Goal: Information Seeking & Learning: Find contact information

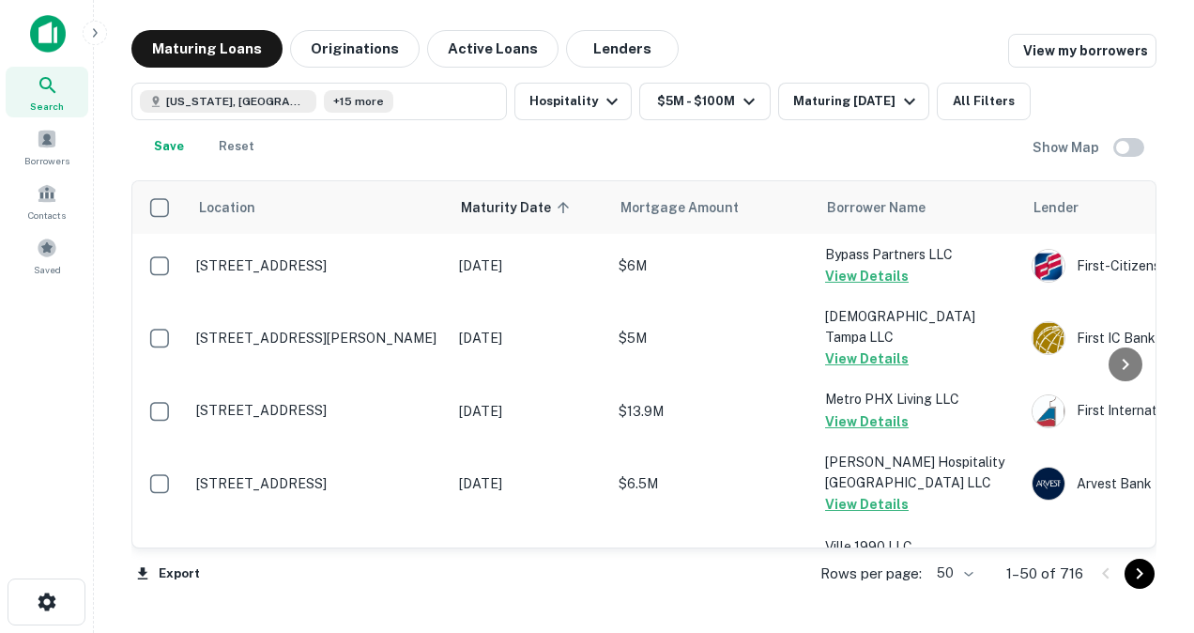
scroll to position [995, 0]
click at [616, 150] on div "[US_STATE], [GEOGRAPHIC_DATA] +15 more Hospitality $5M - $100M Maturing [DATE] …" at bounding box center [581, 124] width 901 height 83
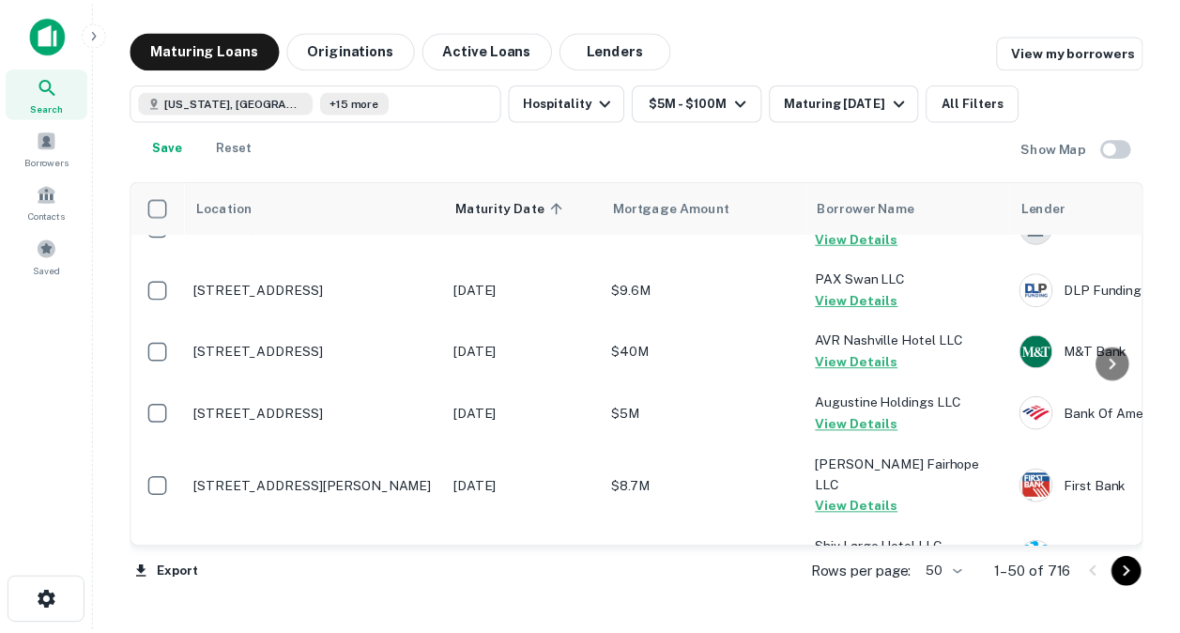
scroll to position [1391, 0]
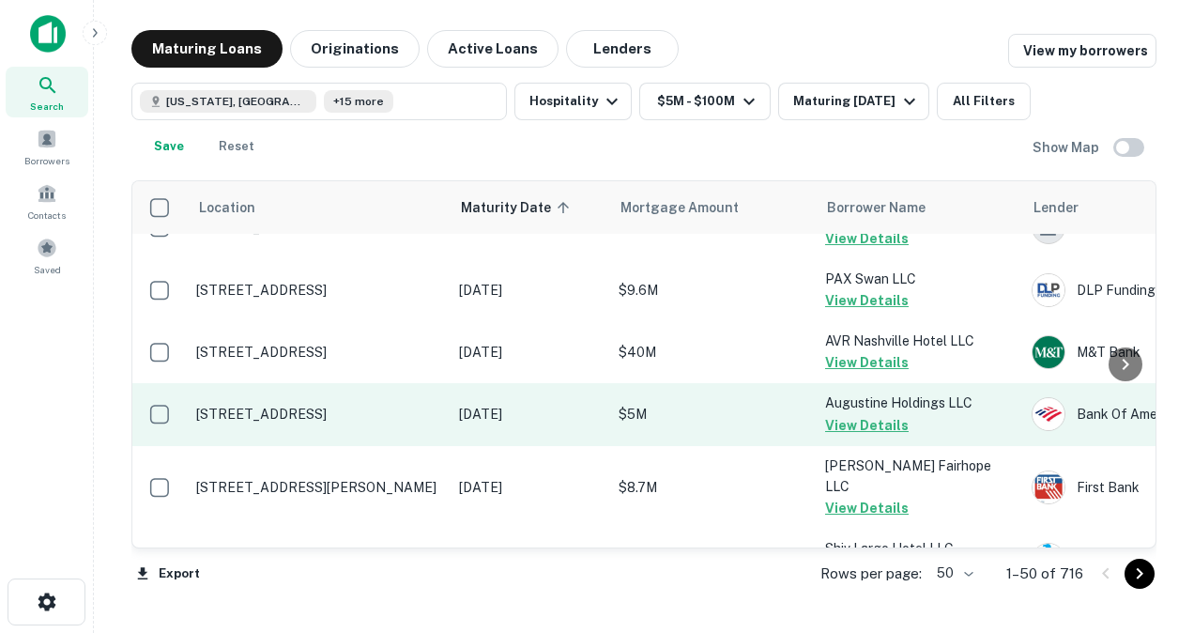
click at [353, 418] on p "[STREET_ADDRESS]" at bounding box center [318, 414] width 244 height 17
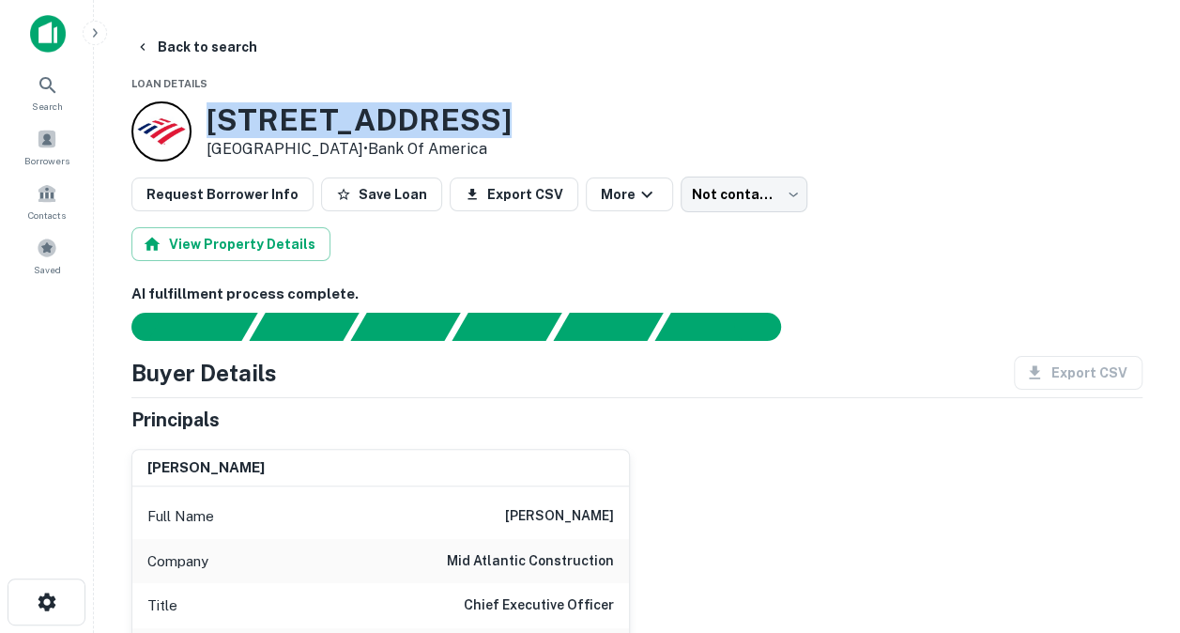
drag, startPoint x: 208, startPoint y: 114, endPoint x: 442, endPoint y: 94, distance: 234.6
copy h3 "[STREET_ADDRESS]"
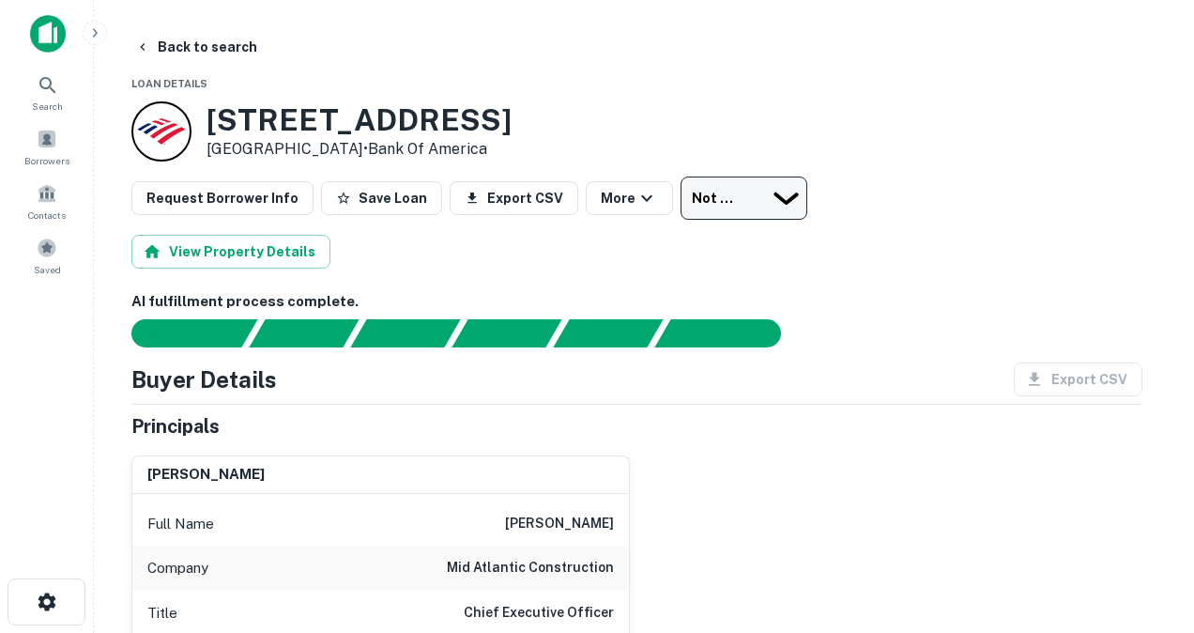
click at [755, 207] on body "Search Borrowers Contacts Saved Back to search Loan Details [STREET_ADDRESS][PE…" at bounding box center [597, 316] width 1194 height 633
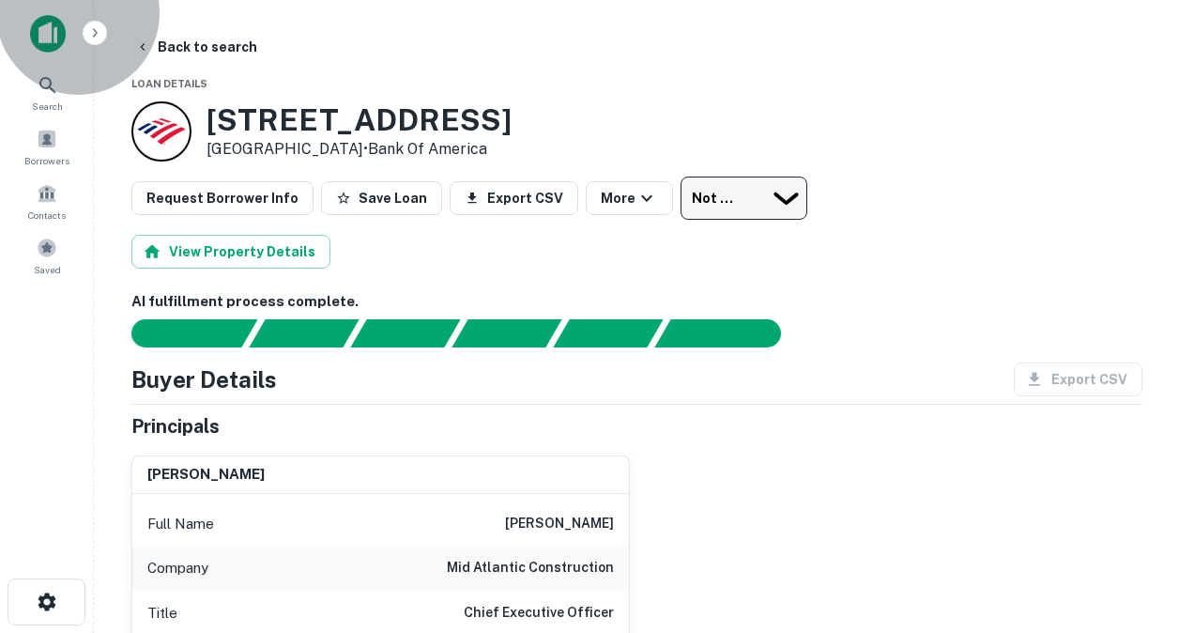
type input "**********"
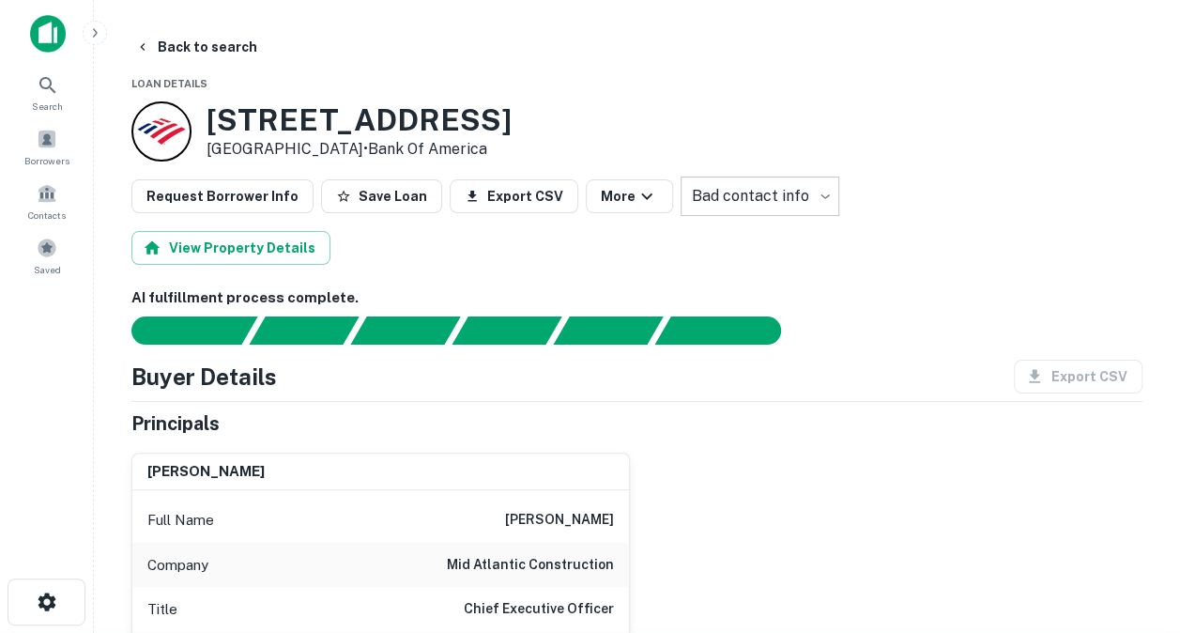
click at [726, 368] on div "Buyer Details Export CSV" at bounding box center [636, 377] width 1011 height 34
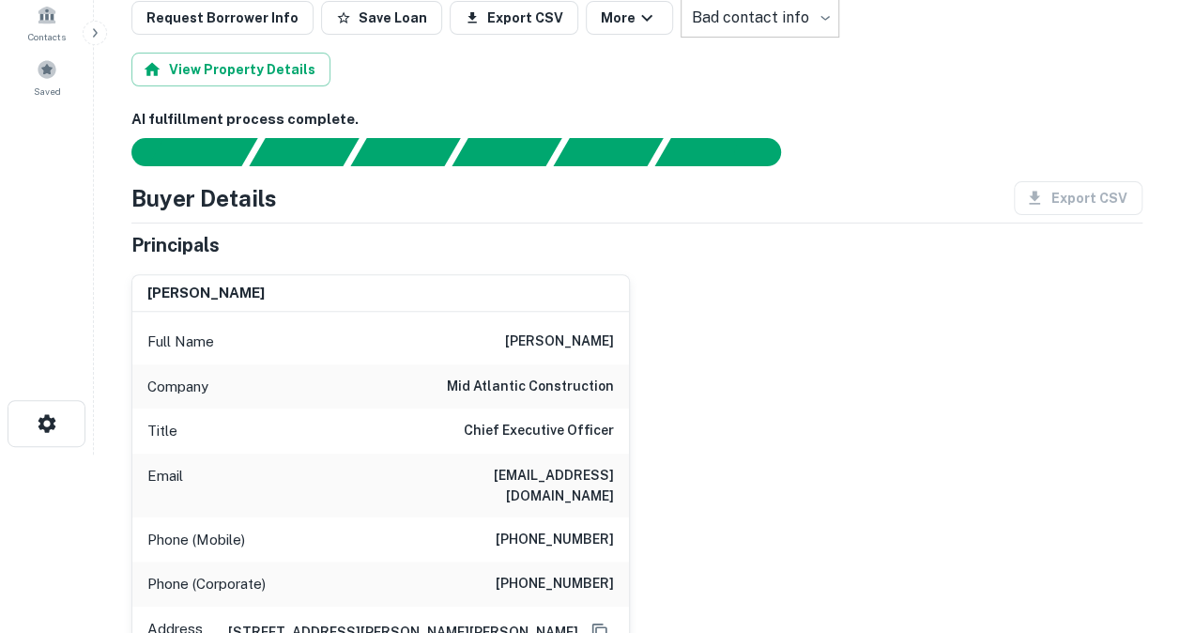
scroll to position [180, 0]
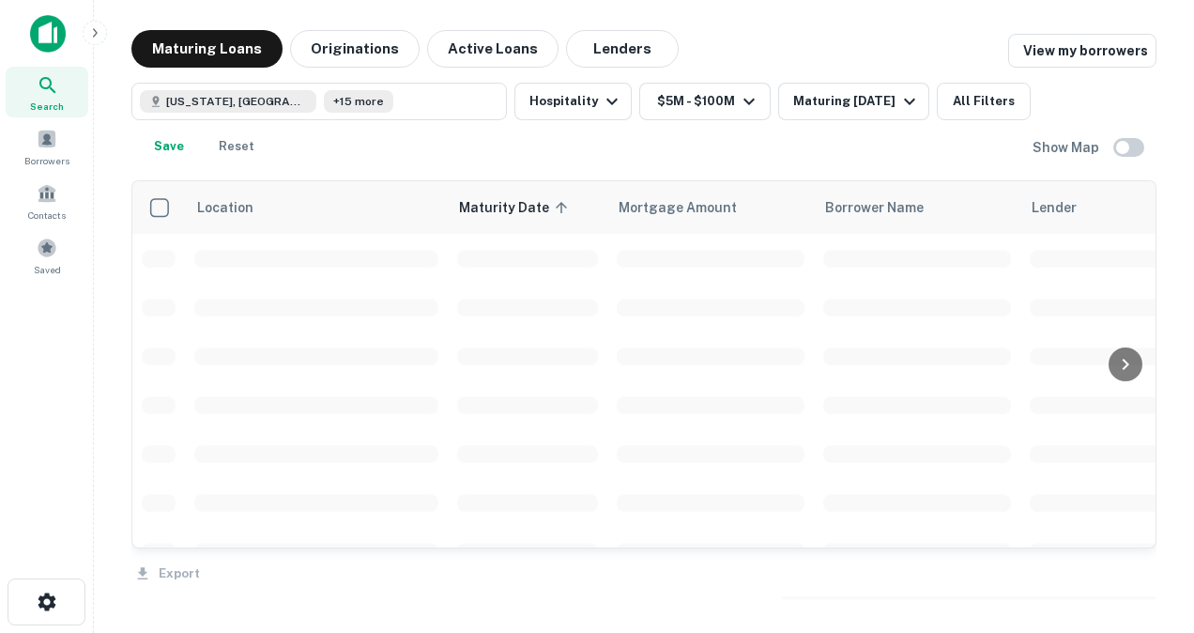
scroll to position [1391, 0]
click at [227, 235] on span at bounding box center [316, 235] width 244 height 18
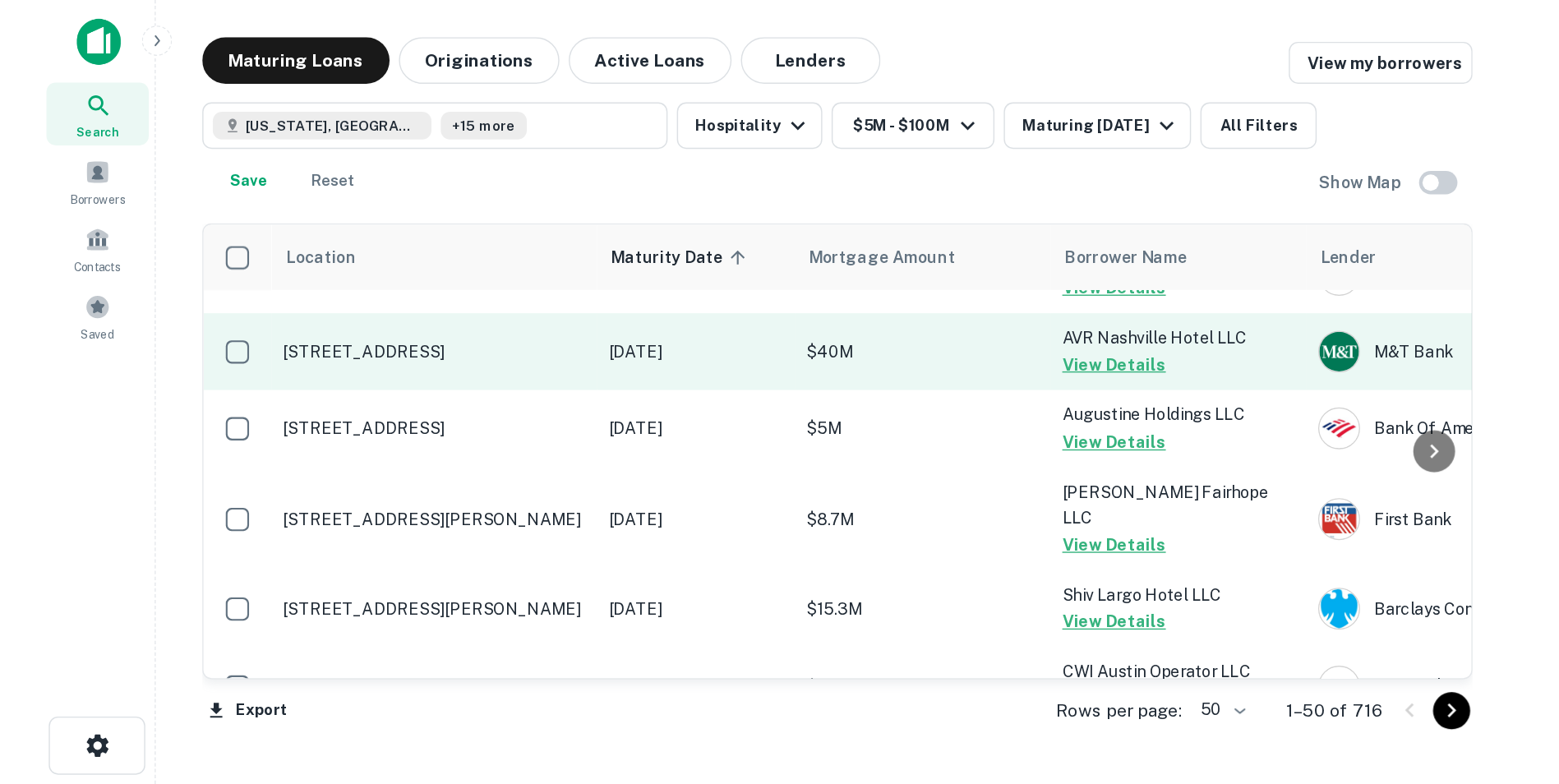
scroll to position [1287, 0]
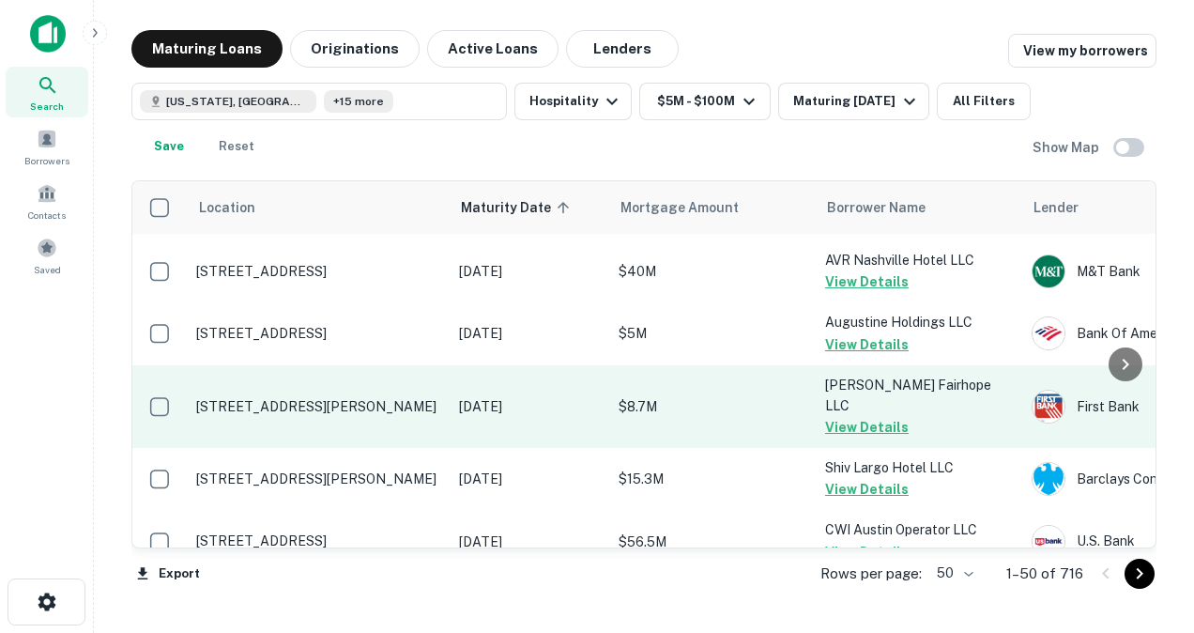
click at [229, 398] on p "[STREET_ADDRESS][PERSON_NAME]" at bounding box center [318, 406] width 244 height 17
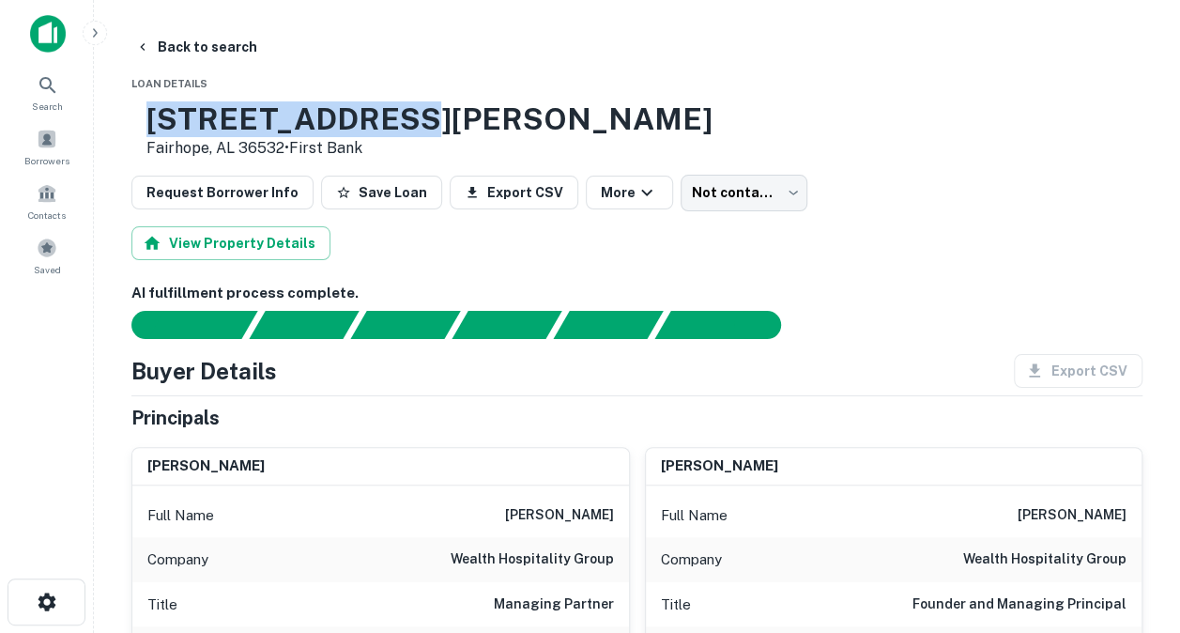
drag, startPoint x: 202, startPoint y: 115, endPoint x: 458, endPoint y: 96, distance: 257.0
copy h3 "[STREET_ADDRESS][PERSON_NAME]"
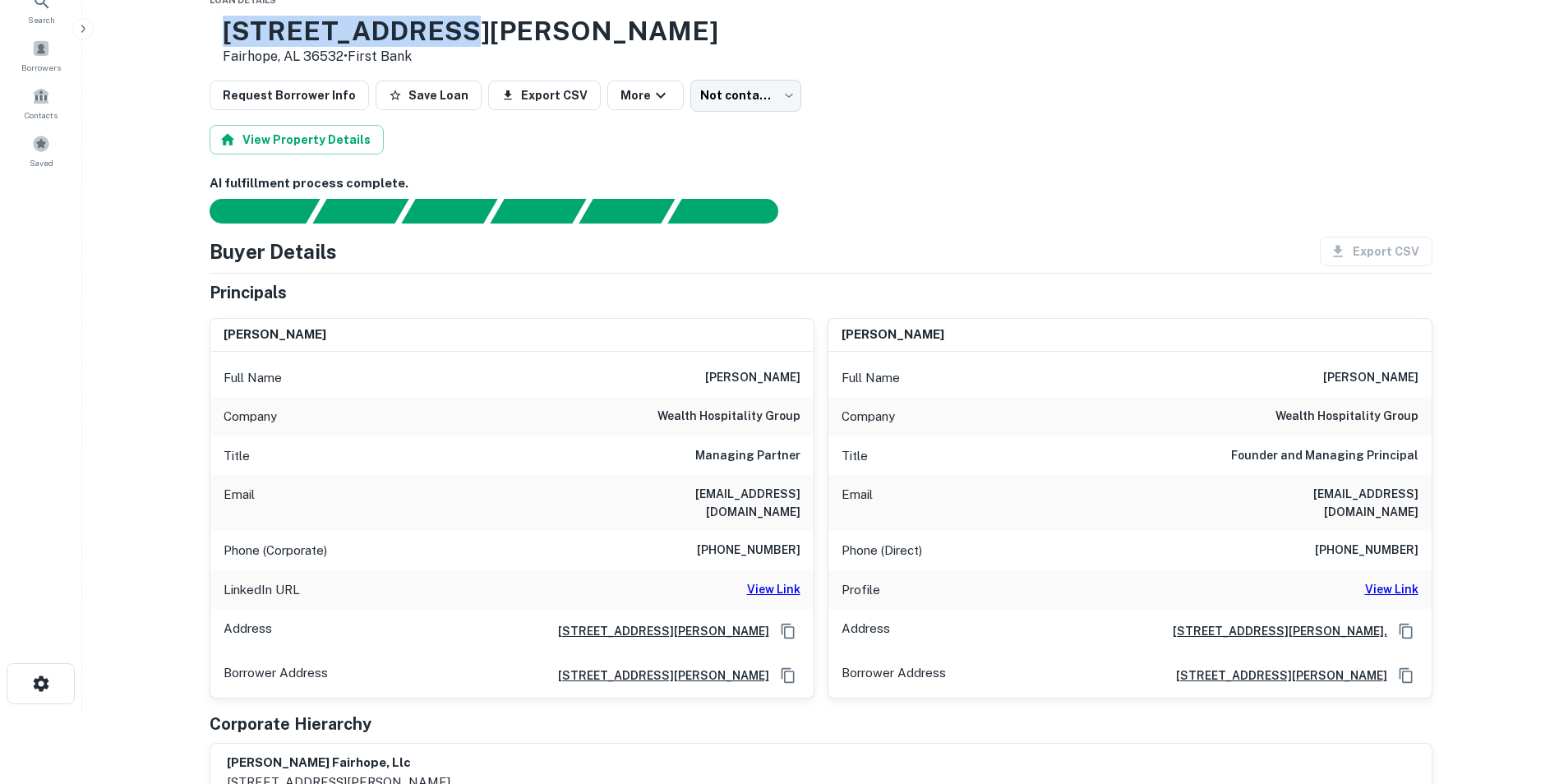
scroll to position [74, 0]
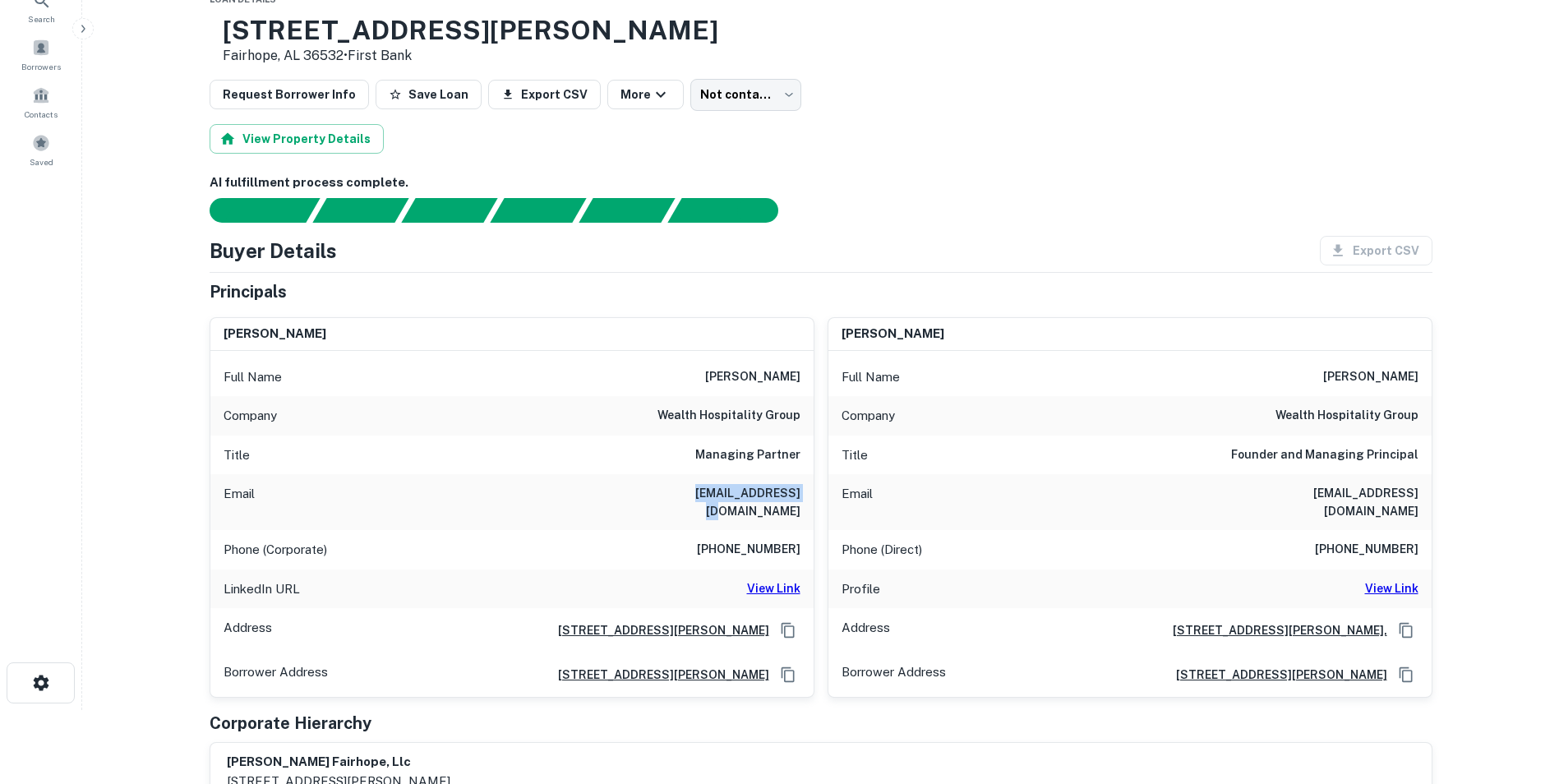
drag, startPoint x: 673, startPoint y: 499, endPoint x: 799, endPoint y: 512, distance: 126.7
click at [799, 512] on div "Email [EMAIL_ADDRESS][DOMAIN_NAME]" at bounding box center [511, 502] width 603 height 56
copy h6 "[EMAIL_ADDRESS][DOMAIN_NAME]"
drag, startPoint x: 1285, startPoint y: 498, endPoint x: 1422, endPoint y: 494, distance: 137.1
click at [1044, 494] on div "Email [EMAIL_ADDRESS][DOMAIN_NAME]" at bounding box center [1129, 502] width 603 height 56
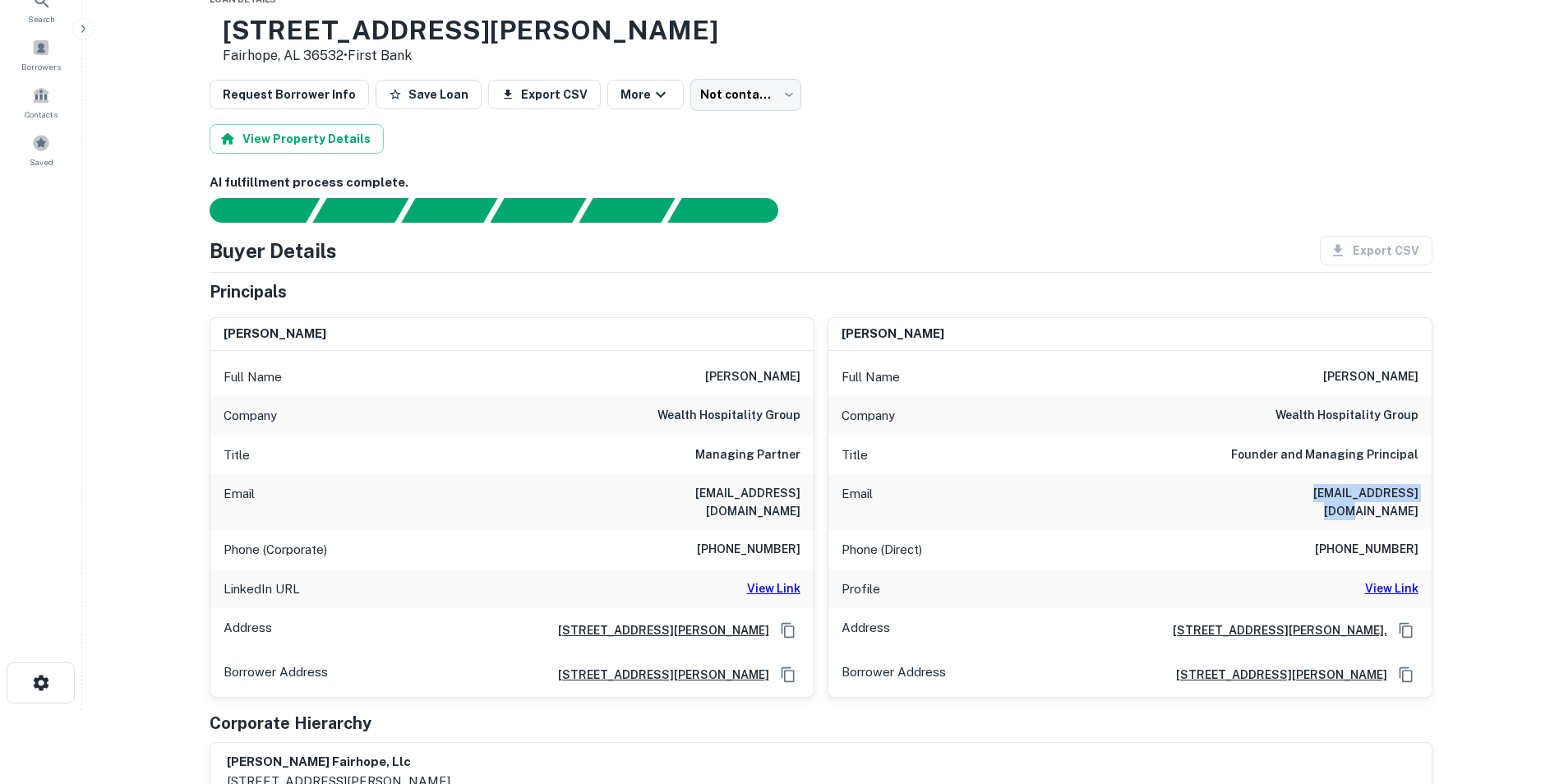
copy h6 "[EMAIL_ADDRESS][DOMAIN_NAME]"
drag, startPoint x: 1324, startPoint y: 536, endPoint x: 1416, endPoint y: 547, distance: 92.7
click at [1044, 547] on div "Phone (Direct) [PHONE_NUMBER]" at bounding box center [1129, 550] width 603 height 39
copy h6 "[PHONE_NUMBER]"
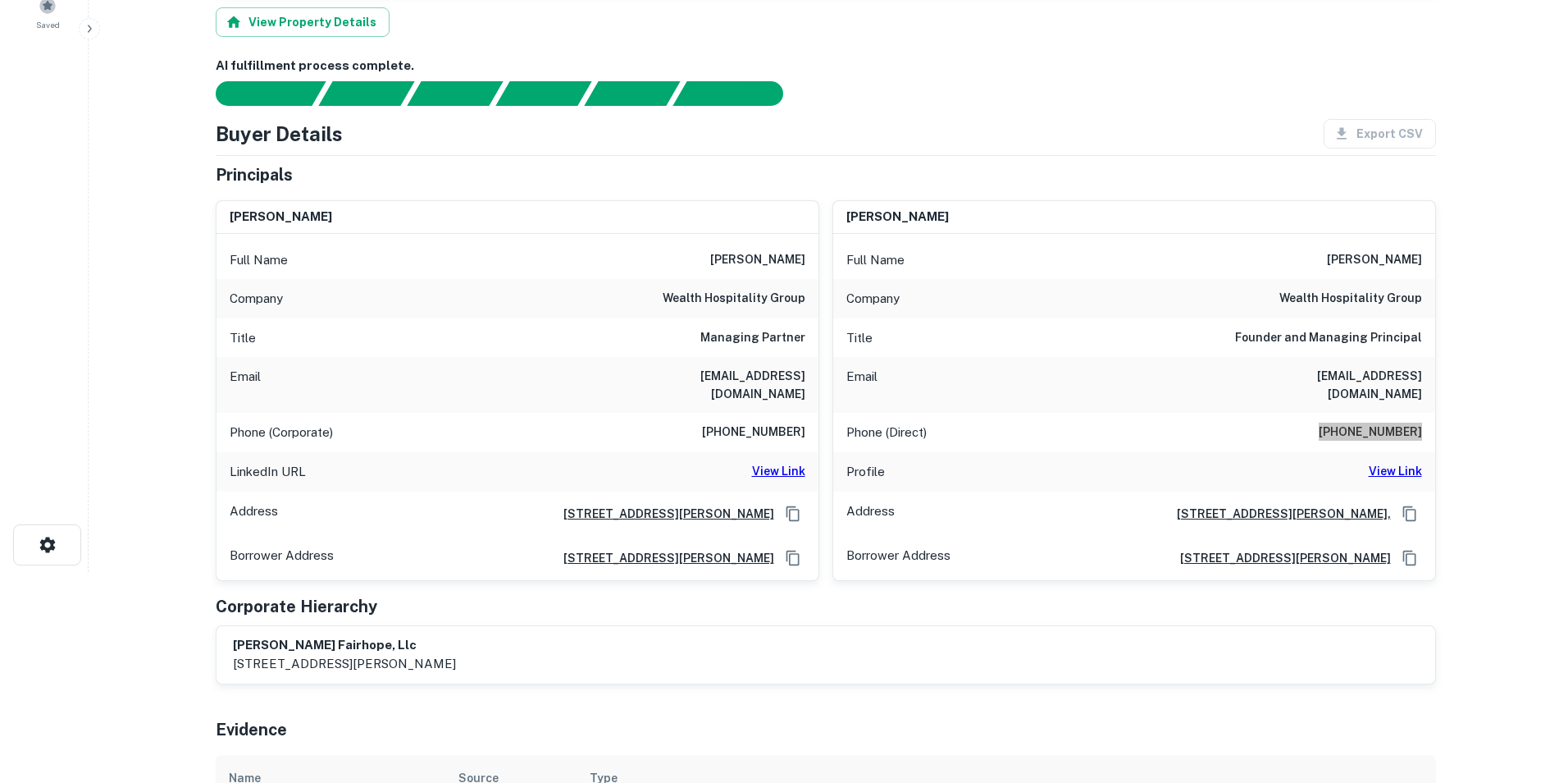
scroll to position [0, 0]
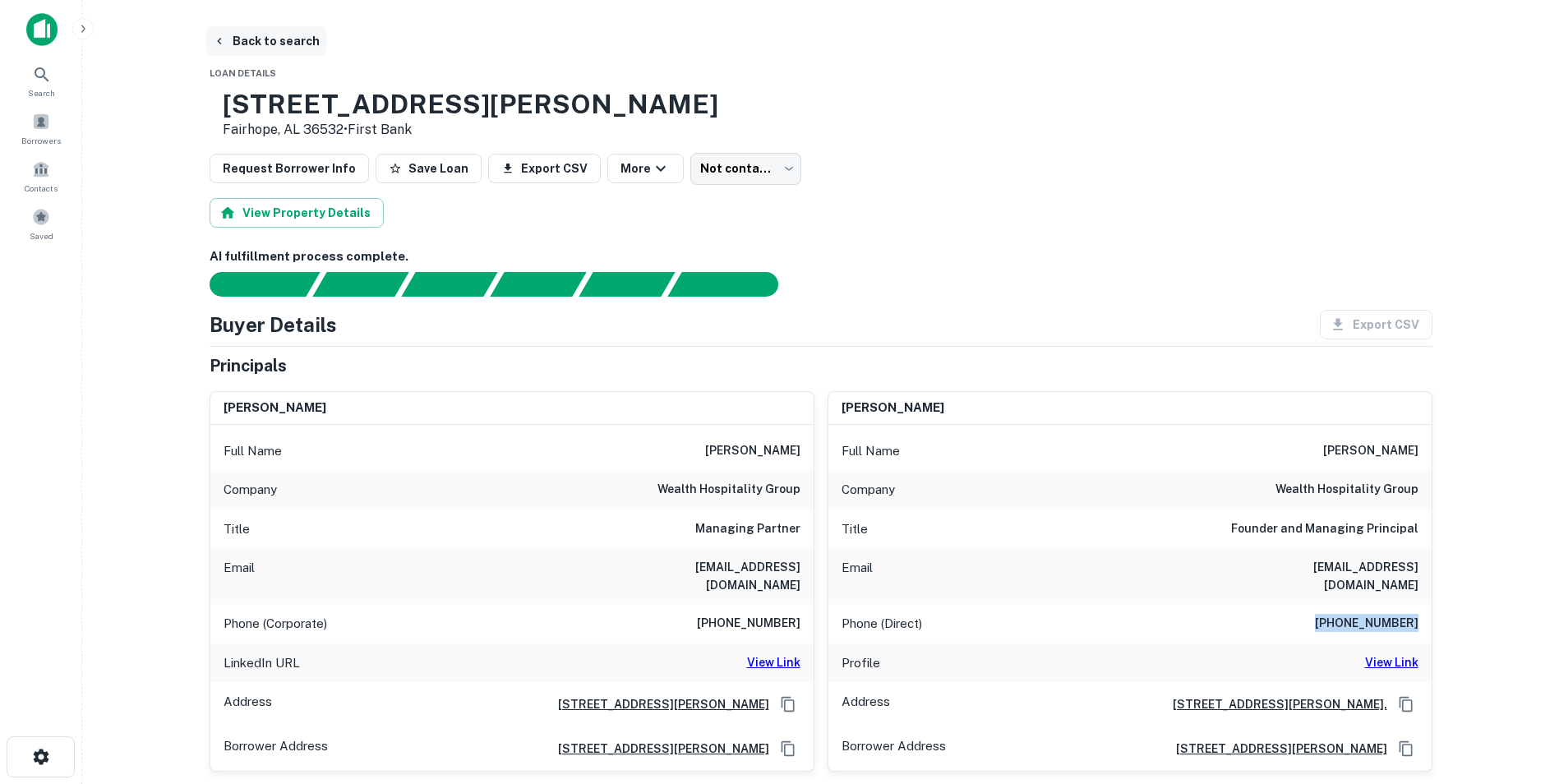
click at [261, 43] on button "Back to search" at bounding box center [266, 41] width 120 height 30
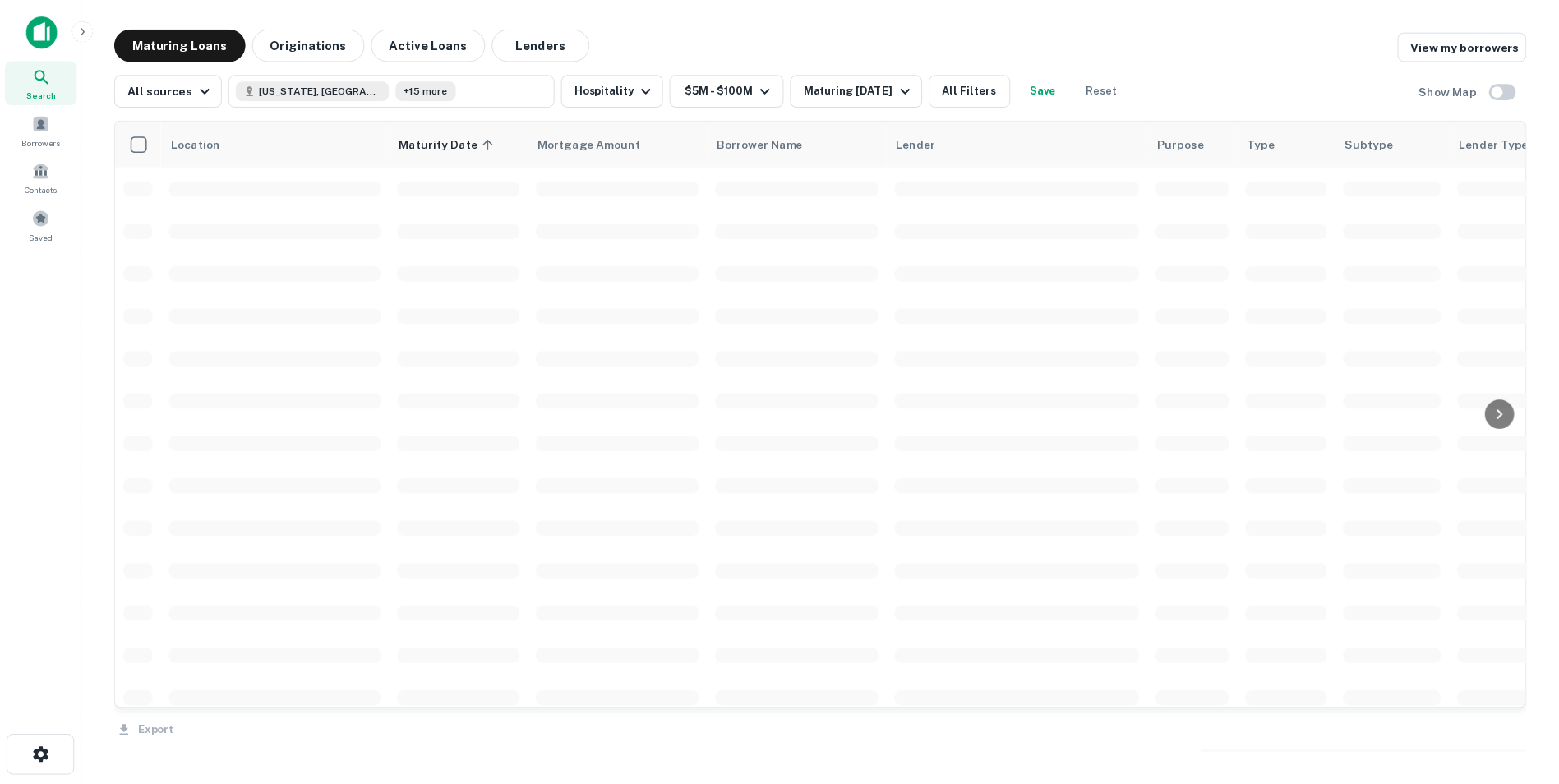
scroll to position [1287, 0]
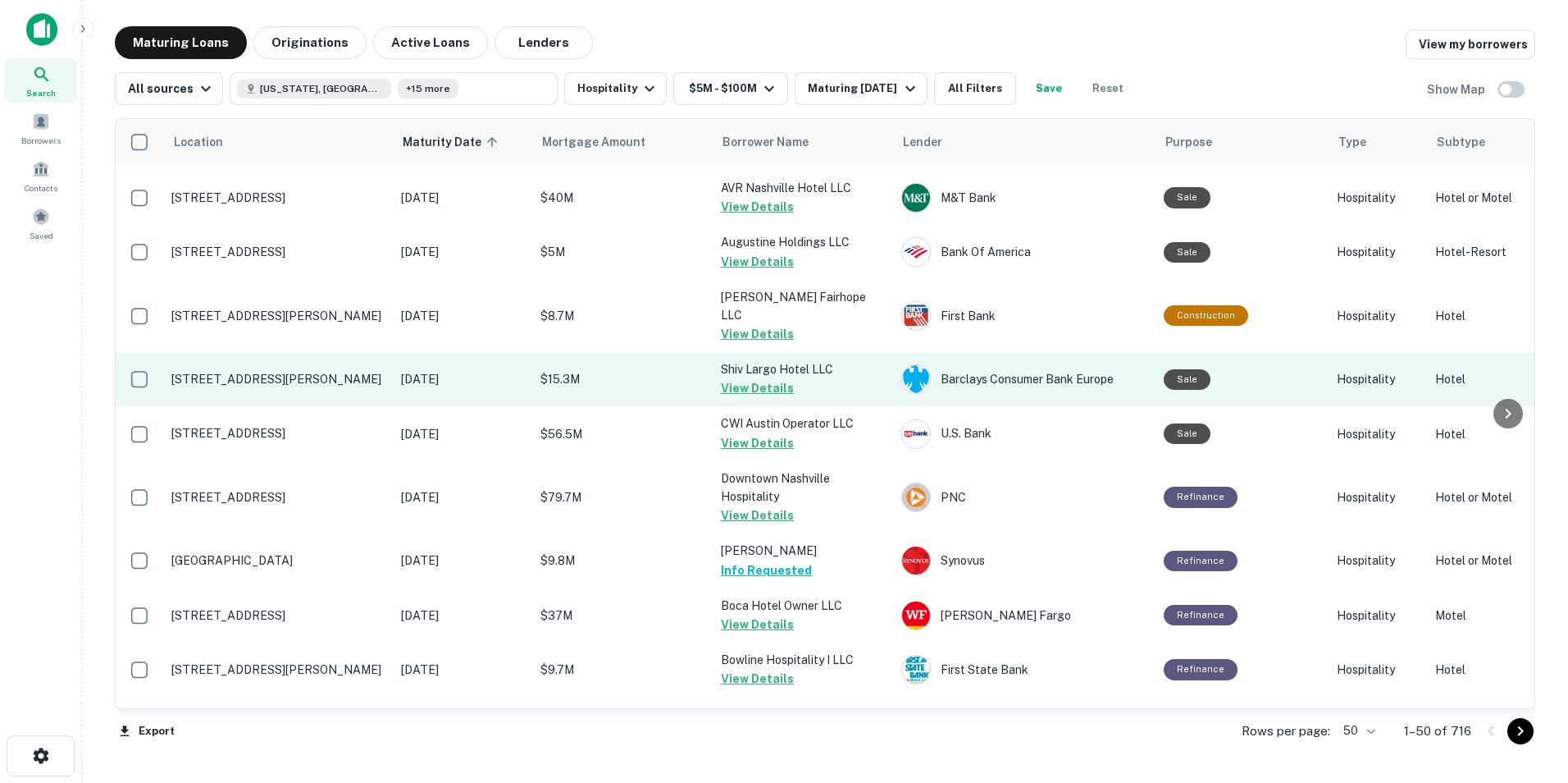
click at [256, 381] on td "[STREET_ADDRESS][PERSON_NAME]" at bounding box center [278, 379] width 230 height 54
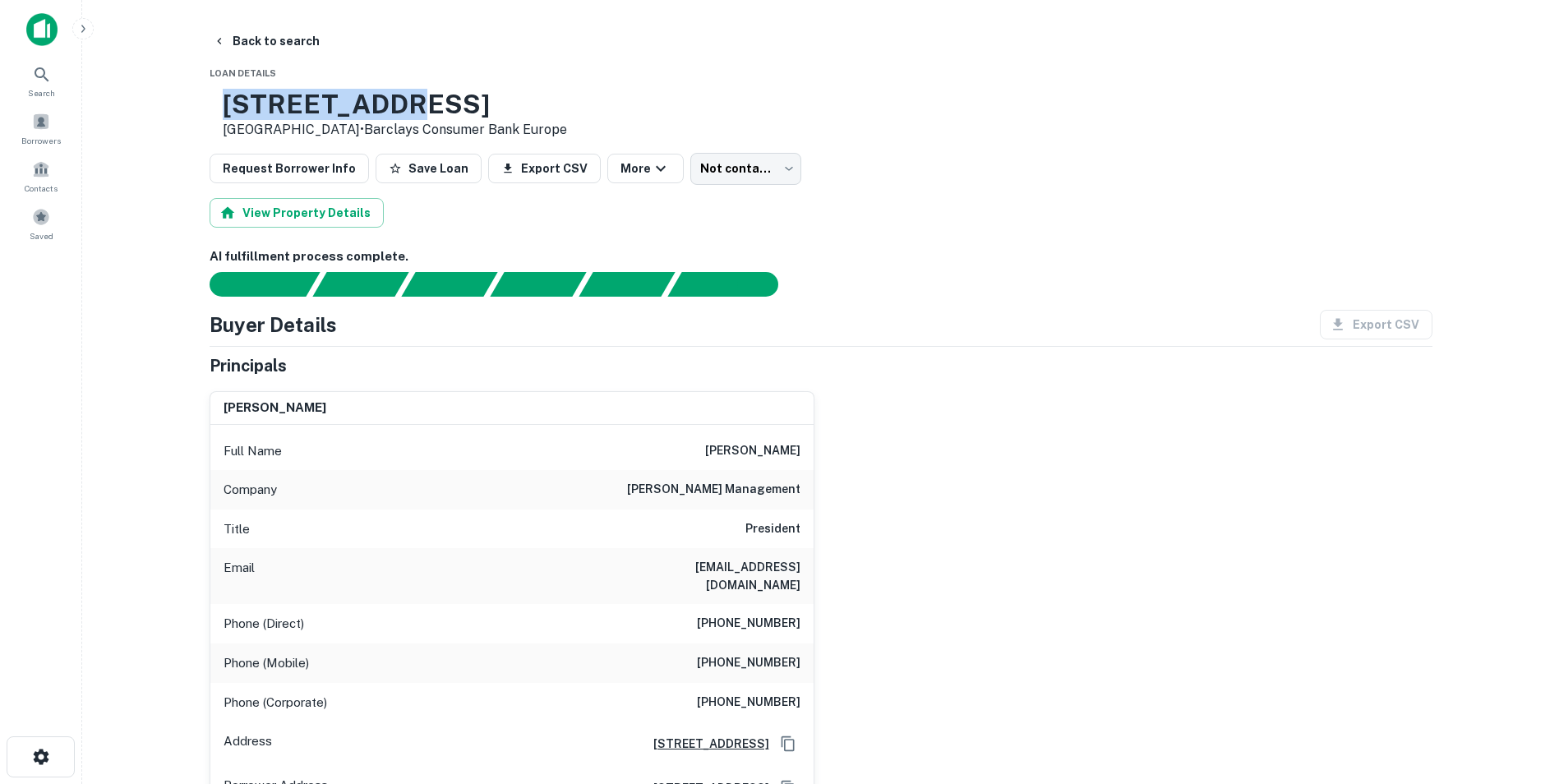
drag, startPoint x: 464, startPoint y: 95, endPoint x: 356, endPoint y: 60, distance: 113.5
copy div "[STREET_ADDRESS]"
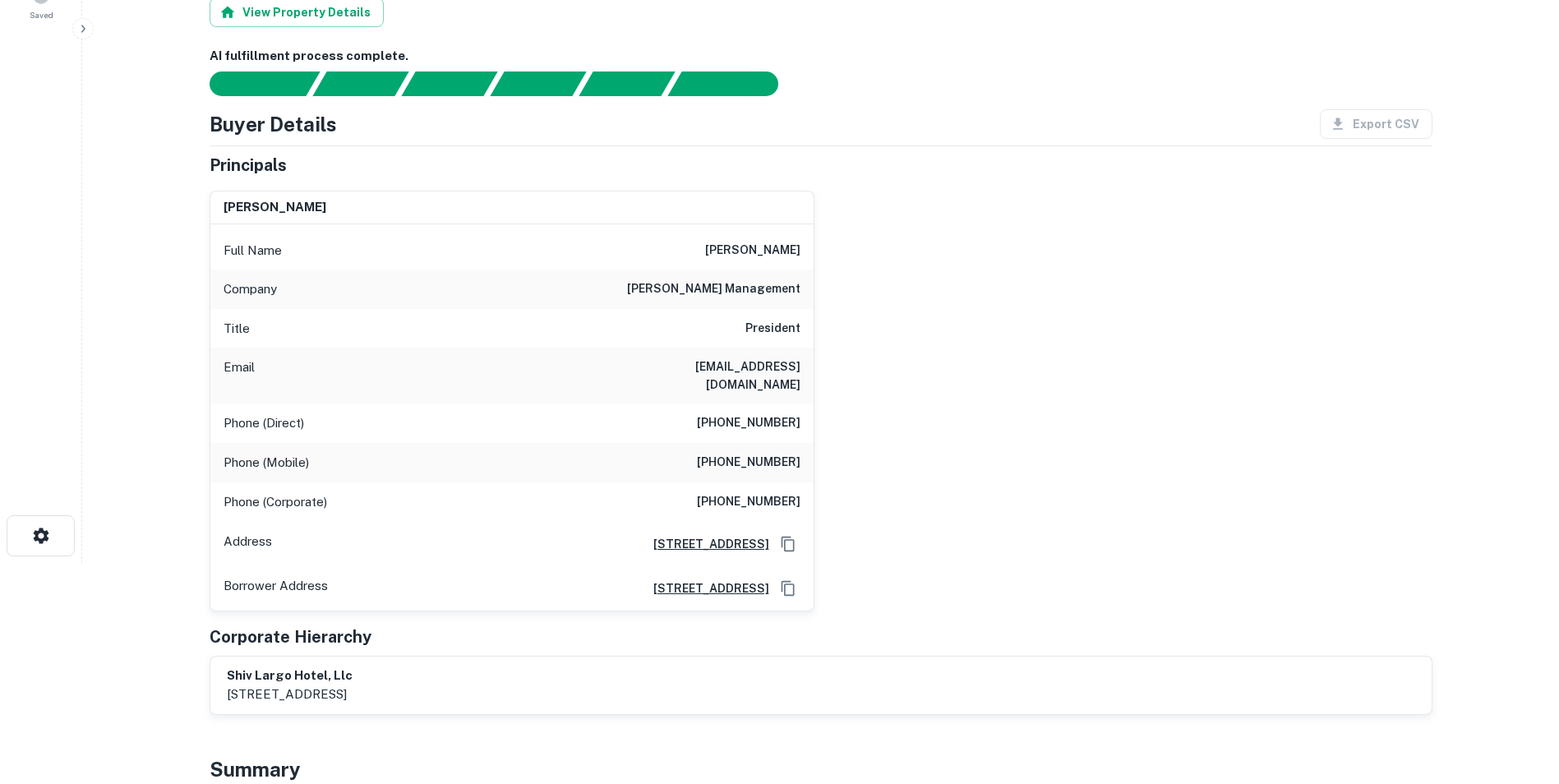
scroll to position [222, 0]
drag, startPoint x: 806, startPoint y: 373, endPoint x: 712, endPoint y: 356, distance: 95.5
click at [712, 442] on div "Phone (Mobile) [PHONE_NUMBER]" at bounding box center [511, 461] width 603 height 39
copy h6 "[PHONE_NUMBER]"
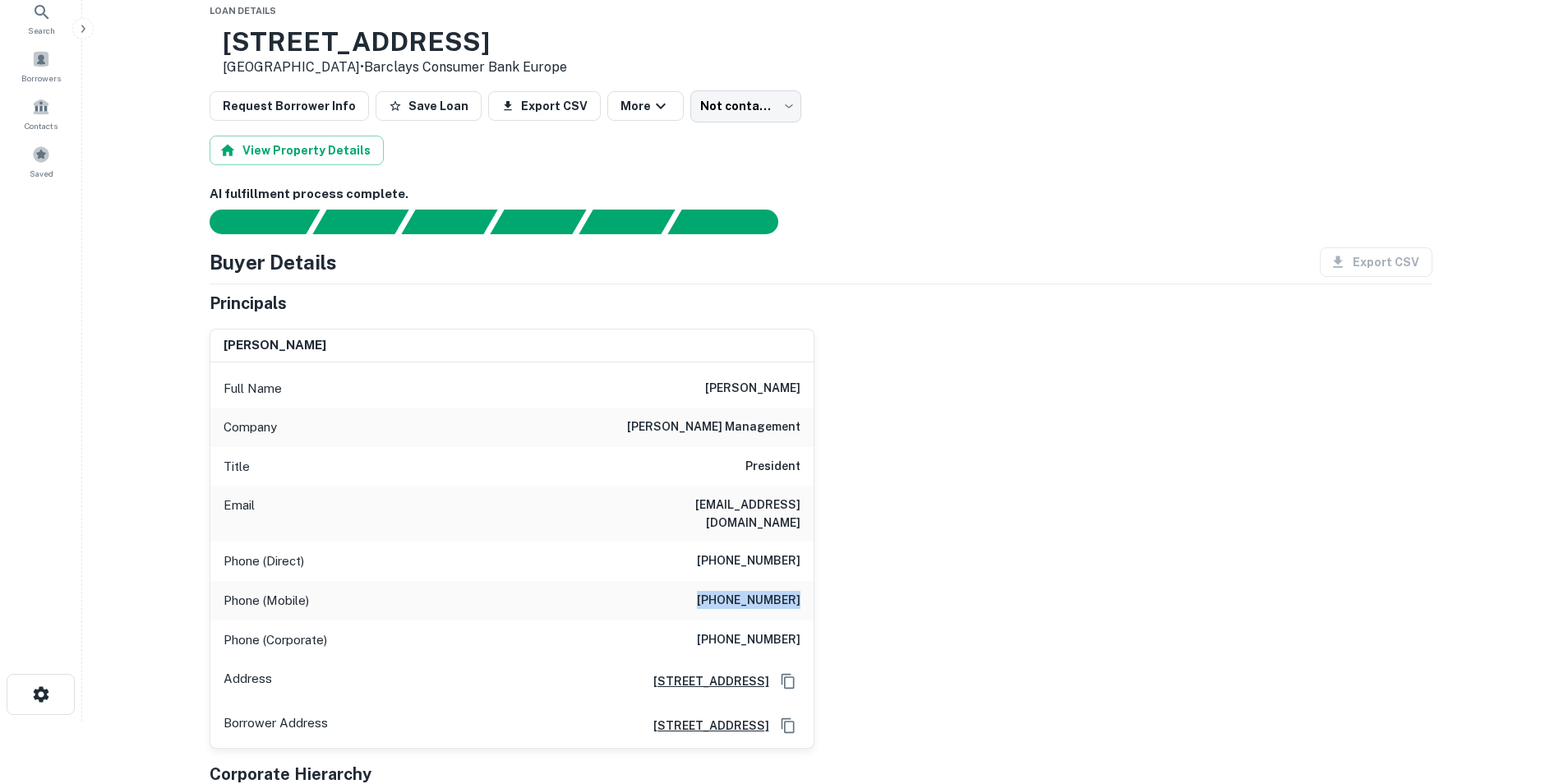
scroll to position [61, 0]
drag, startPoint x: 626, startPoint y: 503, endPoint x: 814, endPoint y: 502, distance: 188.0
click at [814, 502] on div "[PERSON_NAME] Full Name [PERSON_NAME] Company [PERSON_NAME] management Title Pr…" at bounding box center [511, 539] width 605 height 420
copy h6 "[EMAIL_ADDRESS][DOMAIN_NAME]"
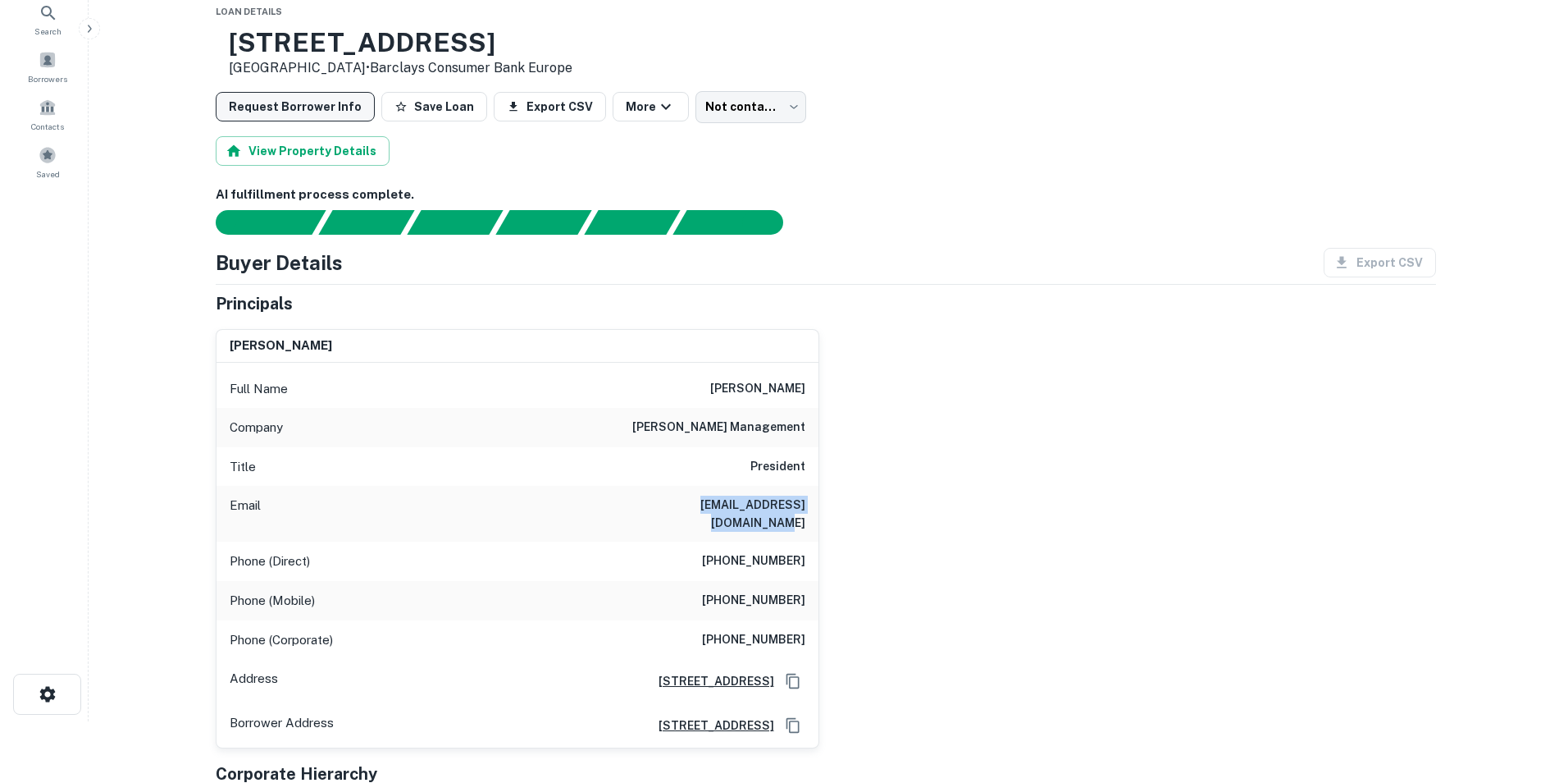
scroll to position [0, 0]
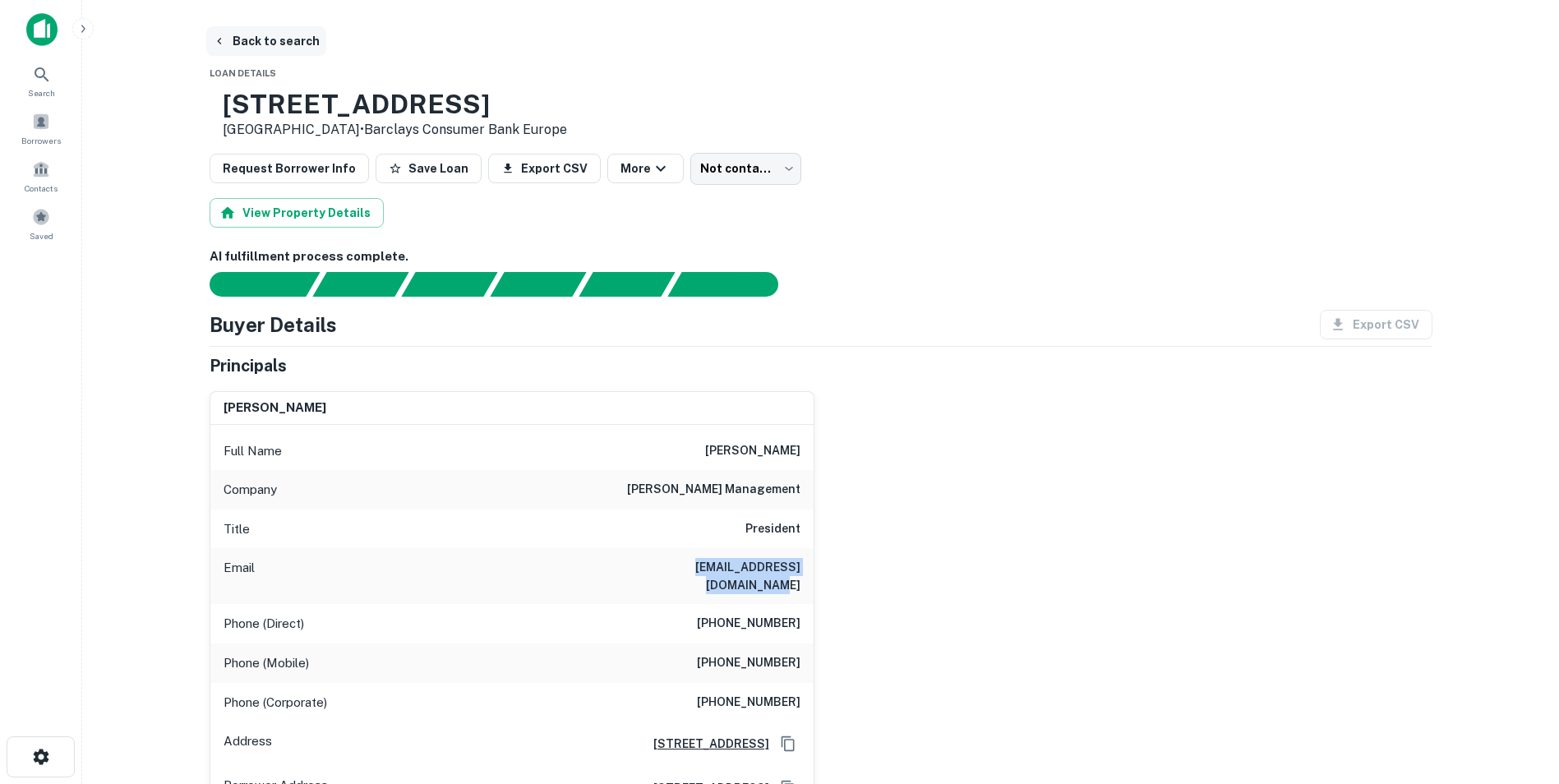
click at [256, 42] on button "Back to search" at bounding box center [266, 41] width 120 height 30
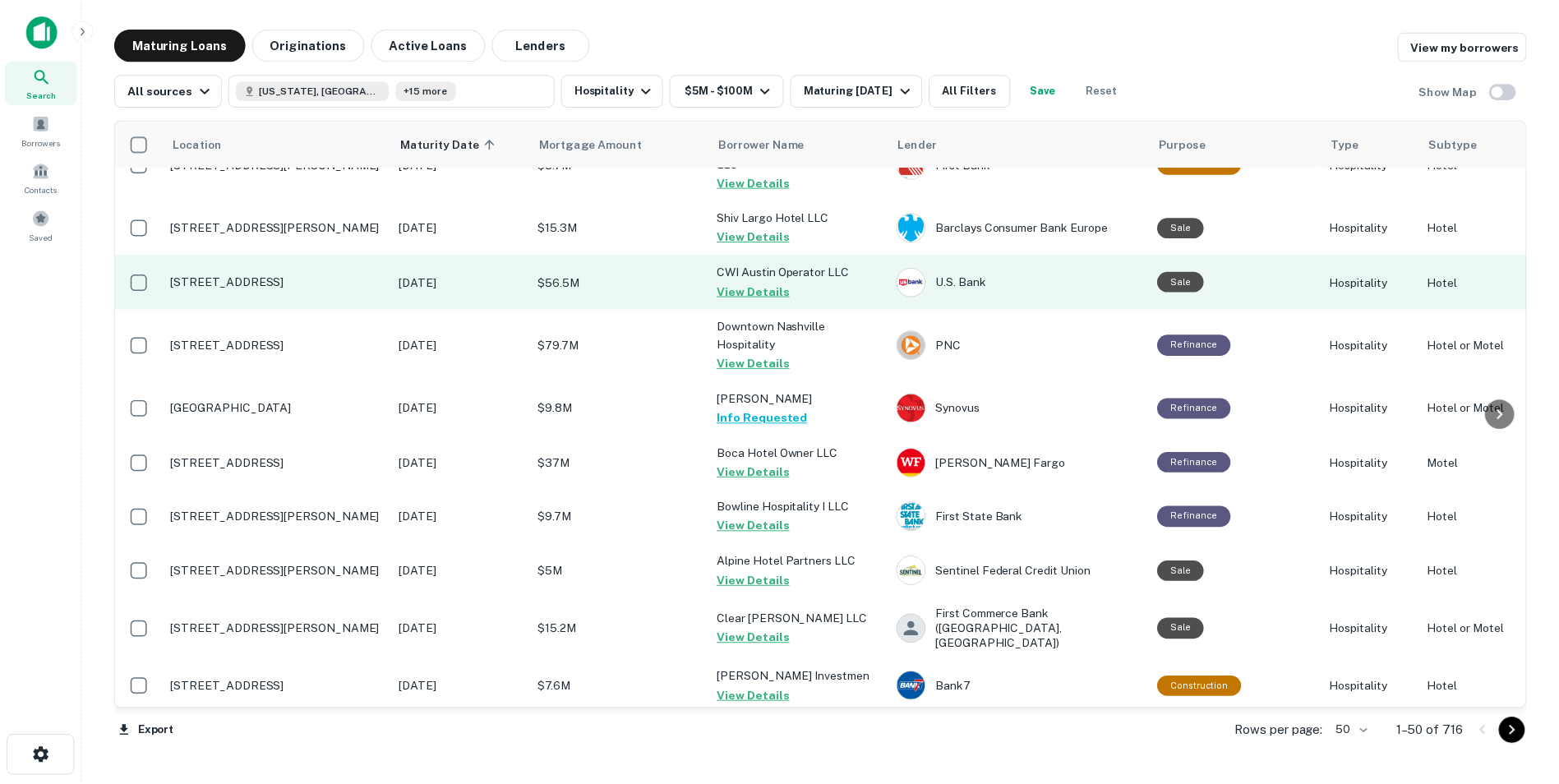
scroll to position [1444, 0]
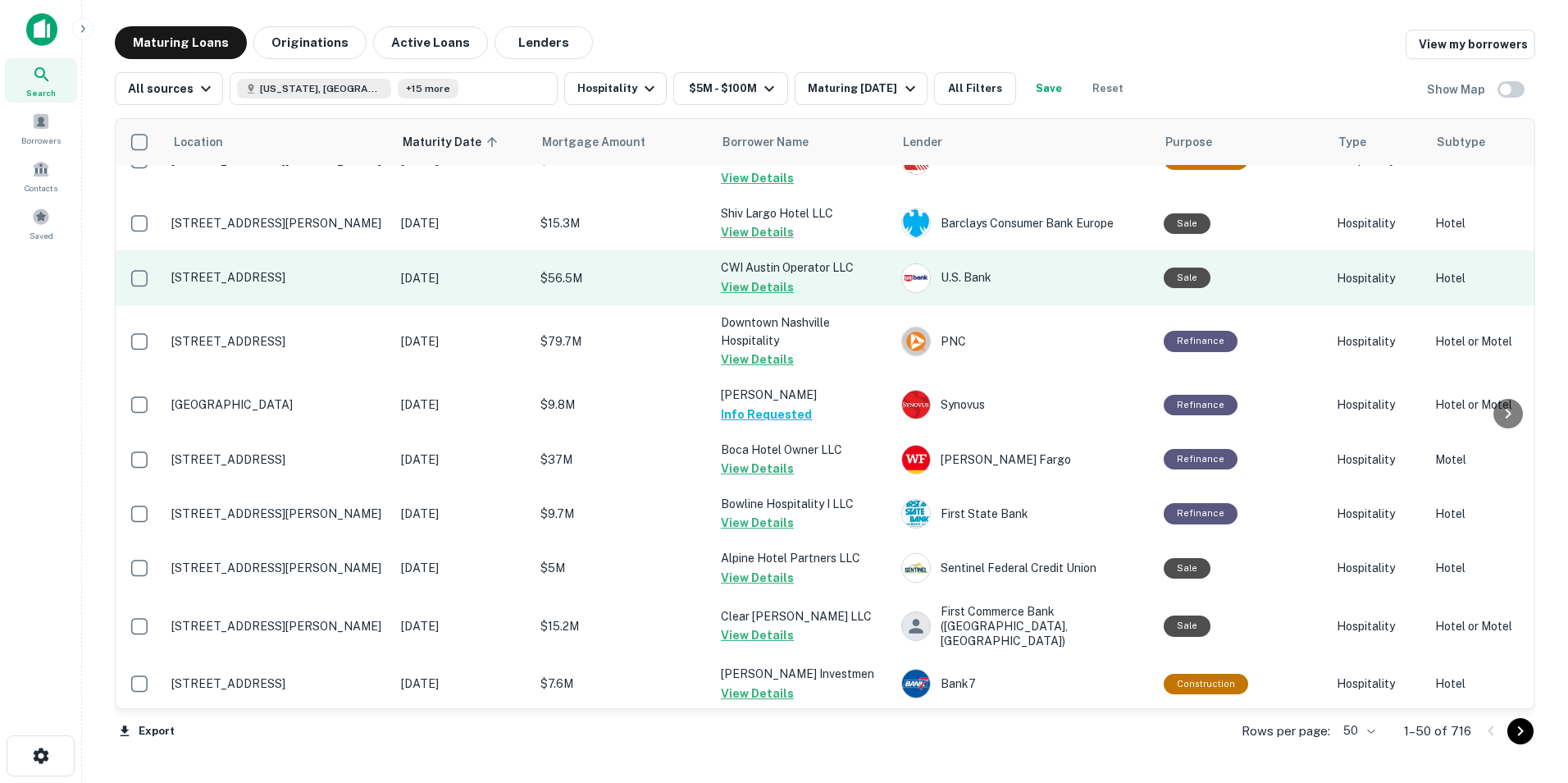
click at [287, 270] on p "[STREET_ADDRESS]" at bounding box center [278, 277] width 213 height 15
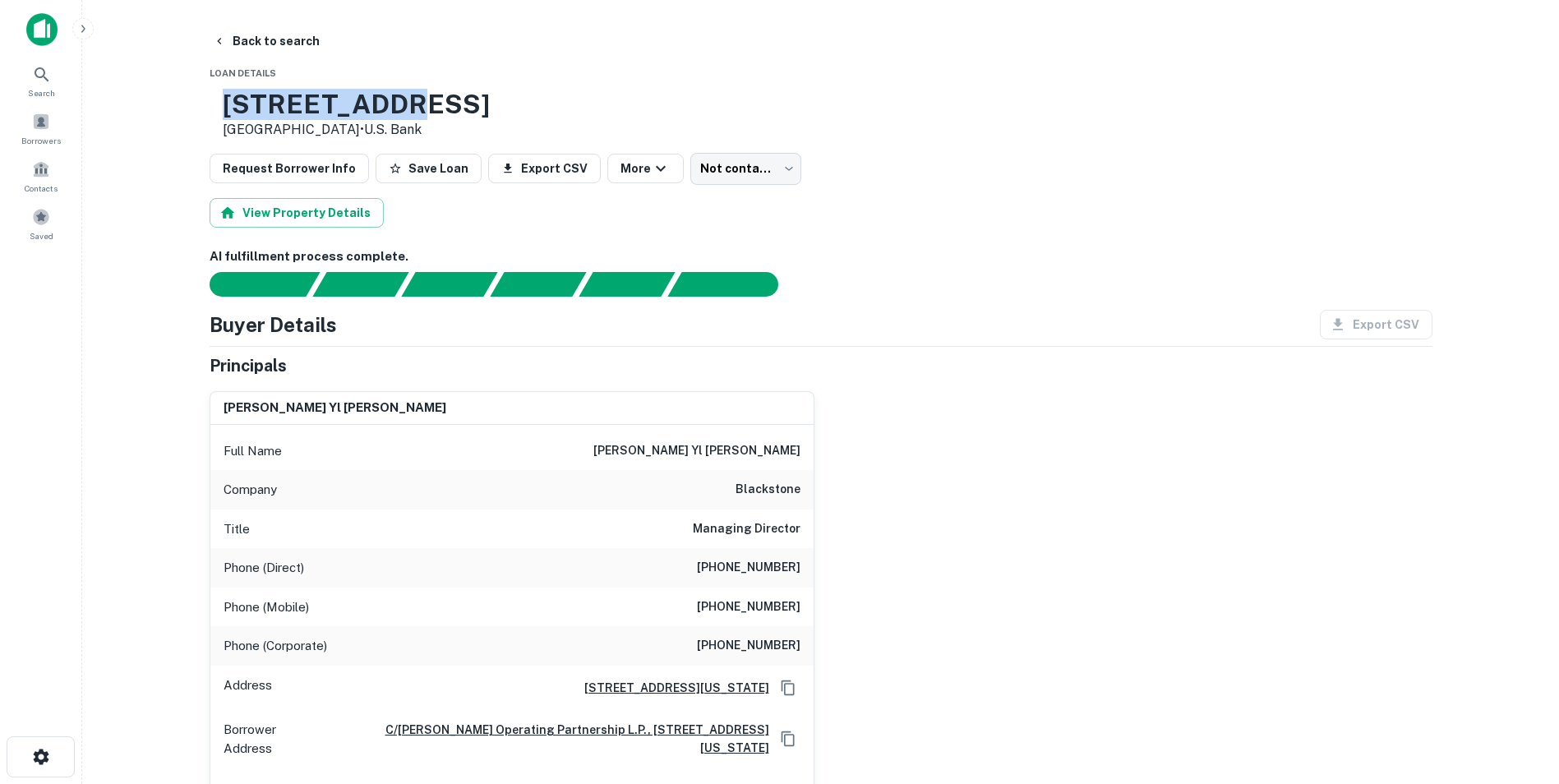
drag, startPoint x: 272, startPoint y: 96, endPoint x: 424, endPoint y: 89, distance: 152.2
click at [424, 89] on div "[STREET_ADDRESS] • U.s. Bank" at bounding box center [349, 114] width 280 height 51
copy h3 "[STREET_ADDRESS]"
click at [277, 43] on button "Back to search" at bounding box center [266, 41] width 120 height 30
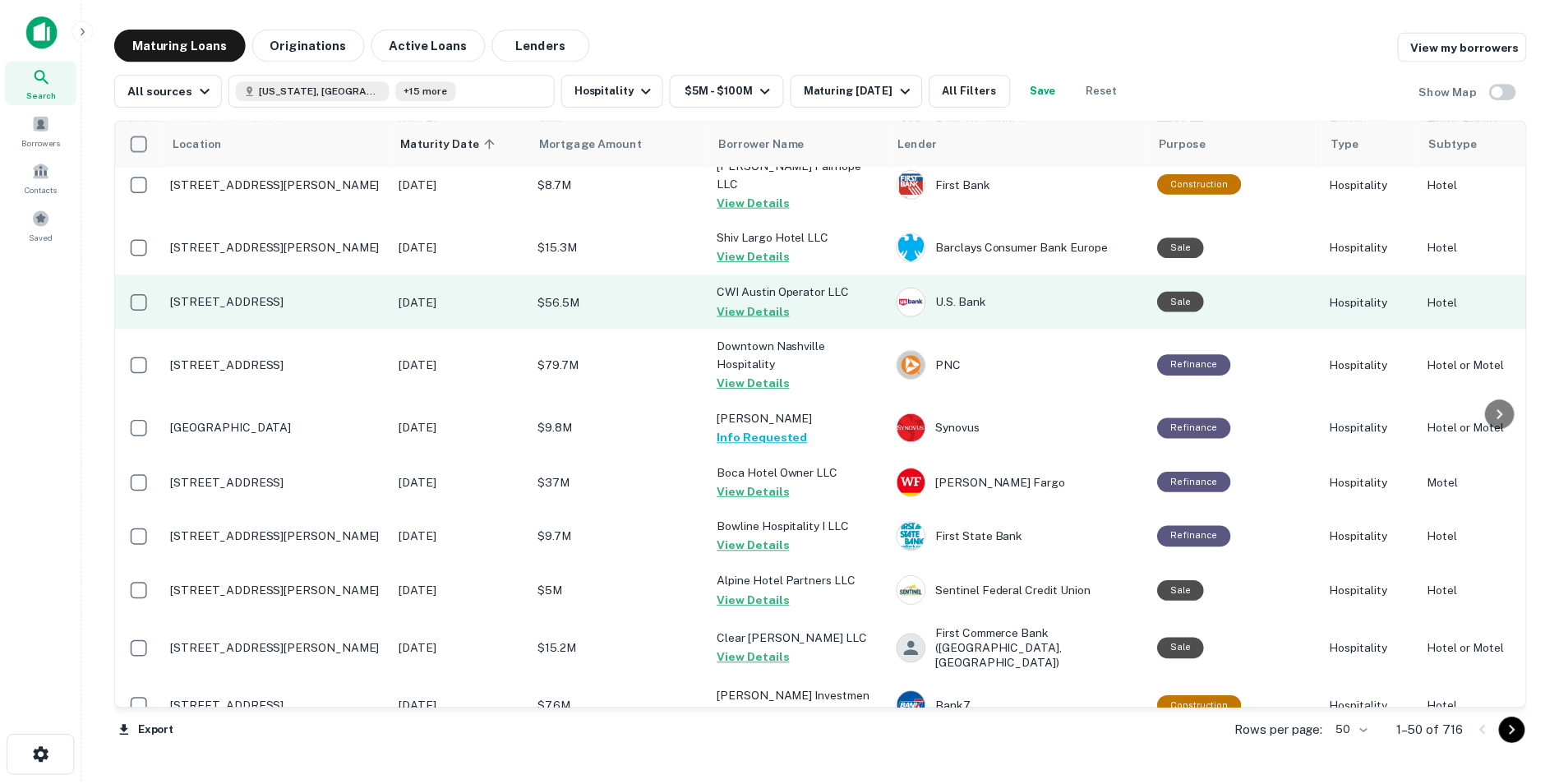
scroll to position [1419, 0]
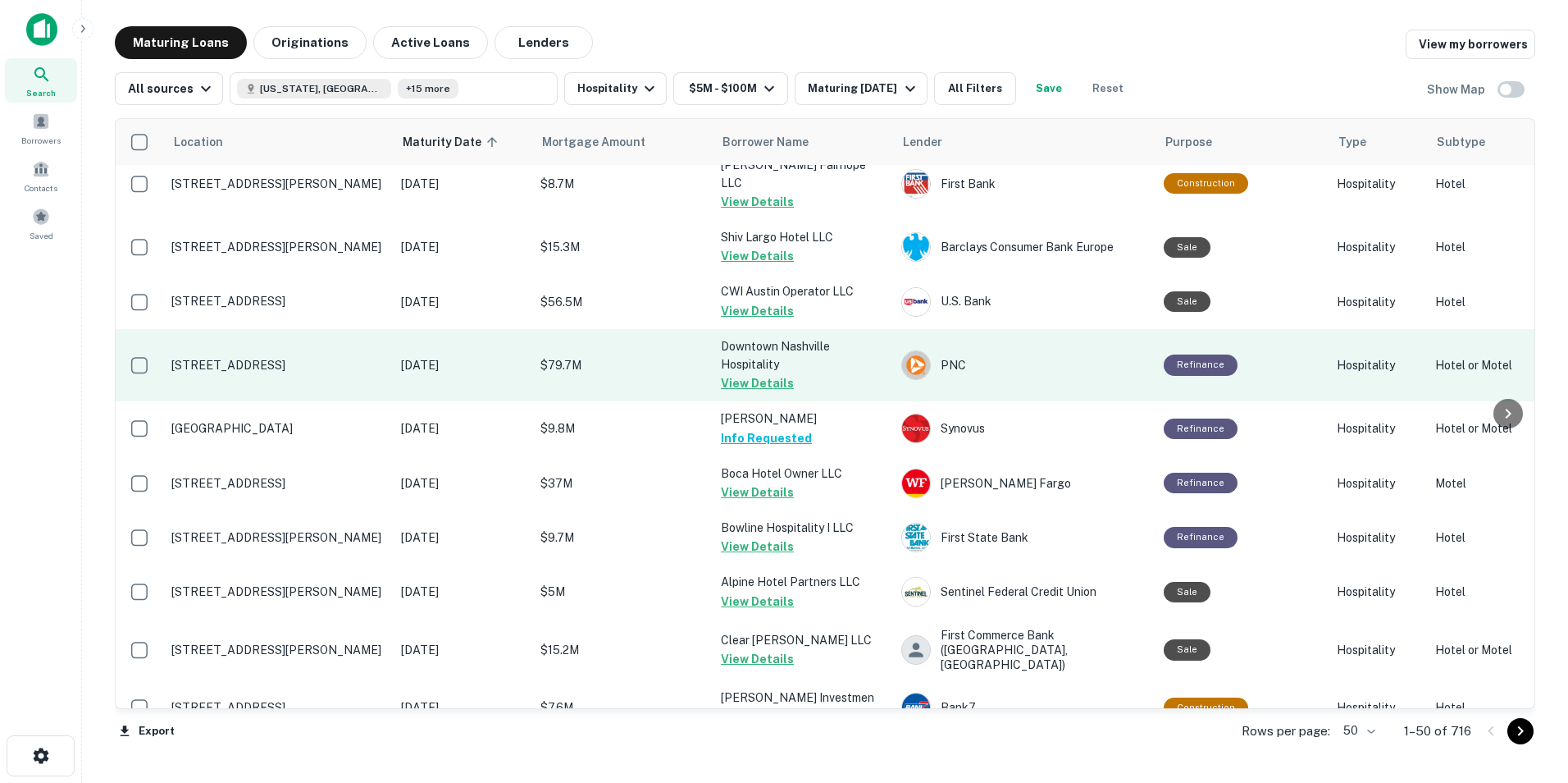
click at [266, 357] on td "[STREET_ADDRESS]" at bounding box center [278, 364] width 230 height 73
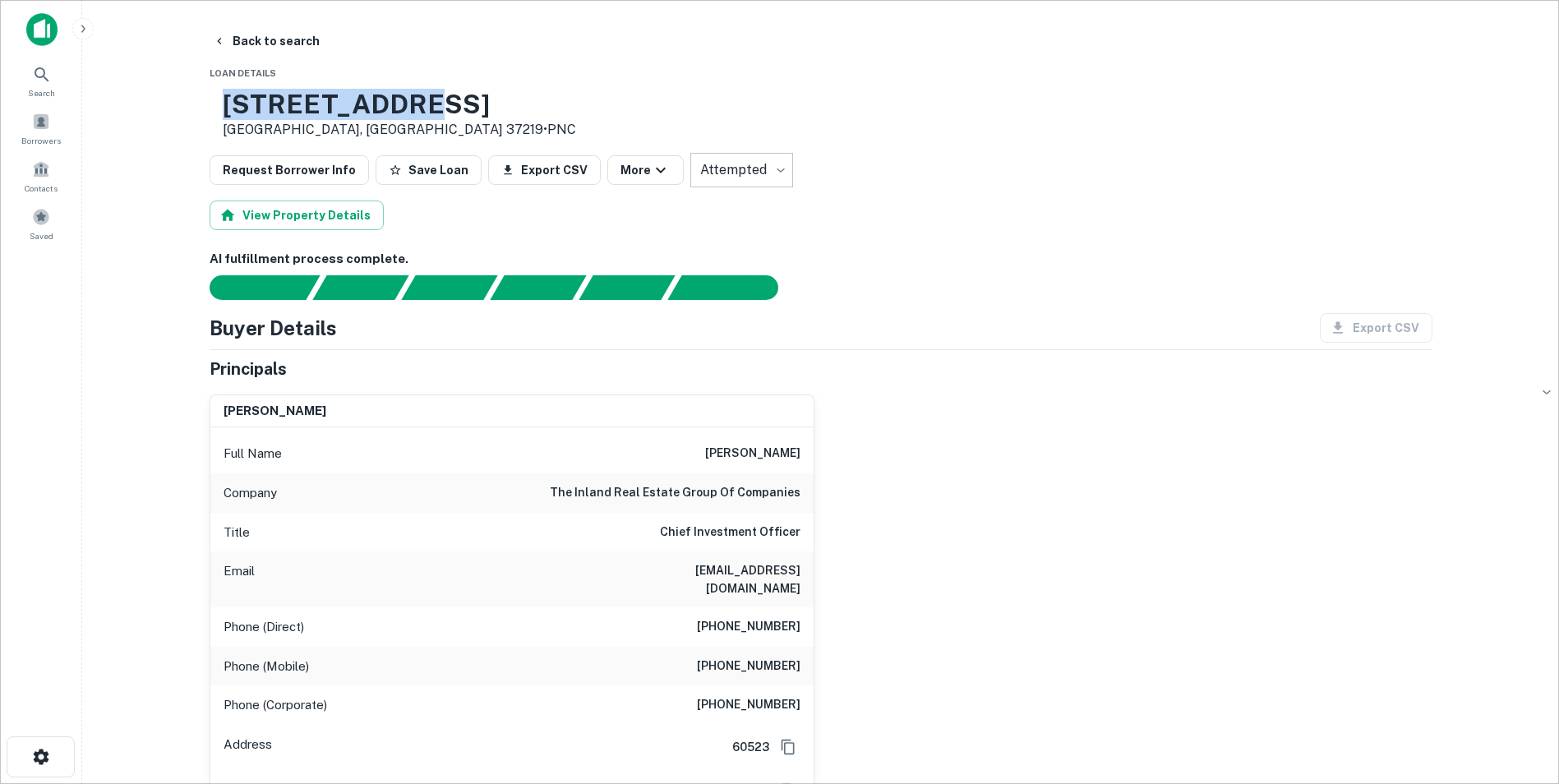
drag, startPoint x: 277, startPoint y: 101, endPoint x: 495, endPoint y: 115, distance: 218.4
click at [495, 115] on div "[STREET_ADDRESS] • PNC" at bounding box center [820, 114] width 1223 height 51
copy h3 "[STREET_ADDRESS]"
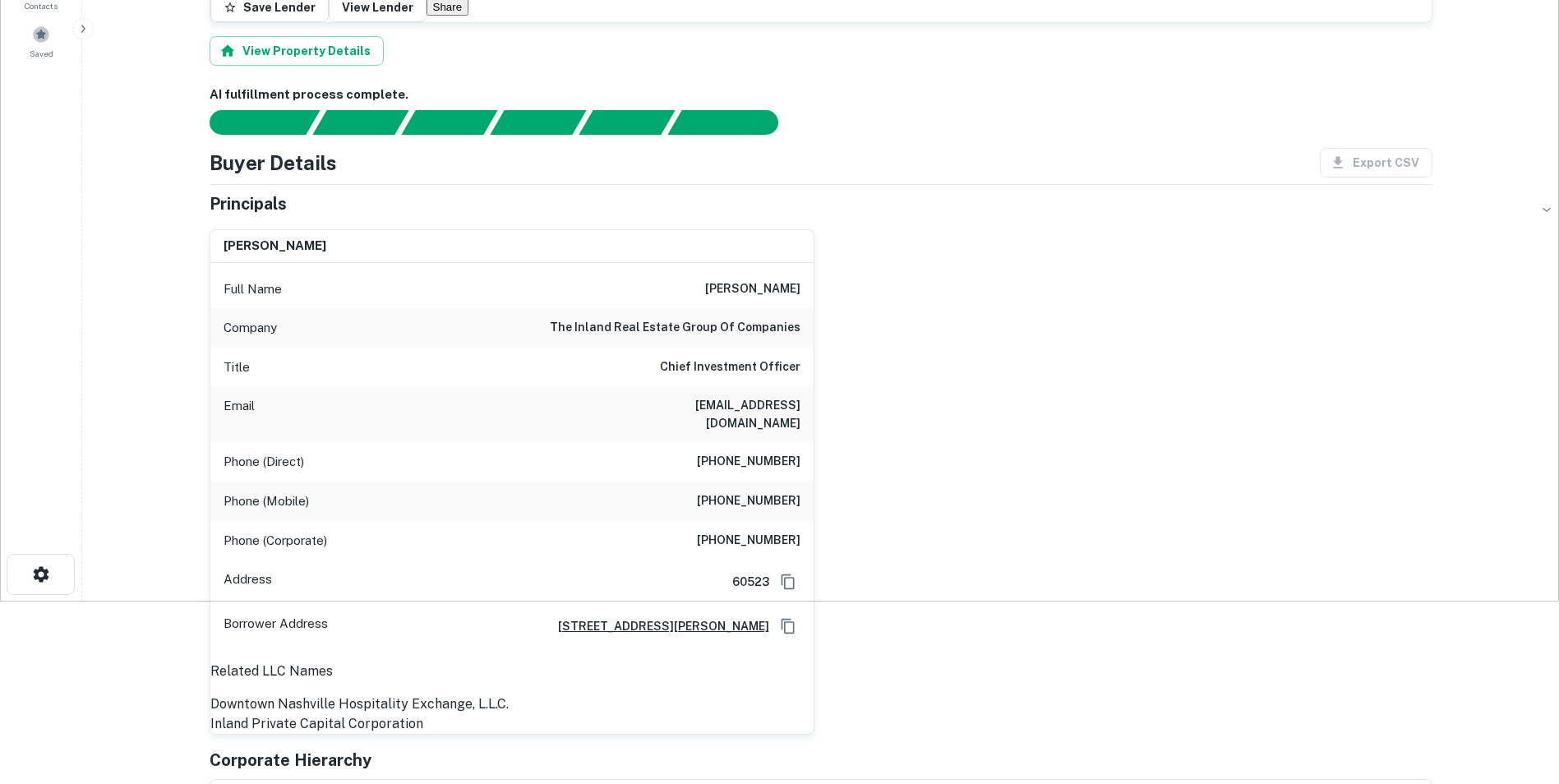
scroll to position [178, 0]
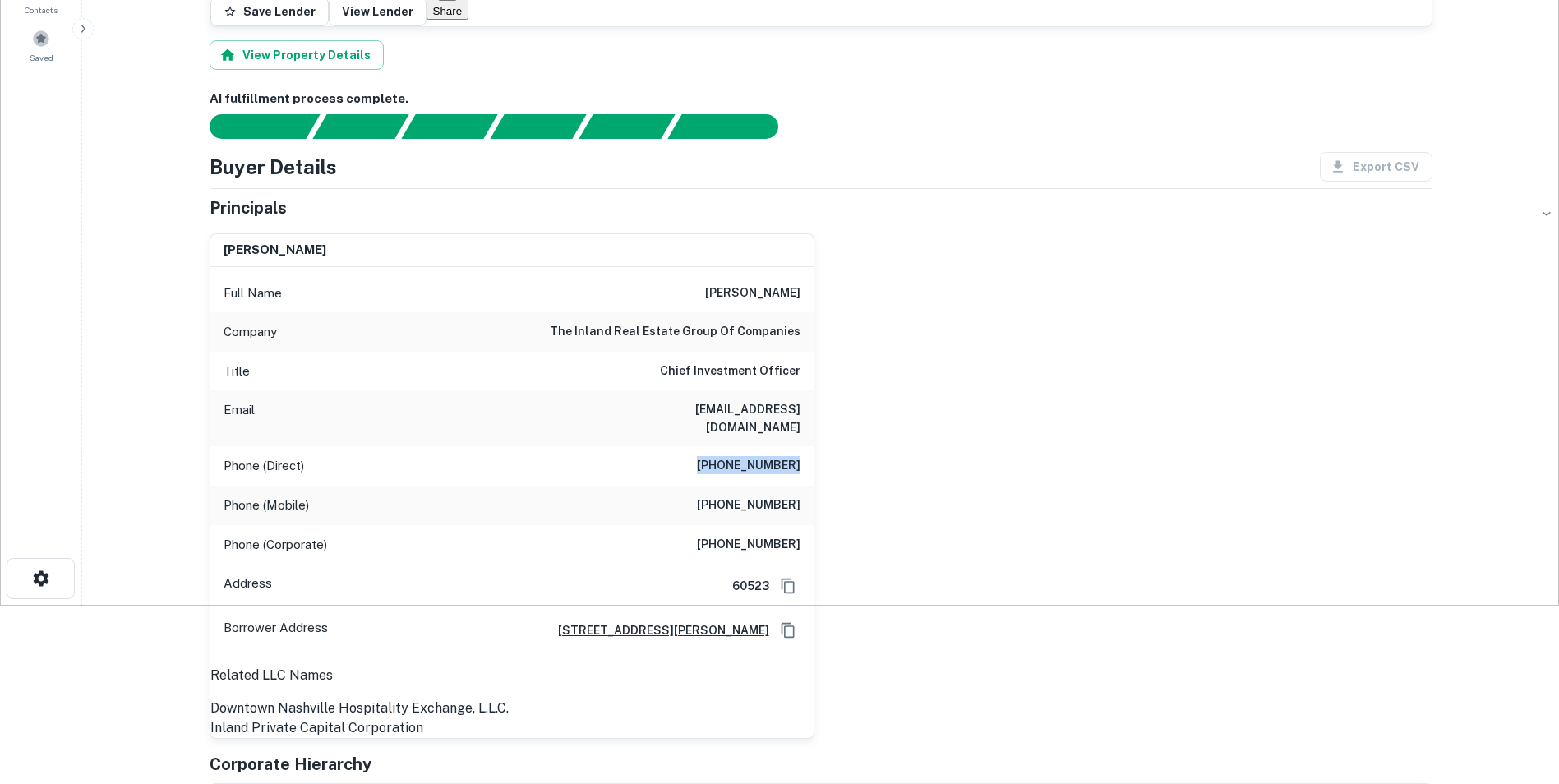
drag, startPoint x: 692, startPoint y: 374, endPoint x: 809, endPoint y: 377, distance: 117.0
click at [809, 446] on div "Phone (Direct) [PHONE_NUMBER]" at bounding box center [511, 466] width 603 height 39
drag, startPoint x: 706, startPoint y: 412, endPoint x: 827, endPoint y: 409, distance: 121.0
click at [827, 409] on div "[PERSON_NAME] Full Name [PERSON_NAME] Company the inland real estate group of c…" at bounding box center [814, 480] width 1236 height 518
drag, startPoint x: 709, startPoint y: 451, endPoint x: 818, endPoint y: 452, distance: 109.0
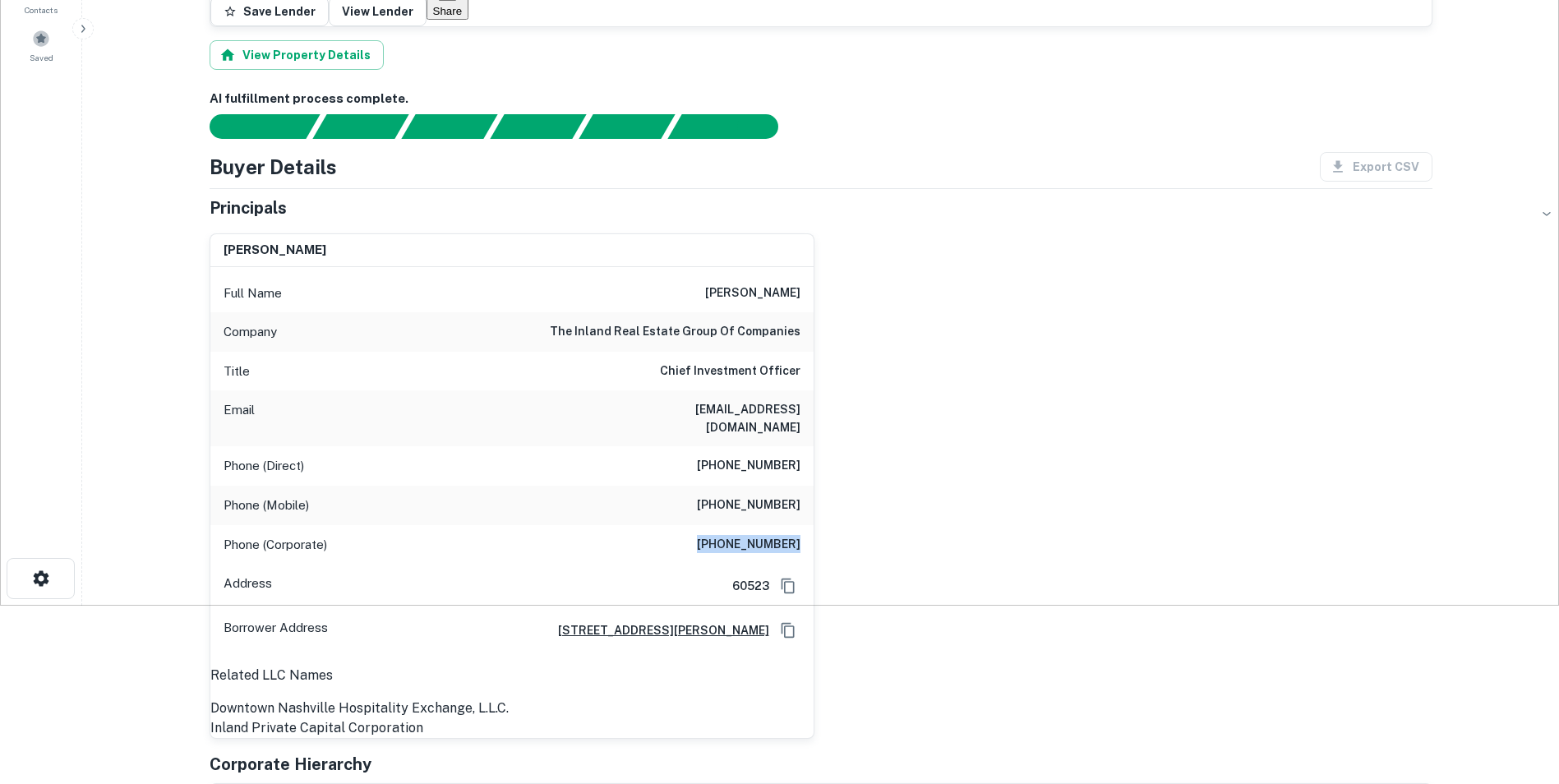
click at [818, 452] on div "[PERSON_NAME] Full Name [PERSON_NAME] Company the inland real estate group of c…" at bounding box center [814, 480] width 1236 height 518
drag, startPoint x: 619, startPoint y: 332, endPoint x: 805, endPoint y: 320, distance: 186.4
click at [805, 390] on div "Email [EMAIL_ADDRESS][DOMAIN_NAME]" at bounding box center [511, 418] width 603 height 56
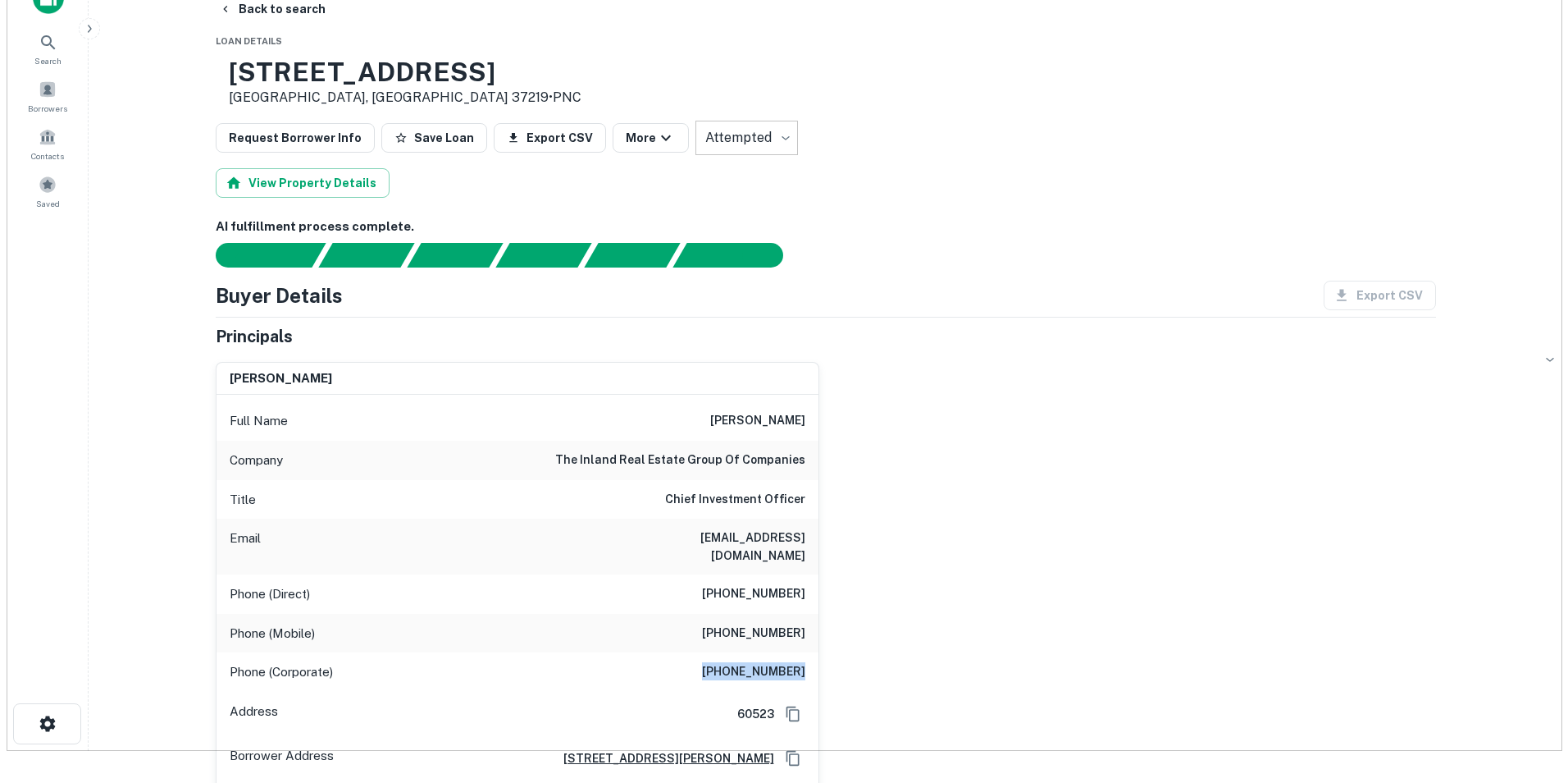
scroll to position [0, 0]
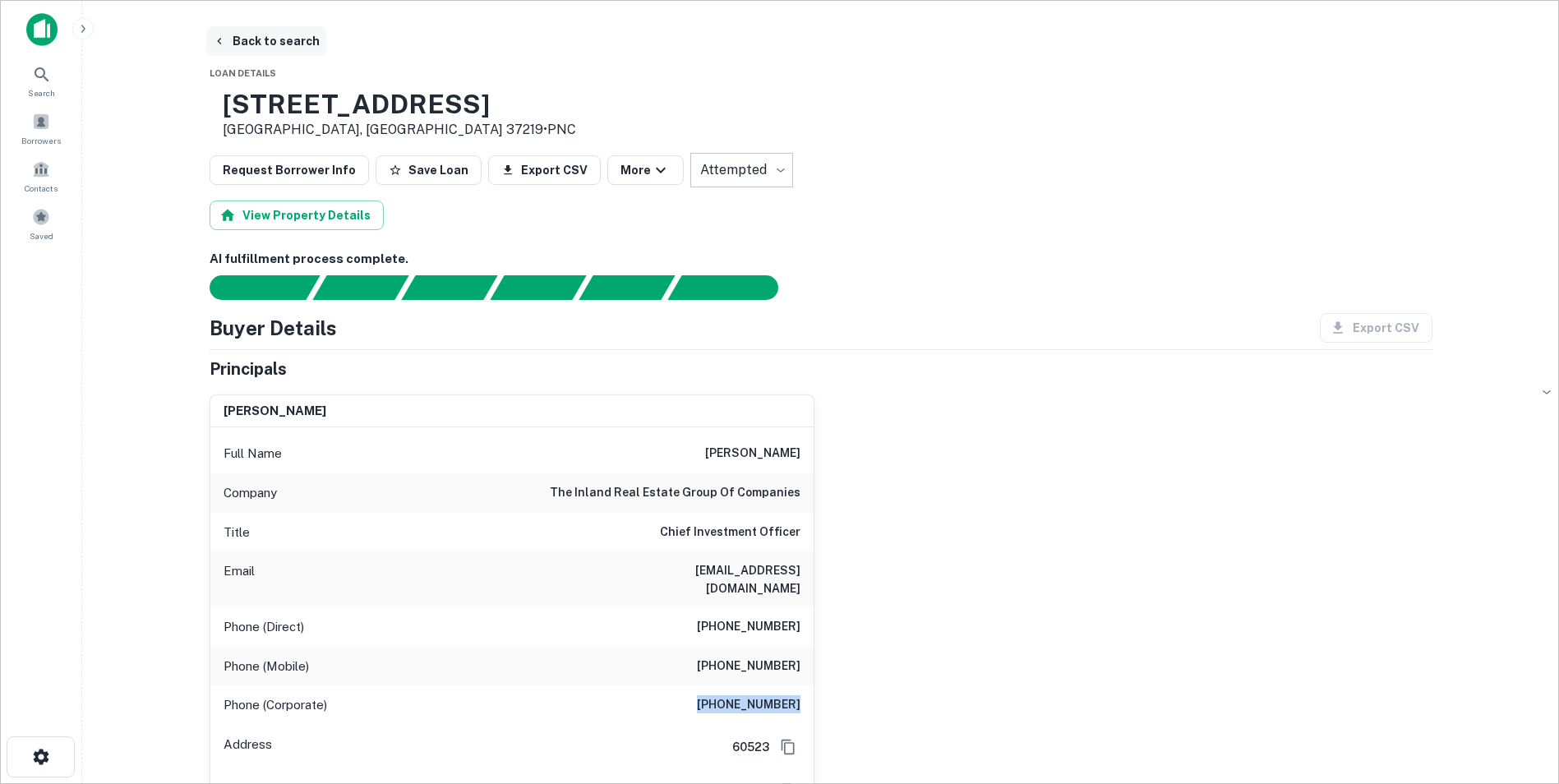
click at [276, 35] on button "Back to search" at bounding box center [266, 41] width 120 height 30
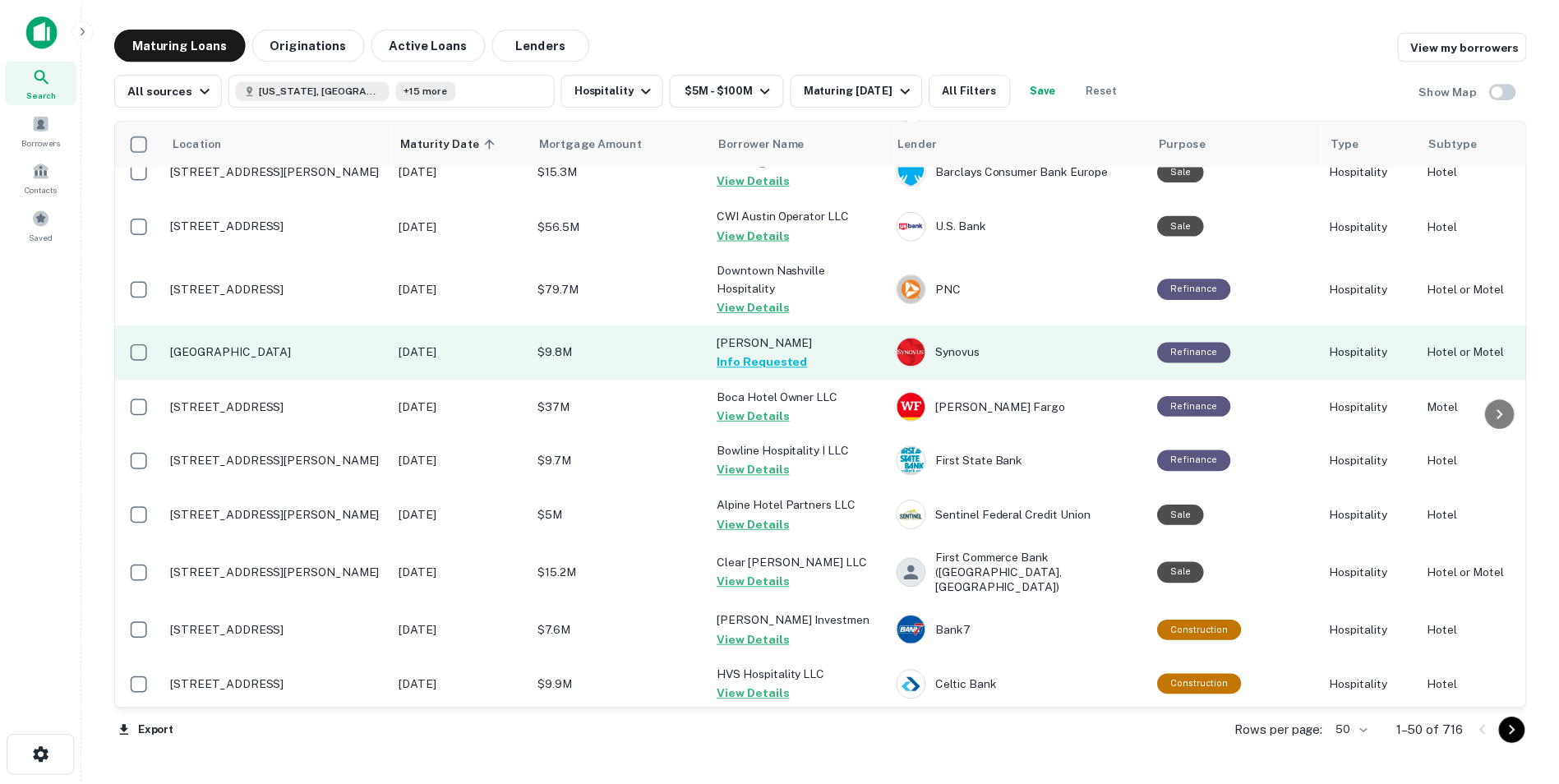
scroll to position [1497, 0]
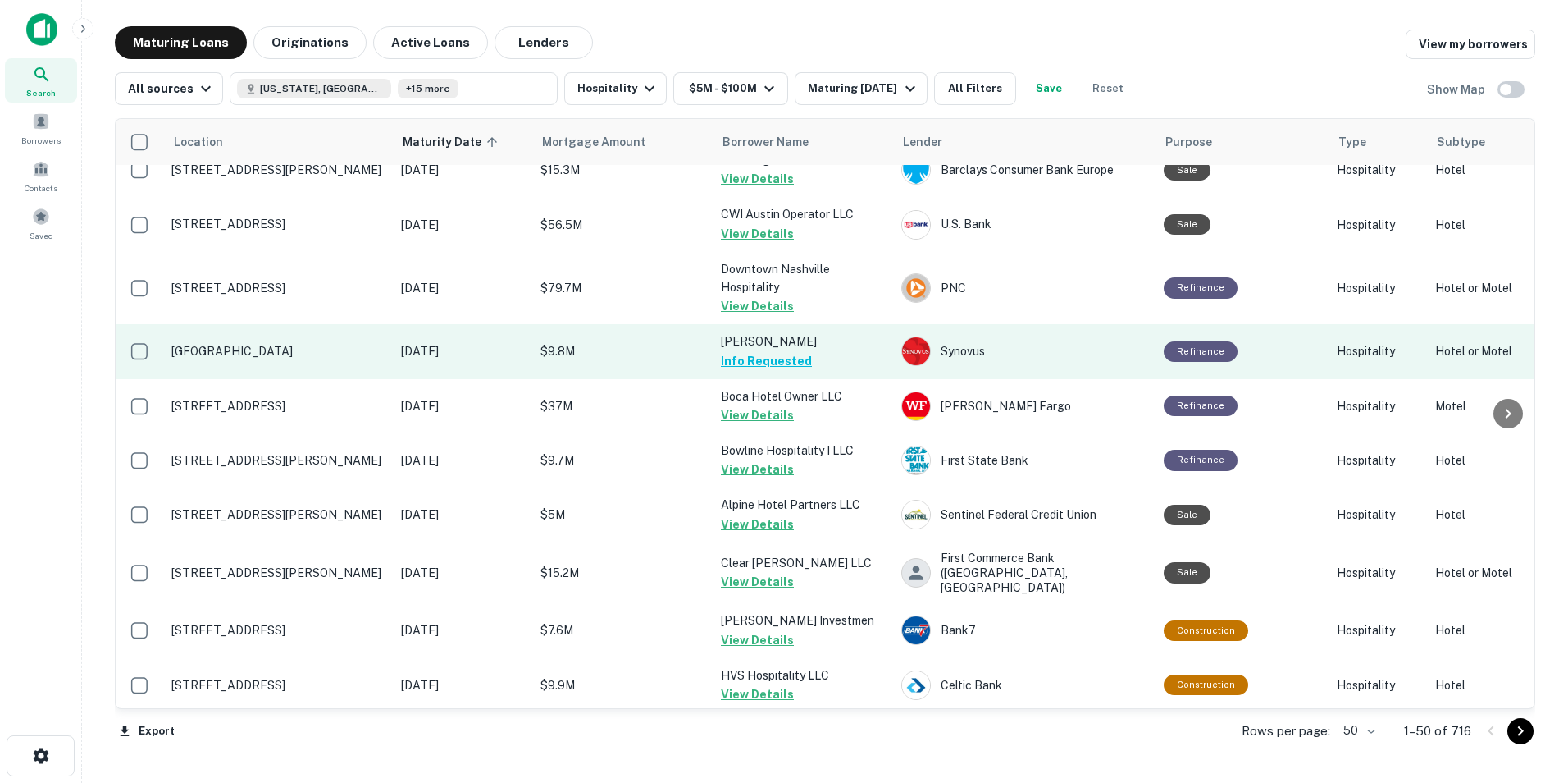
click at [238, 343] on p "[GEOGRAPHIC_DATA]" at bounding box center [278, 350] width 213 height 15
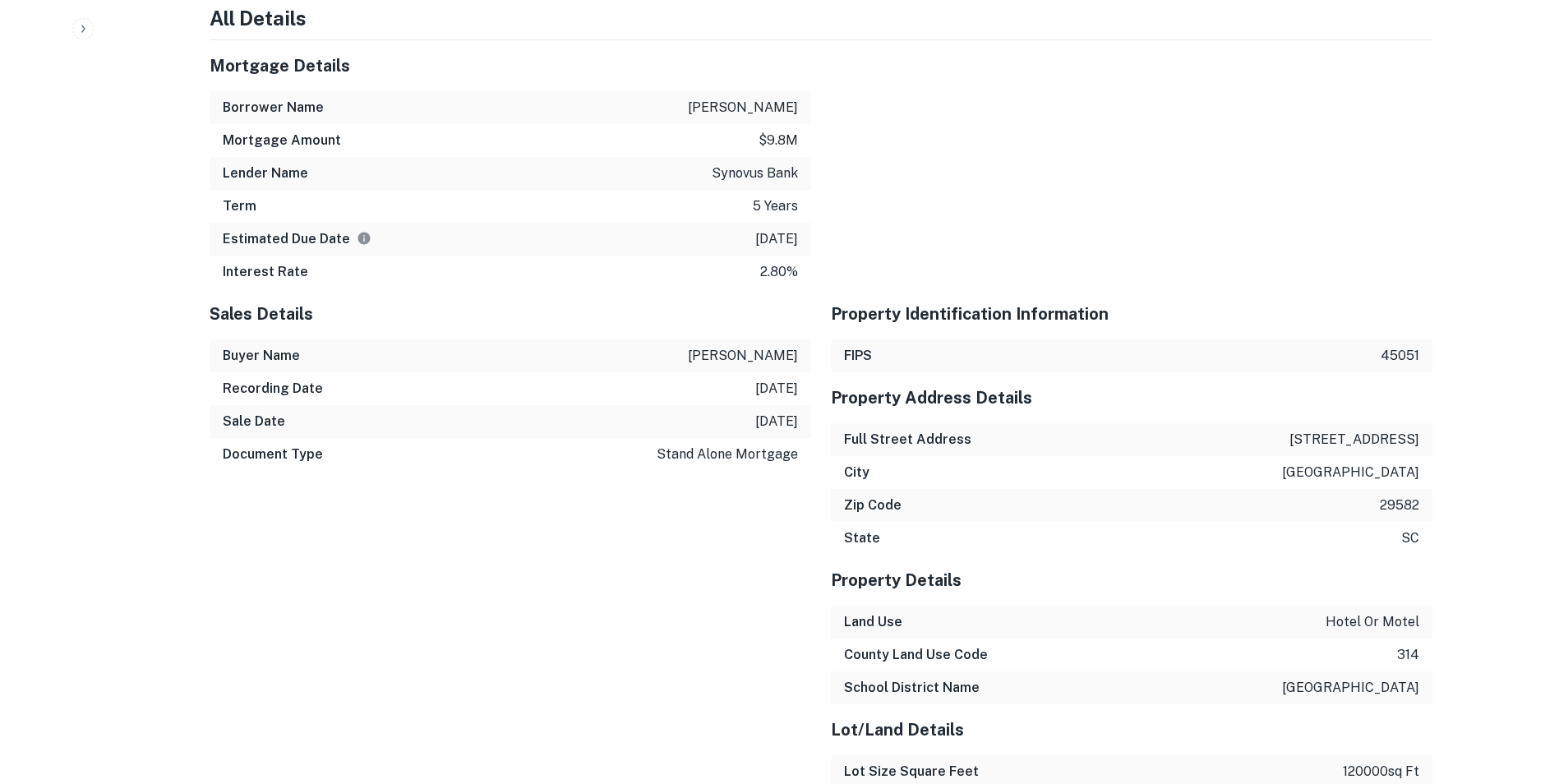
scroll to position [1049, 0]
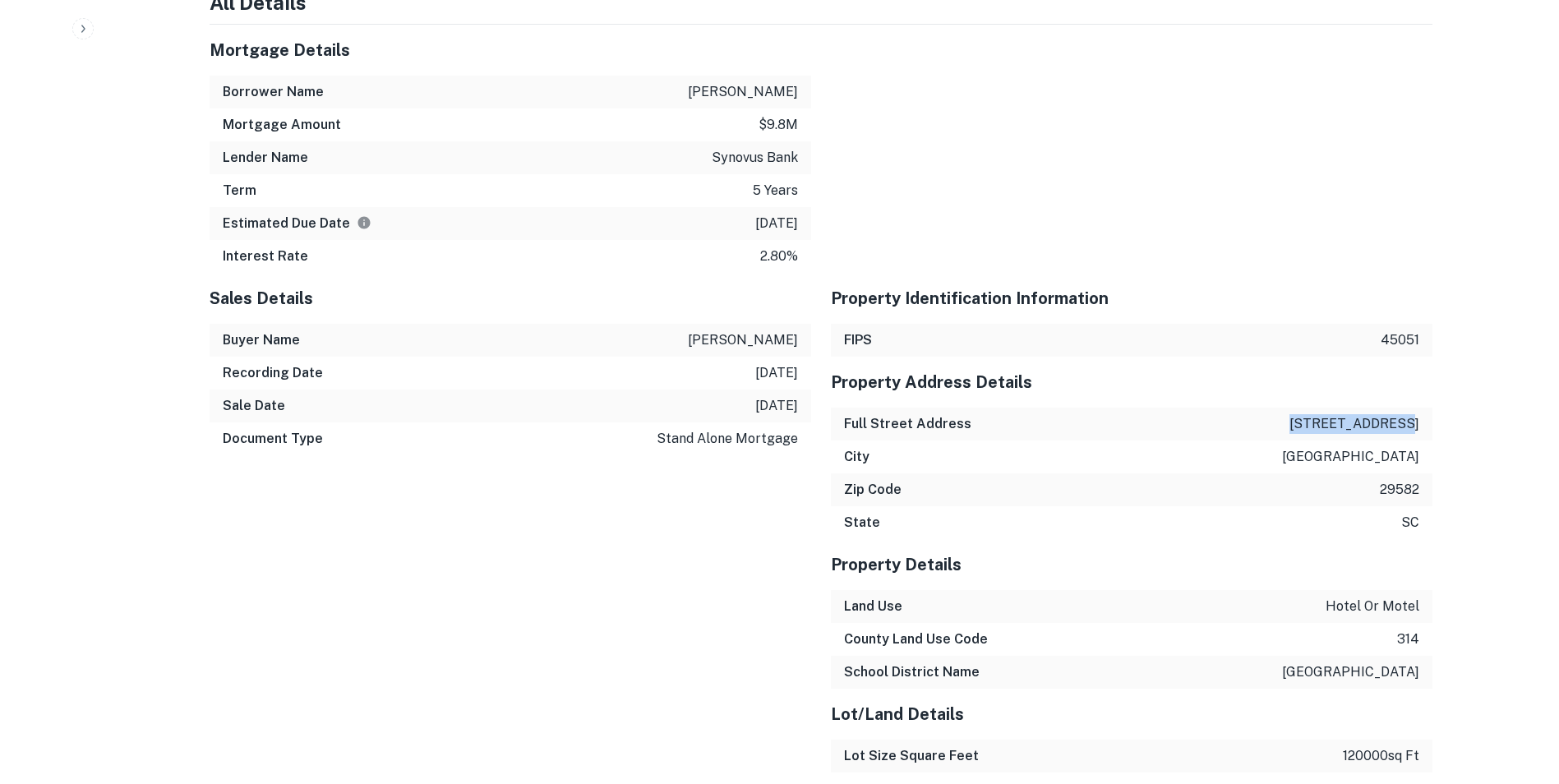
drag, startPoint x: 1311, startPoint y: 404, endPoint x: 1426, endPoint y: 402, distance: 115.0
click at [1044, 408] on div "Full Street Address [STREET_ADDRESS]" at bounding box center [1131, 424] width 601 height 33
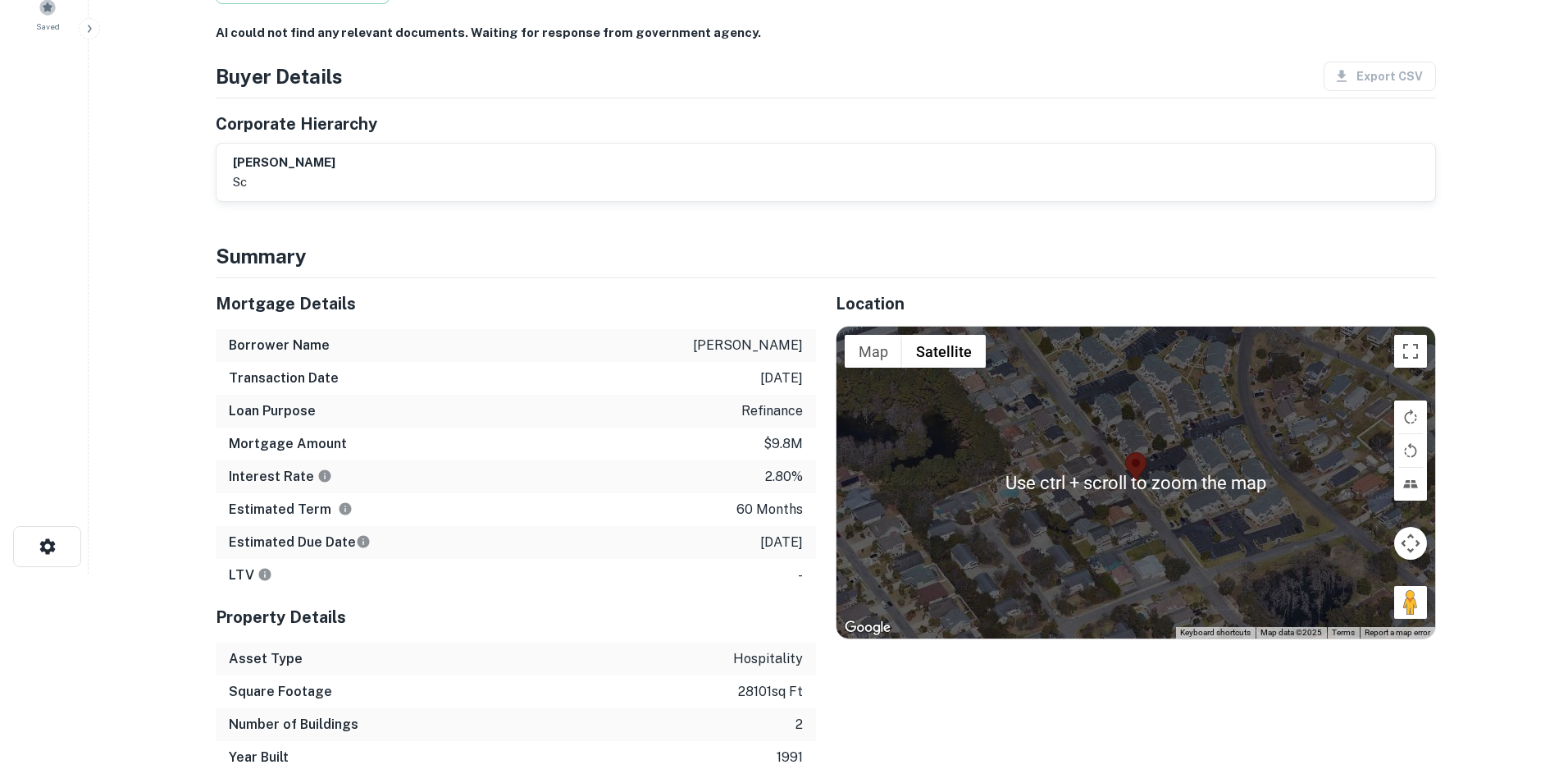
scroll to position [0, 0]
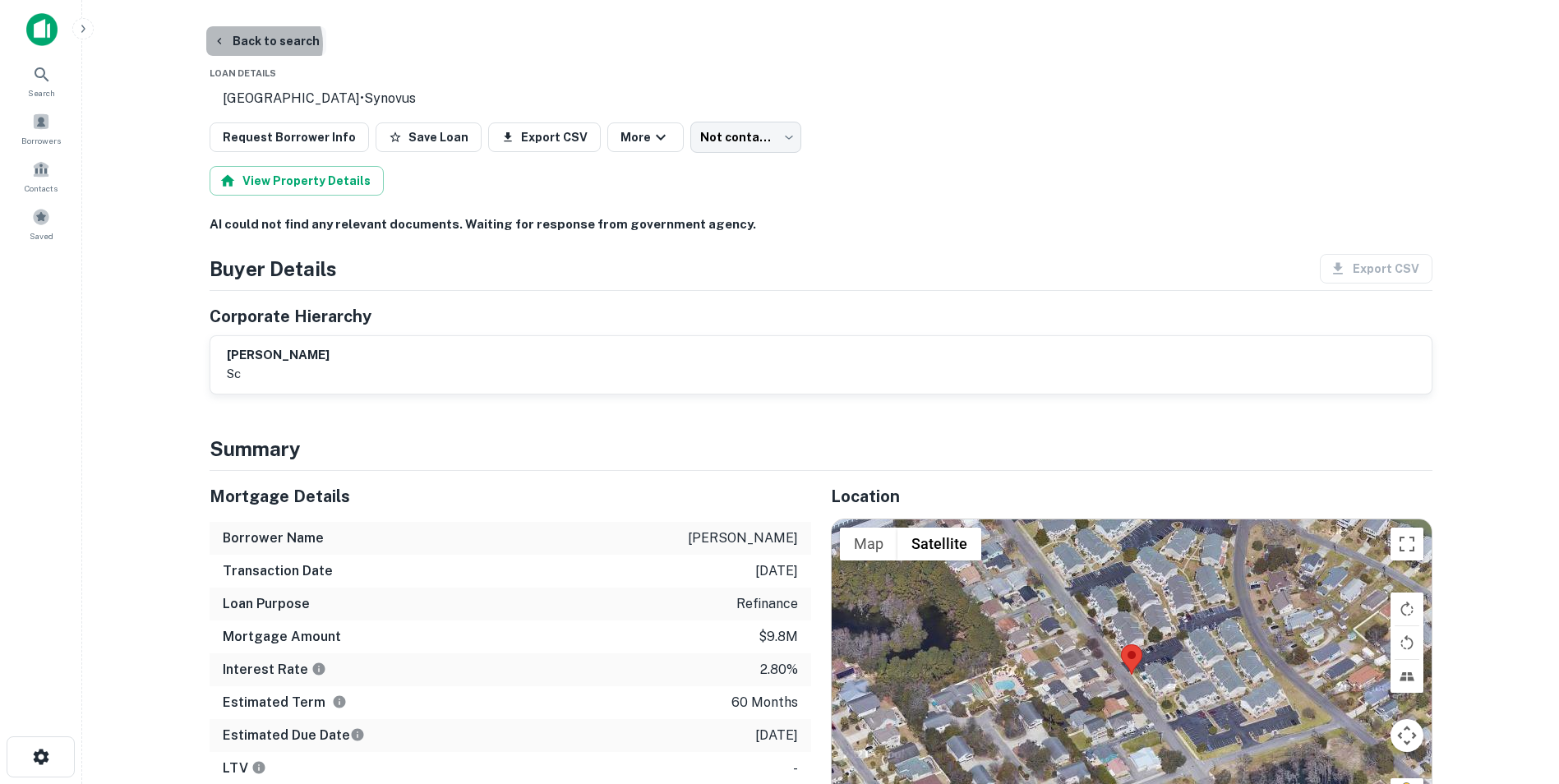
click at [255, 45] on button "Back to search" at bounding box center [266, 41] width 120 height 30
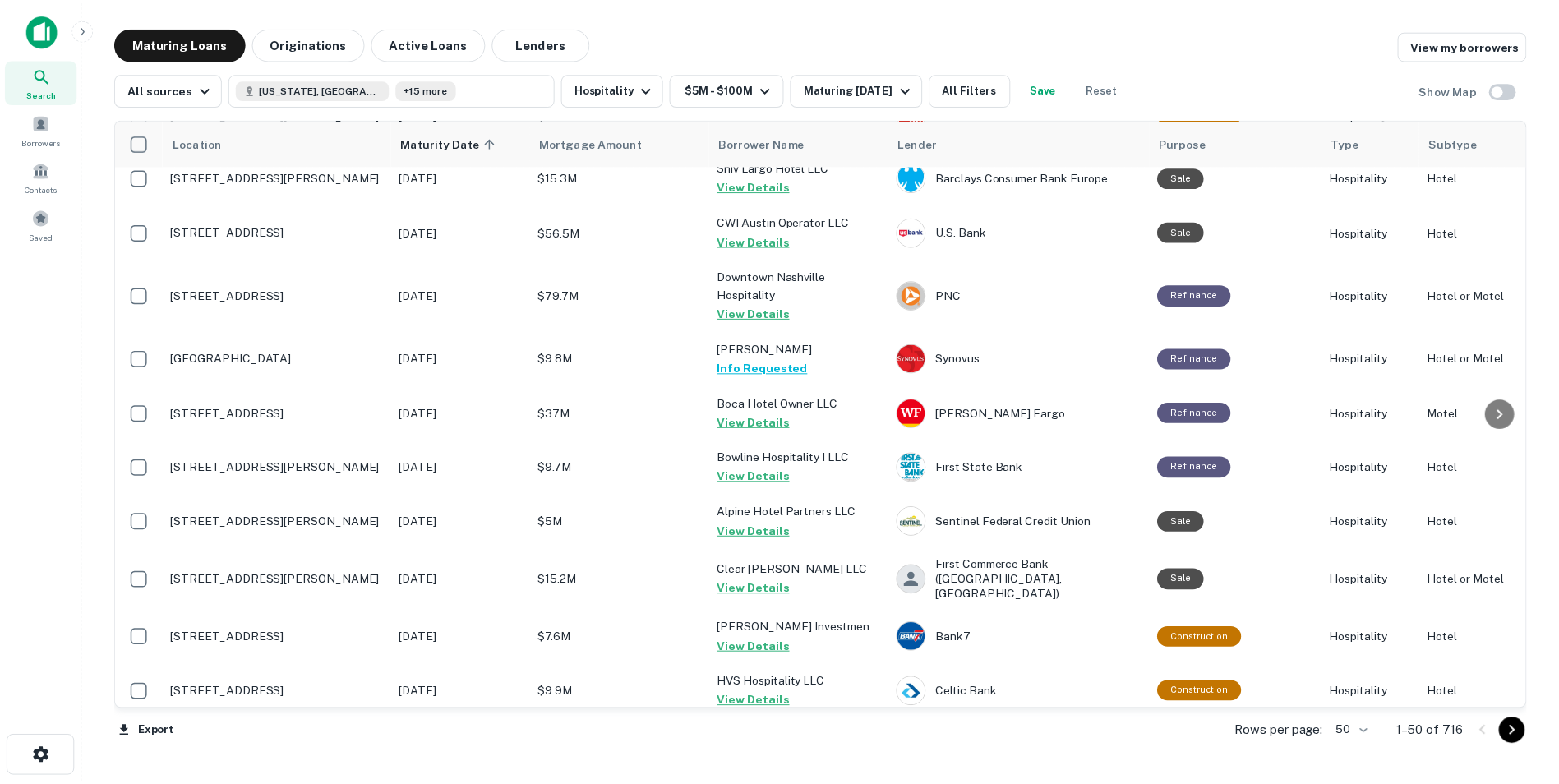
scroll to position [1497, 0]
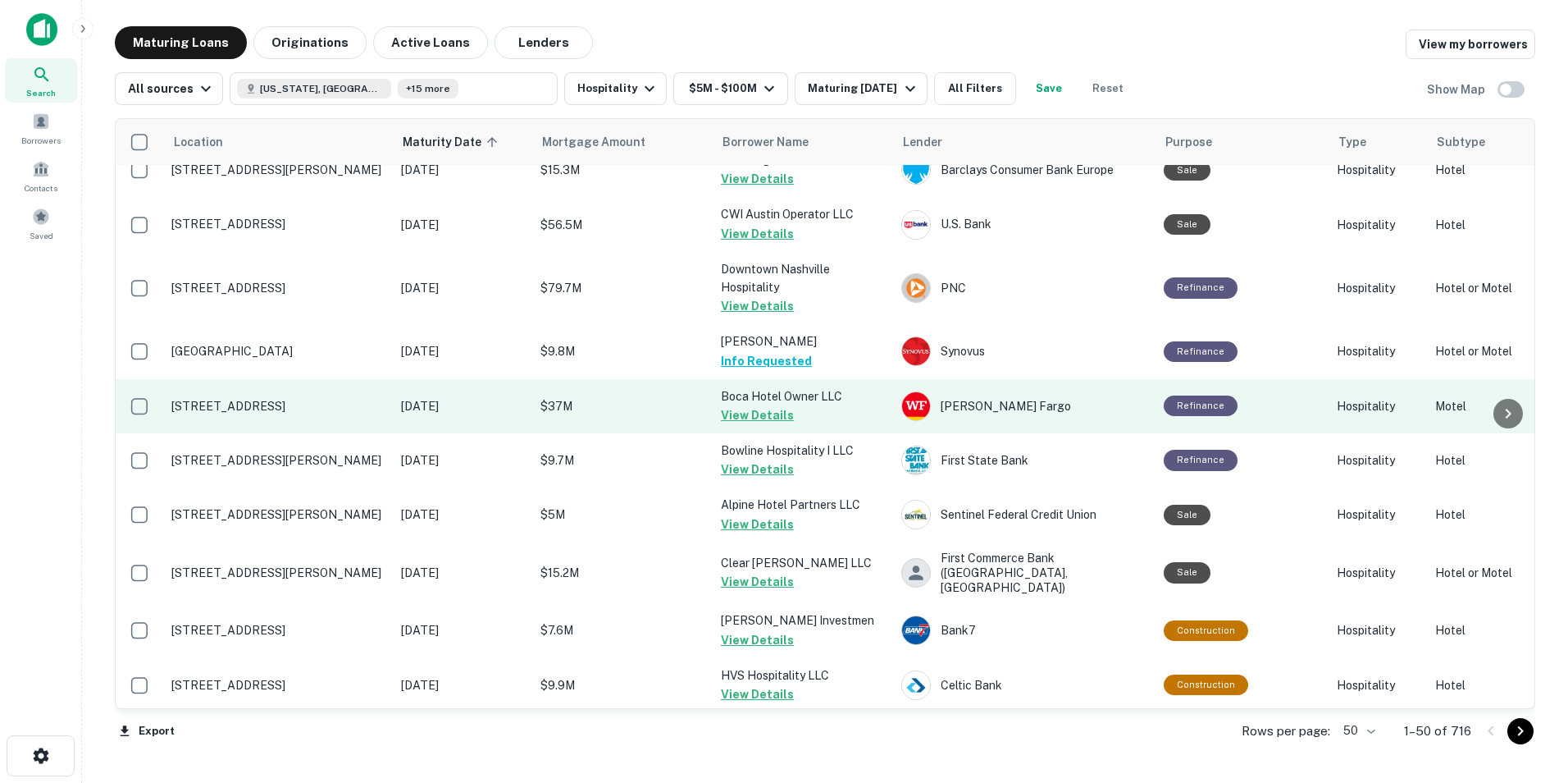
click at [277, 398] on p "[STREET_ADDRESS]" at bounding box center [278, 405] width 213 height 15
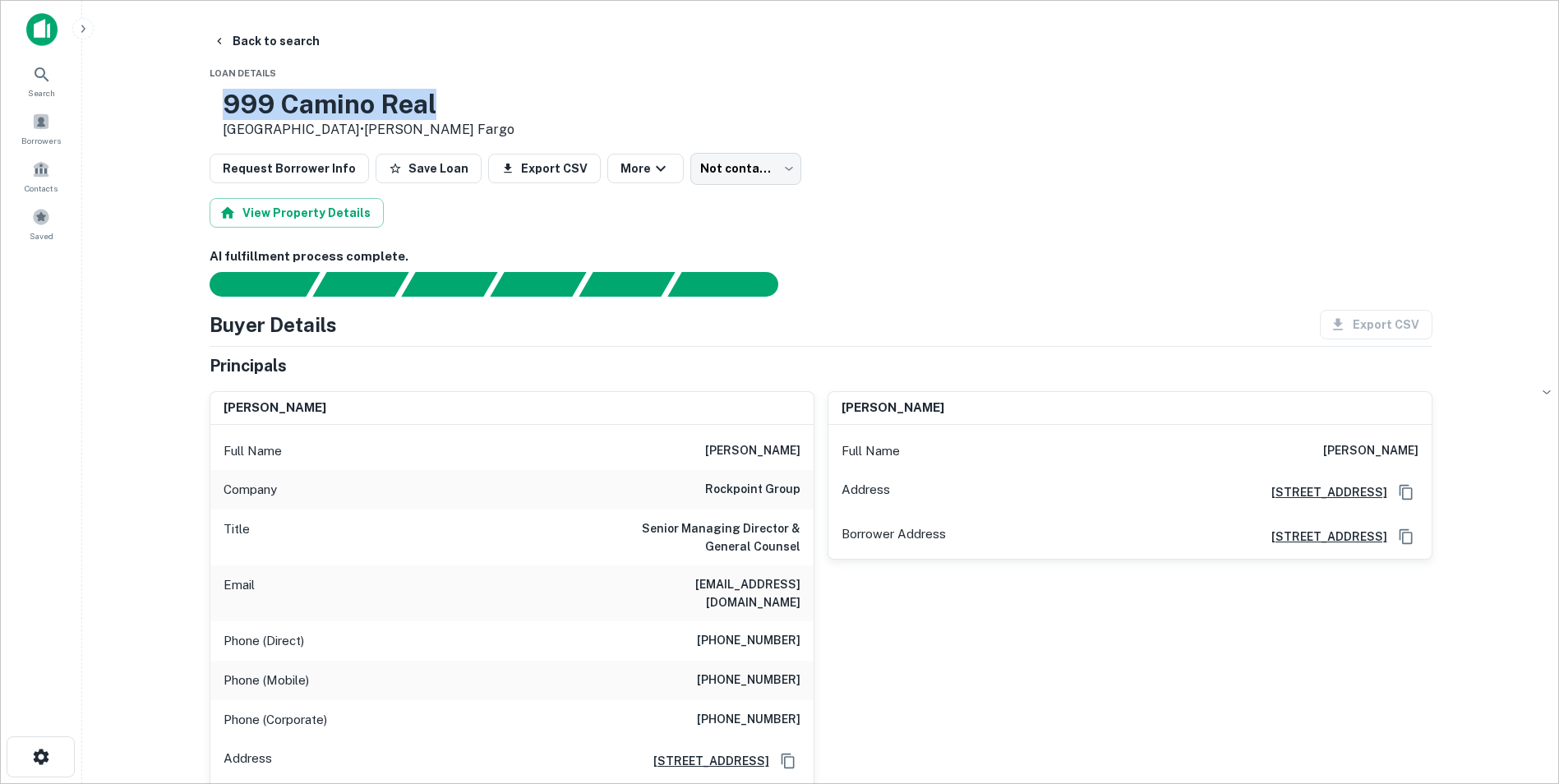
drag, startPoint x: 530, startPoint y: 101, endPoint x: 280, endPoint y: 104, distance: 250.0
click at [280, 104] on div "[STREET_ADDRESS] • [PERSON_NAME] Fargo" at bounding box center [820, 114] width 1223 height 51
click at [258, 38] on button "Back to search" at bounding box center [266, 41] width 120 height 30
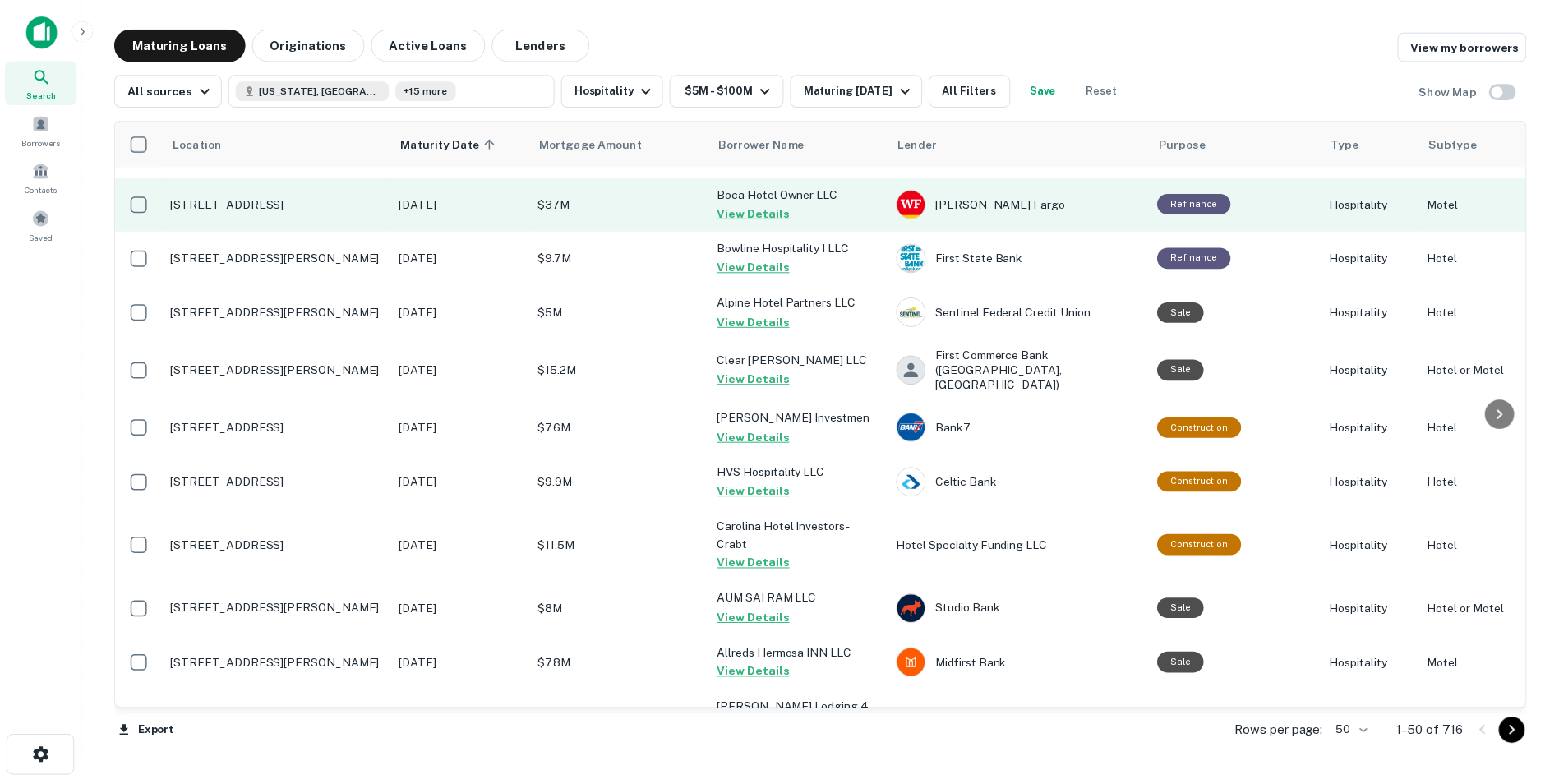
scroll to position [1701, 0]
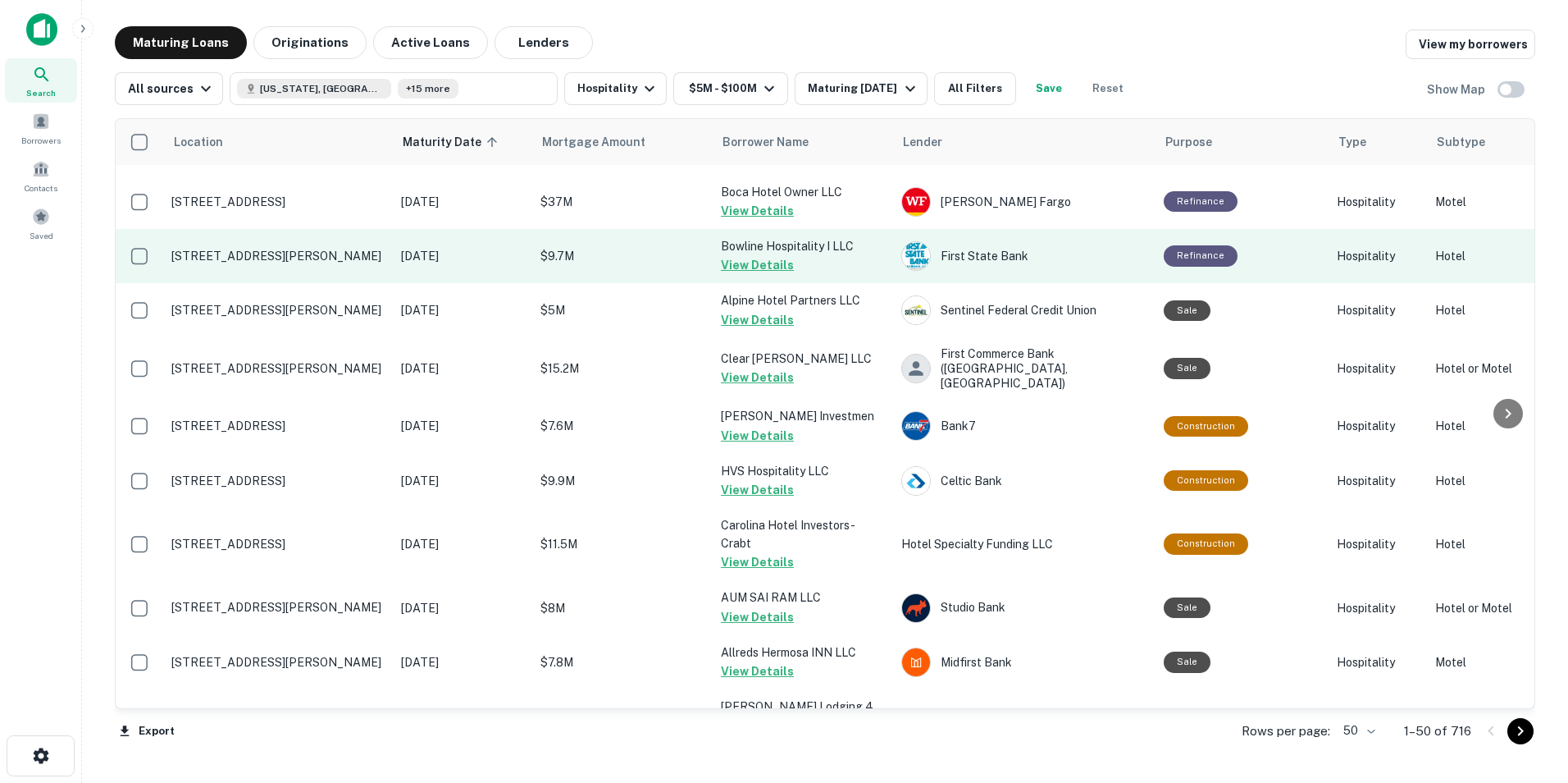
click at [311, 248] on p "[STREET_ADDRESS][PERSON_NAME]" at bounding box center [278, 255] width 213 height 15
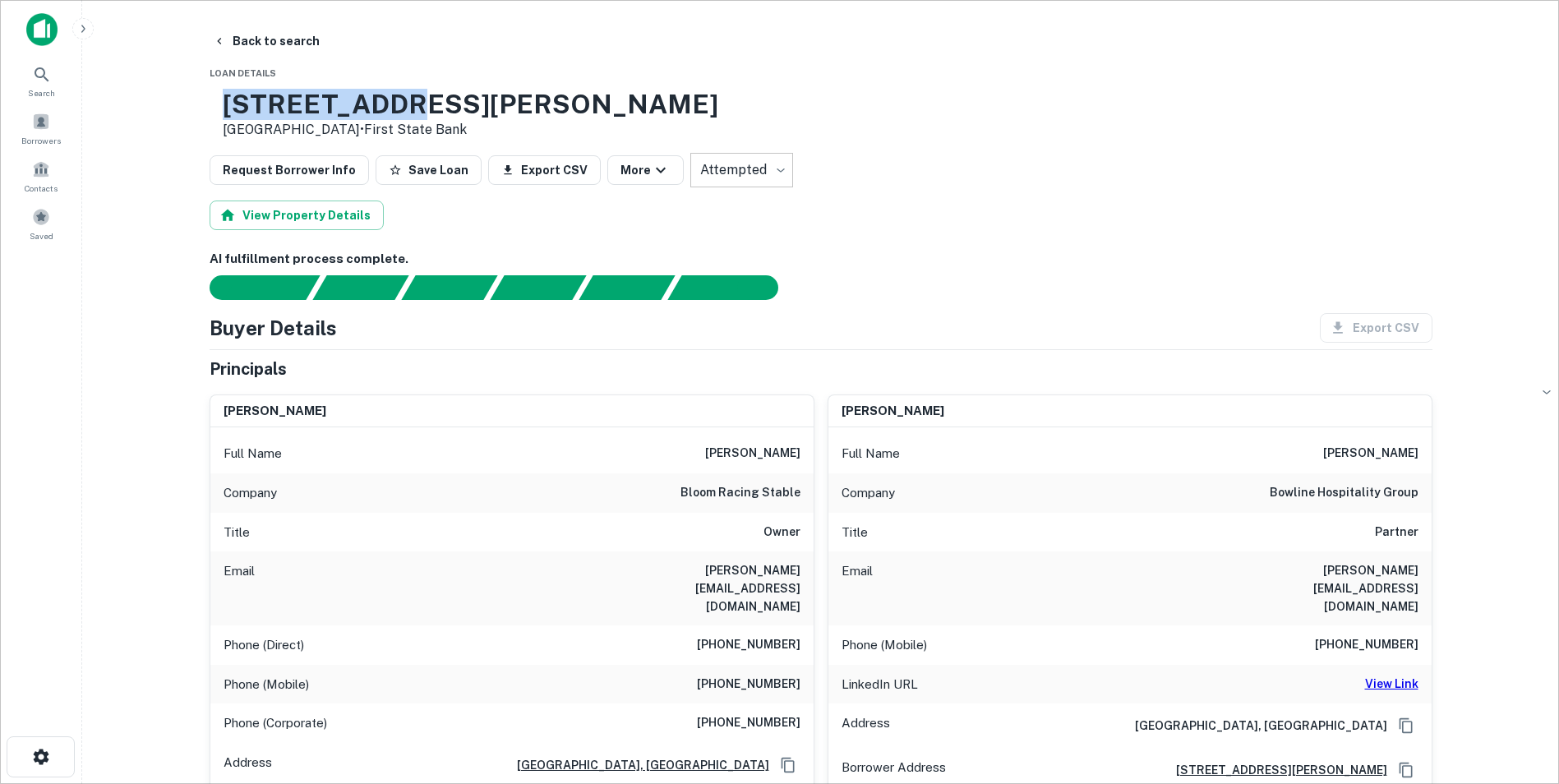
drag, startPoint x: 271, startPoint y: 100, endPoint x: 468, endPoint y: 93, distance: 197.1
click at [468, 93] on div "[STREET_ADDRESS][PERSON_NAME] • First State Bank" at bounding box center [463, 114] width 509 height 51
click at [284, 33] on button "Back to search" at bounding box center [266, 41] width 120 height 30
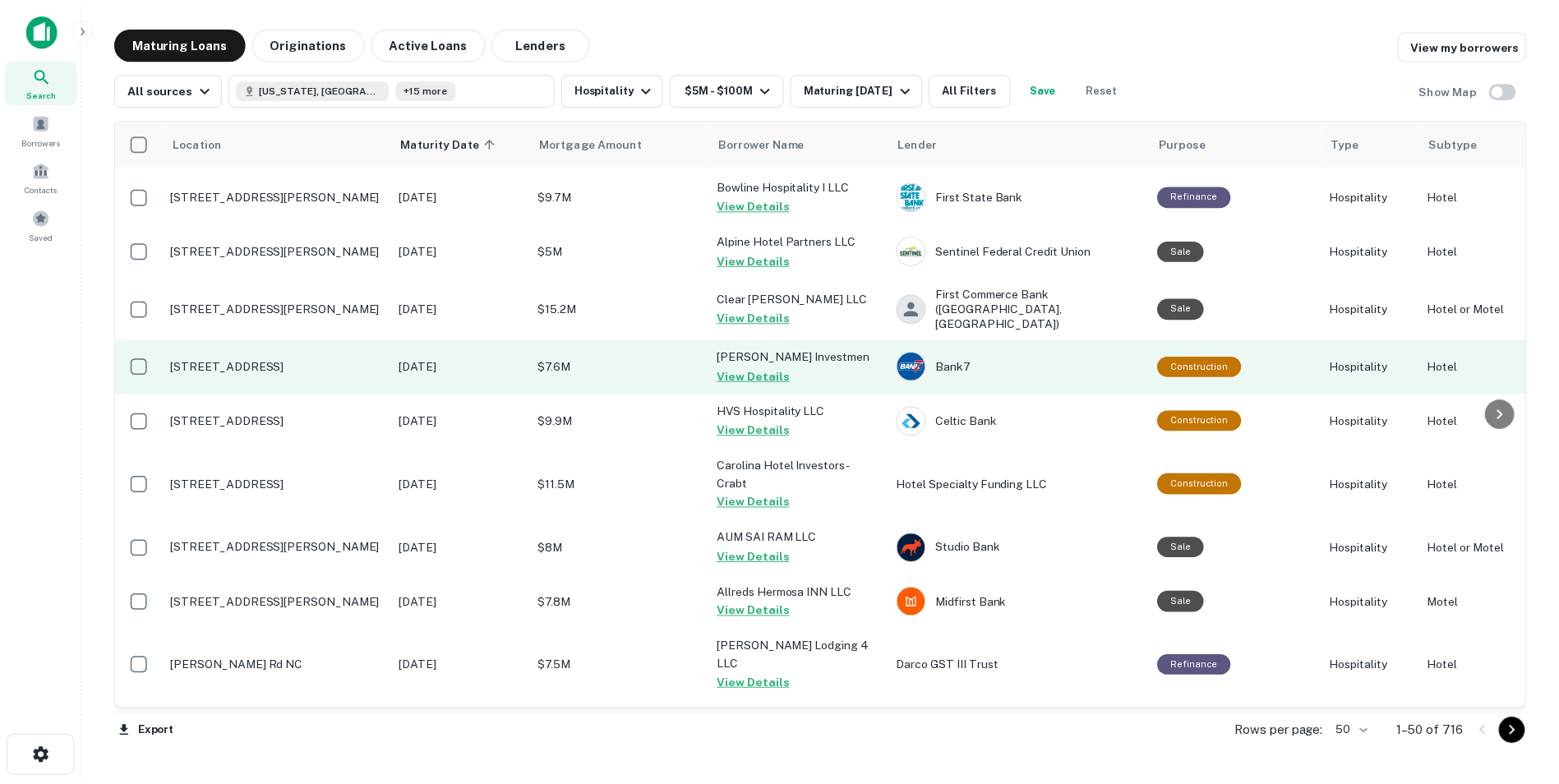
scroll to position [1761, 0]
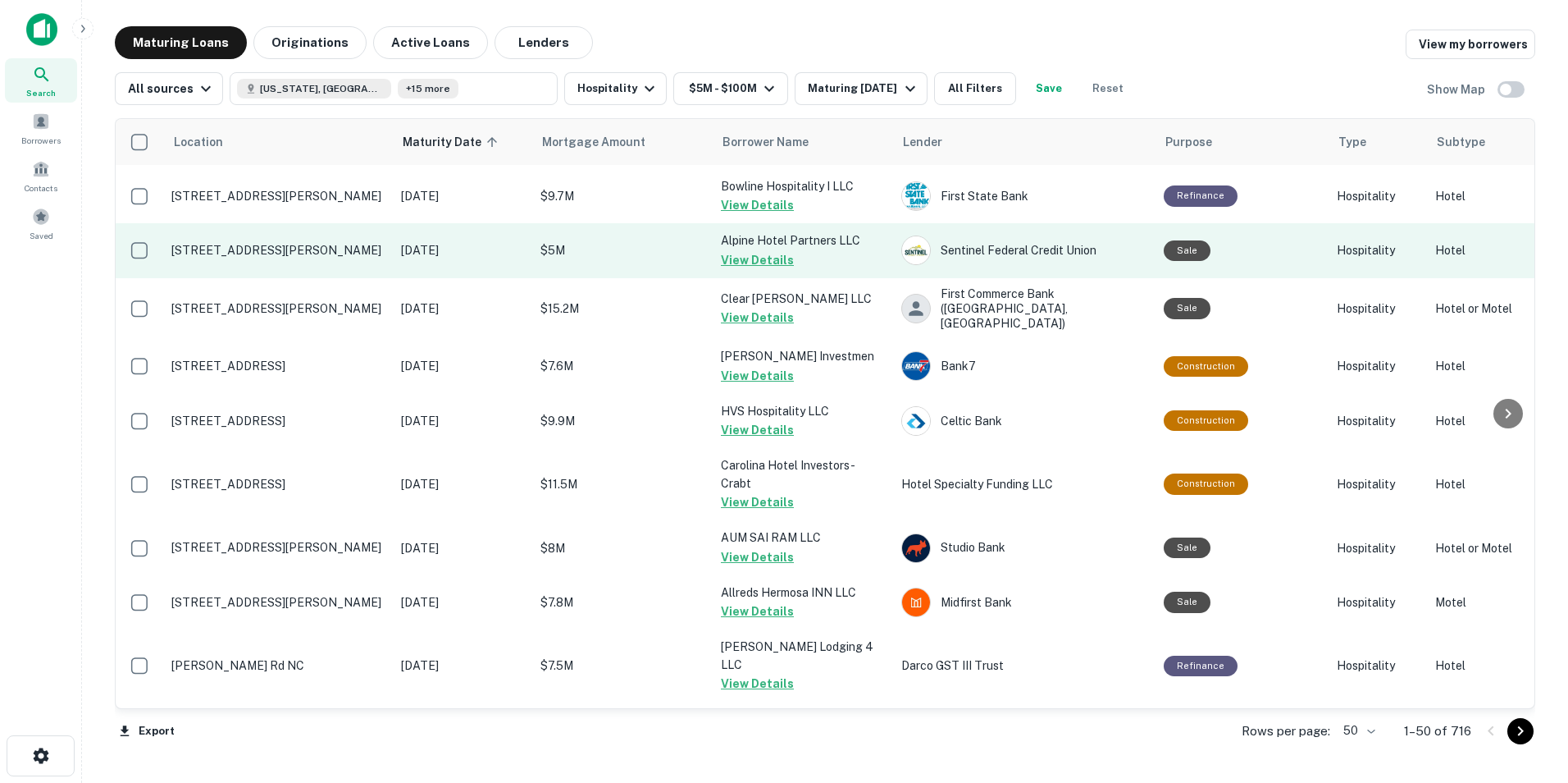
click at [306, 243] on td "[STREET_ADDRESS][PERSON_NAME]" at bounding box center [278, 250] width 230 height 54
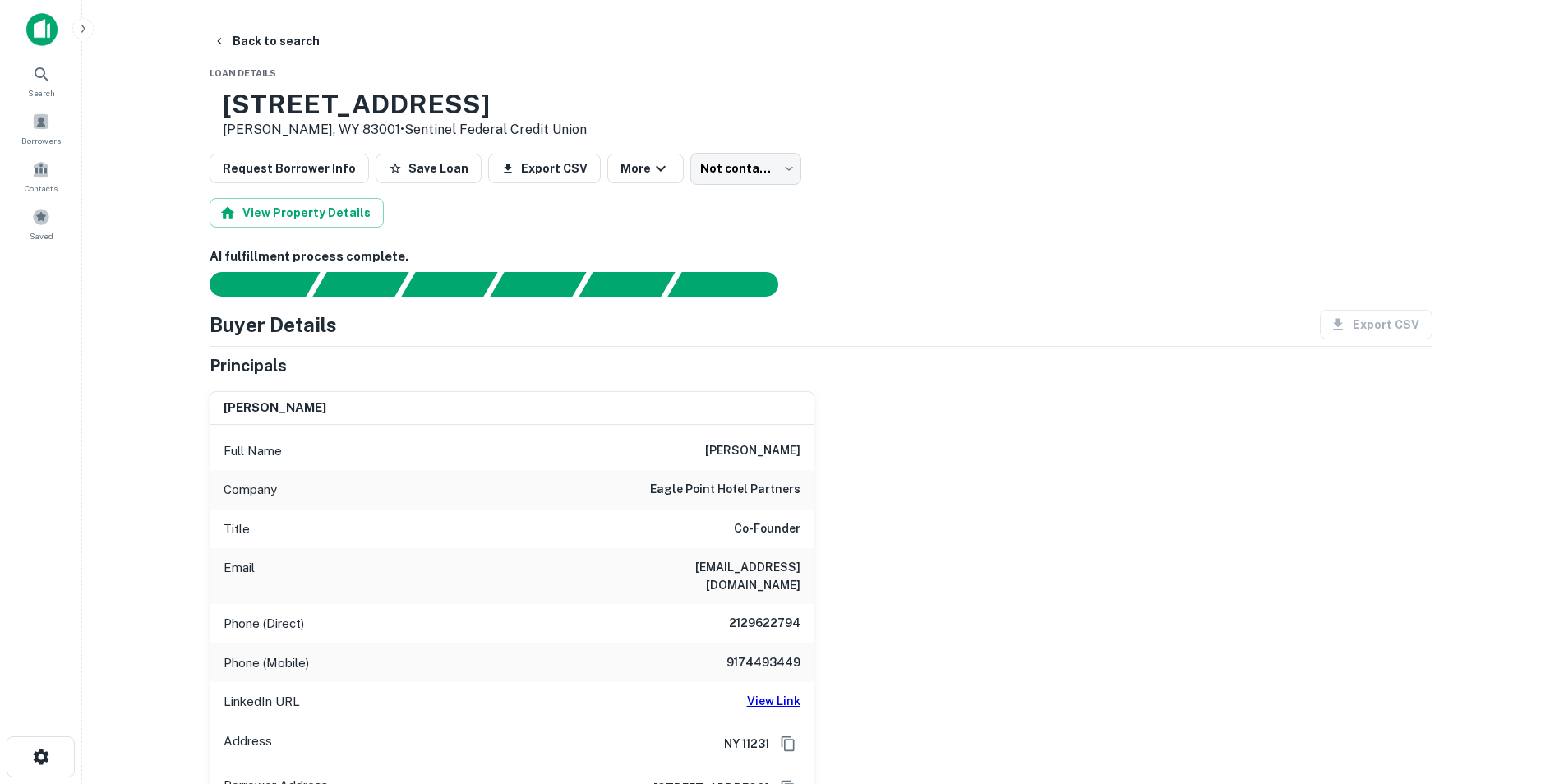
drag, startPoint x: 279, startPoint y: 98, endPoint x: 590, endPoint y: 103, distance: 311.0
click at [590, 103] on div "[STREET_ADDRESS][PERSON_NAME] • Sentinel Federal Credit Union" at bounding box center [820, 114] width 1223 height 51
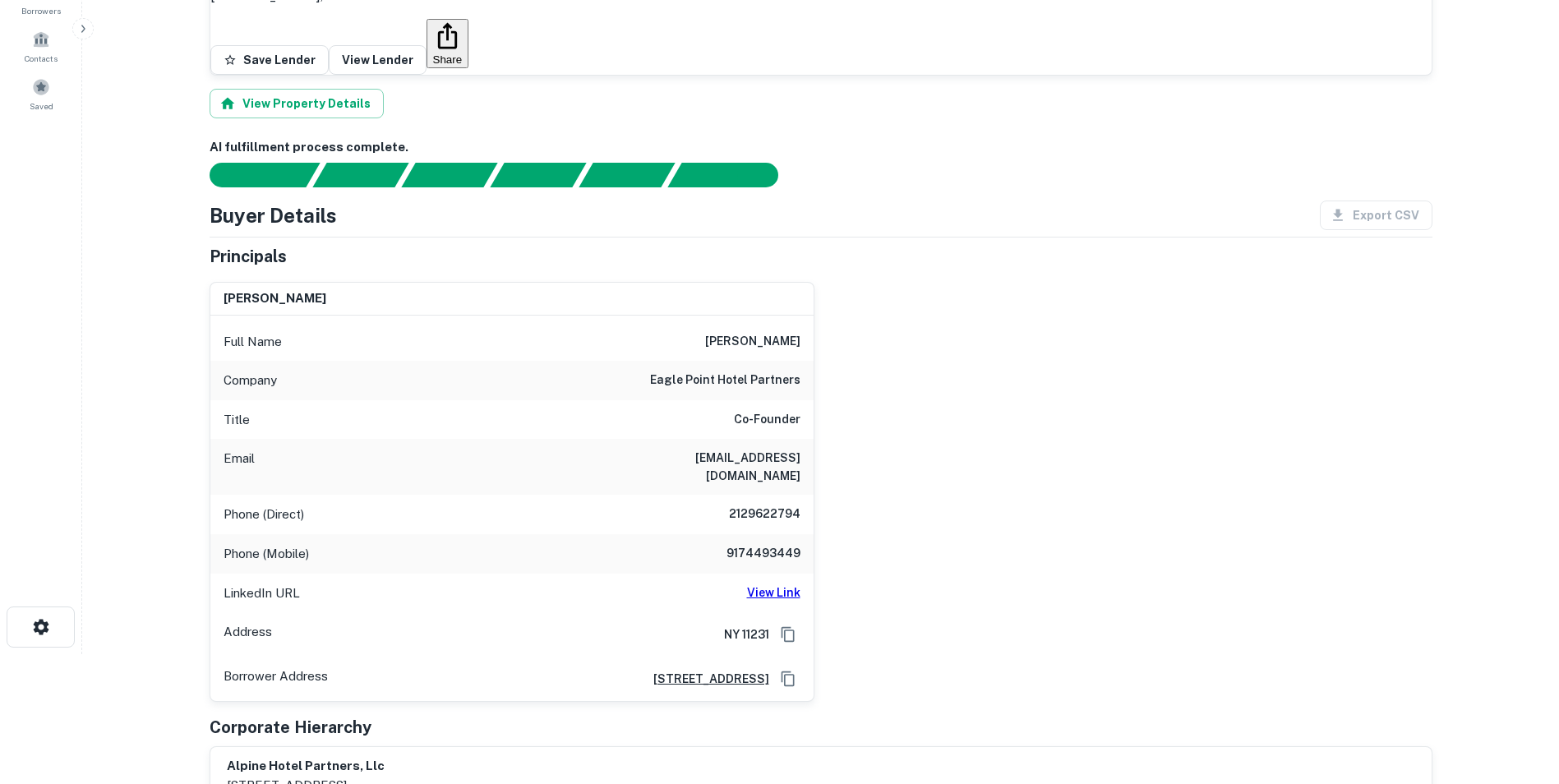
scroll to position [130, 0]
drag, startPoint x: 657, startPoint y: 382, endPoint x: 800, endPoint y: 399, distance: 144.0
click at [800, 438] on div "Email [EMAIL_ADDRESS][DOMAIN_NAME]" at bounding box center [511, 466] width 603 height 56
drag, startPoint x: 701, startPoint y: 426, endPoint x: 652, endPoint y: 464, distance: 62.0
click at [652, 533] on div "Phone (Mobile) [PHONE_NUMBER]" at bounding box center [511, 552] width 603 height 39
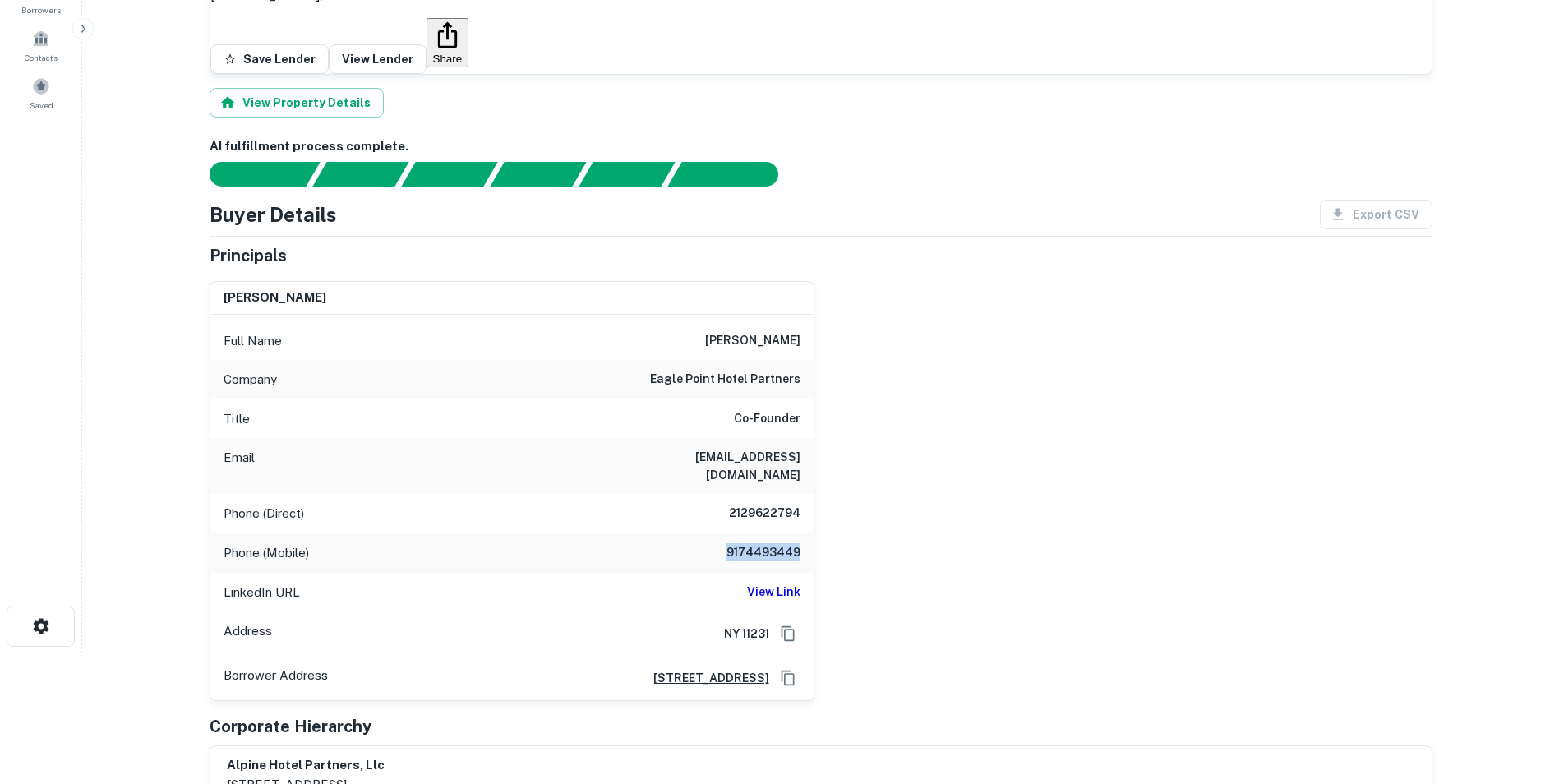
drag, startPoint x: 710, startPoint y: 467, endPoint x: 811, endPoint y: 476, distance: 101.4
click at [811, 533] on div "Phone (Mobile) [PHONE_NUMBER]" at bounding box center [511, 552] width 603 height 39
click at [781, 553] on h6 "View Link" at bounding box center [773, 592] width 53 height 18
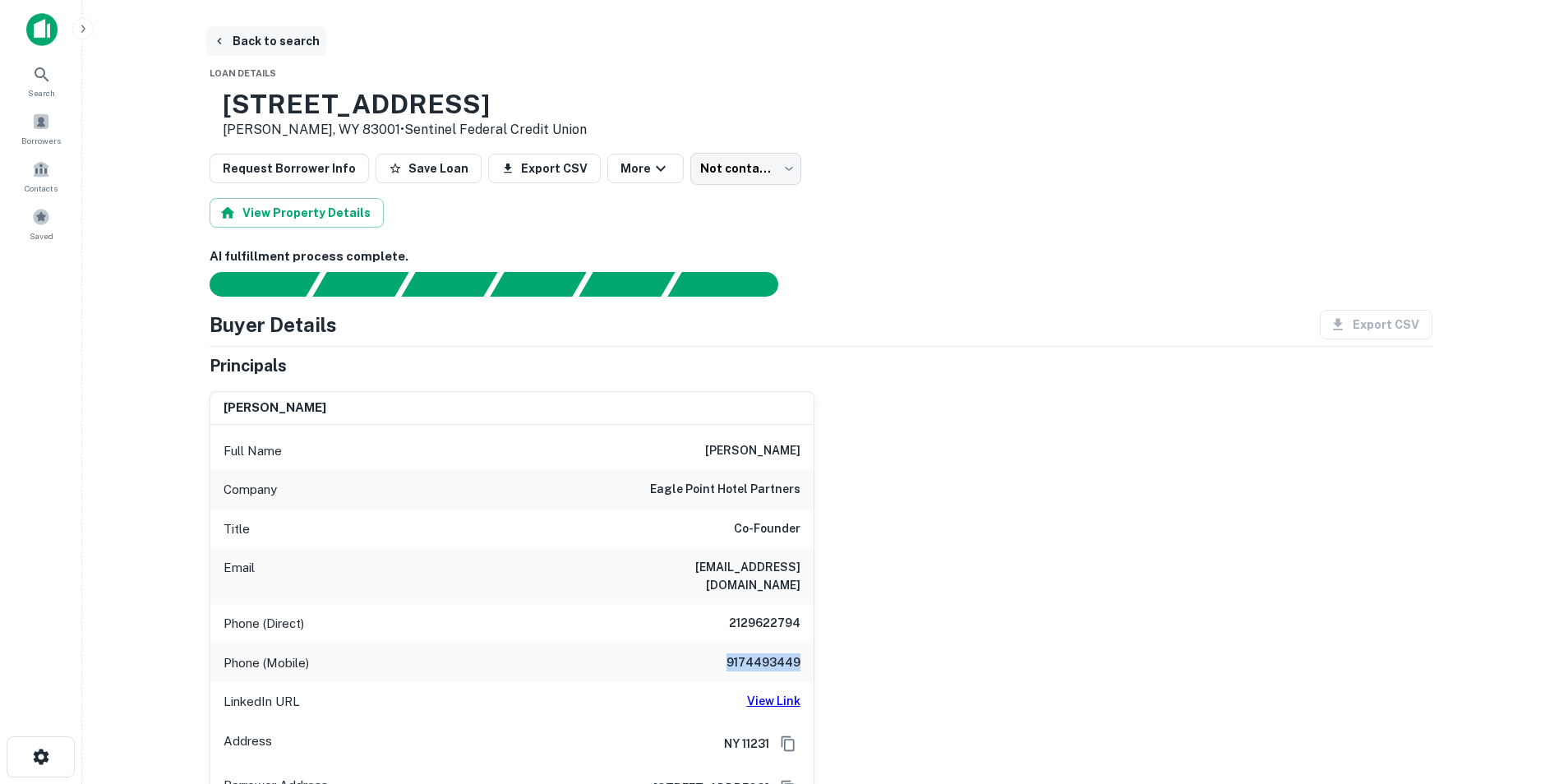
click at [251, 45] on button "Back to search" at bounding box center [266, 41] width 120 height 30
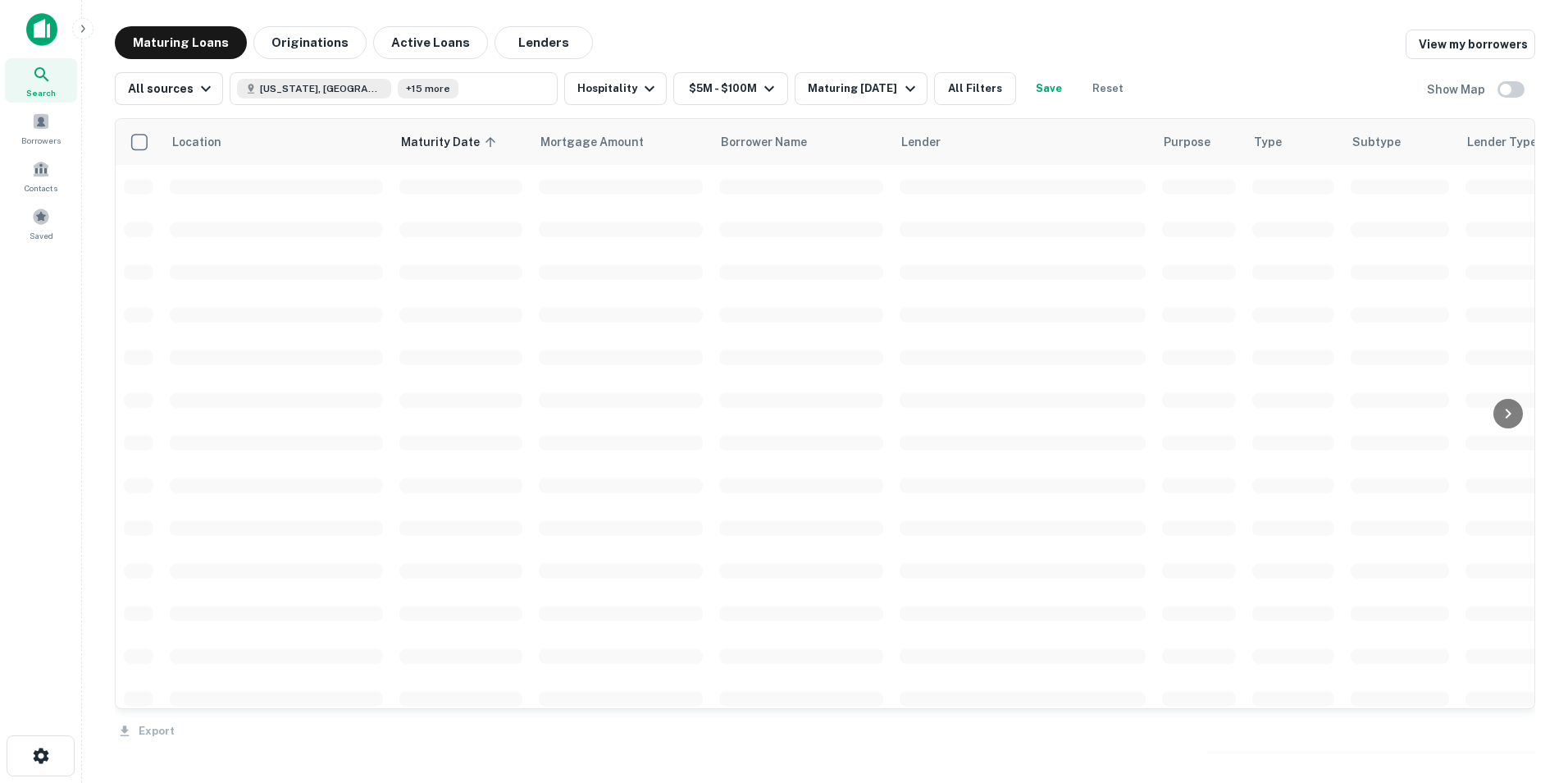
scroll to position [1759, 0]
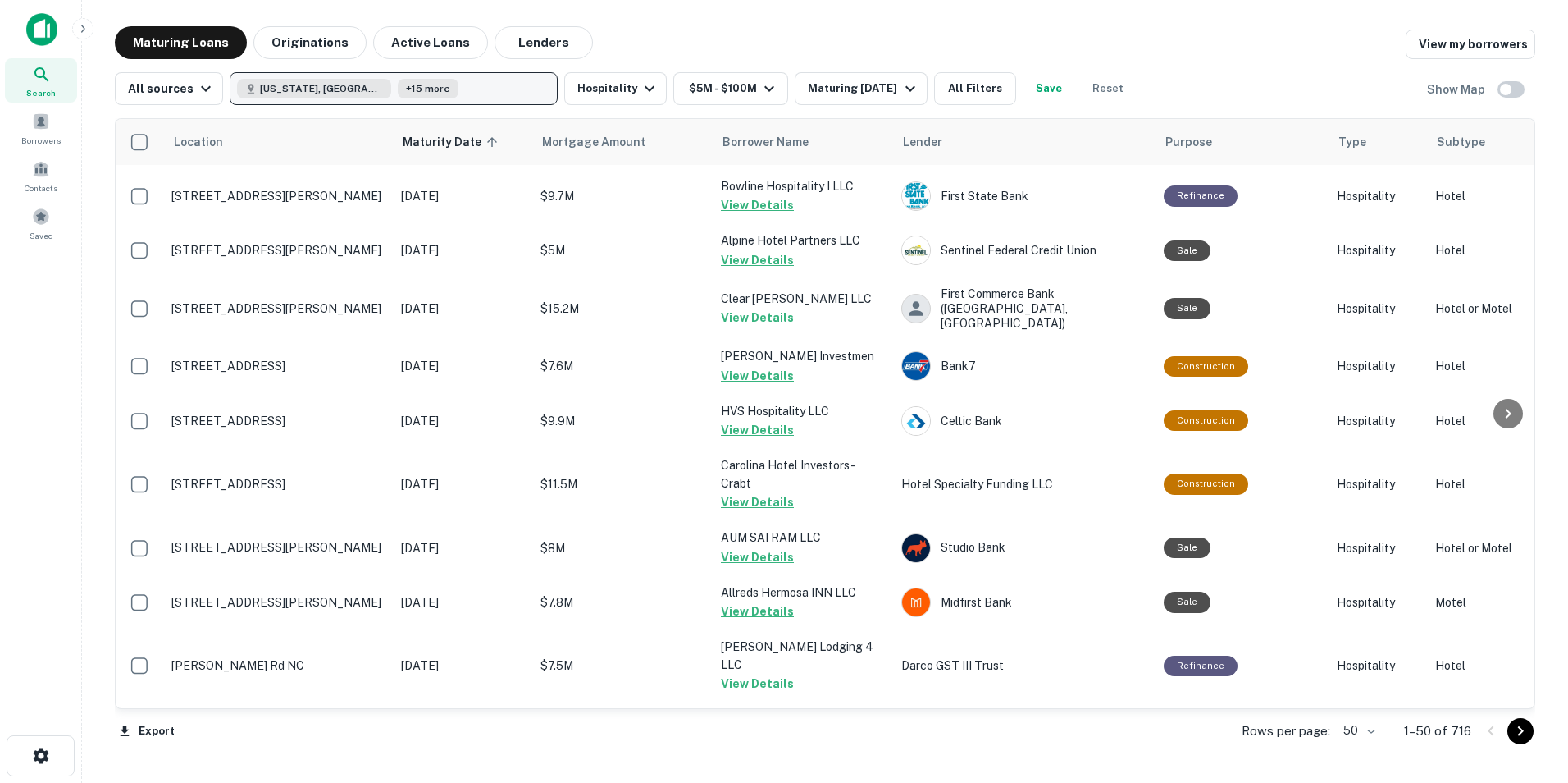
click at [415, 100] on button "[US_STATE], [GEOGRAPHIC_DATA] +15 more" at bounding box center [394, 89] width 328 height 33
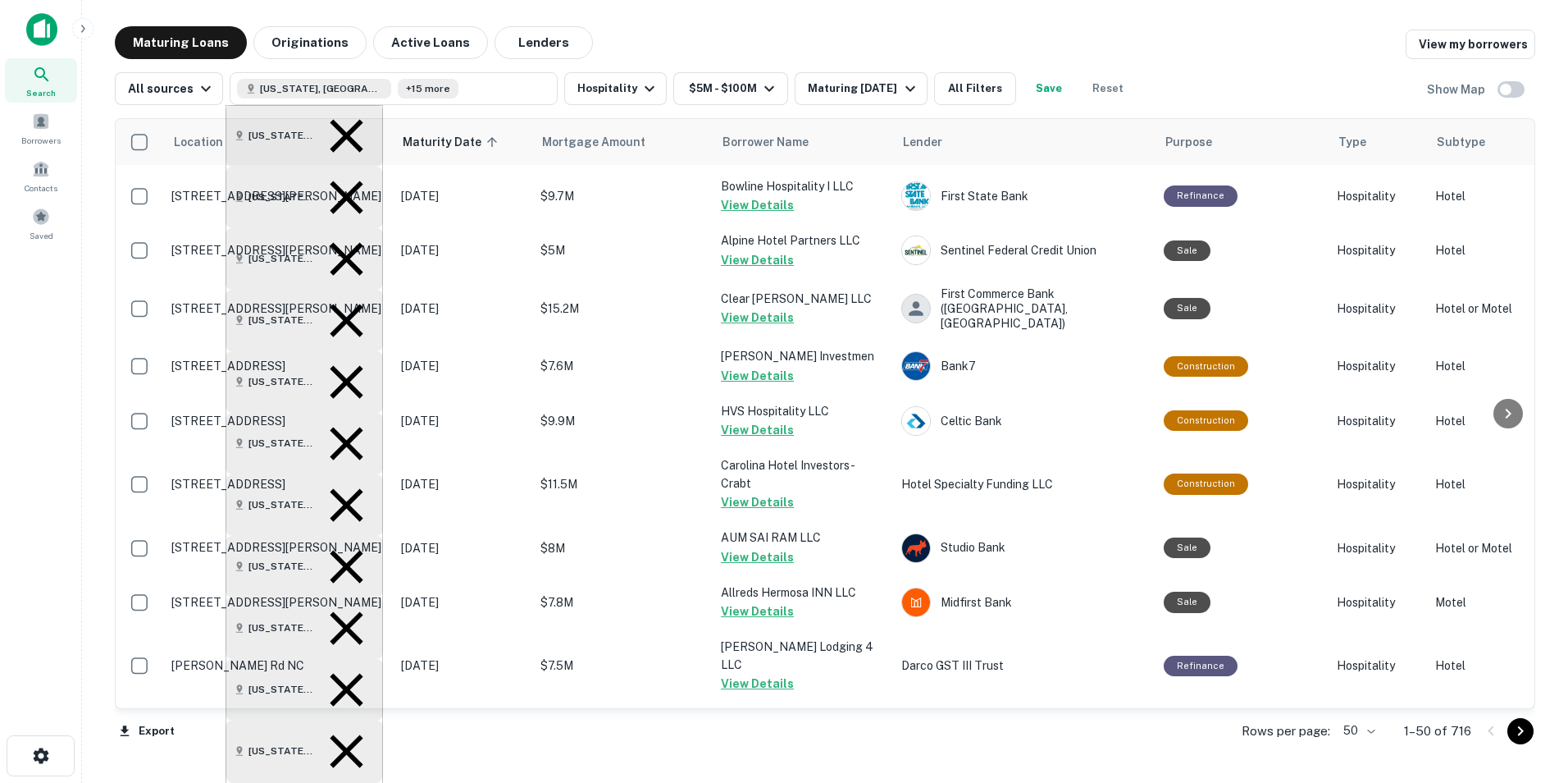
click at [333, 552] on icon at bounding box center [346, 751] width 57 height 57
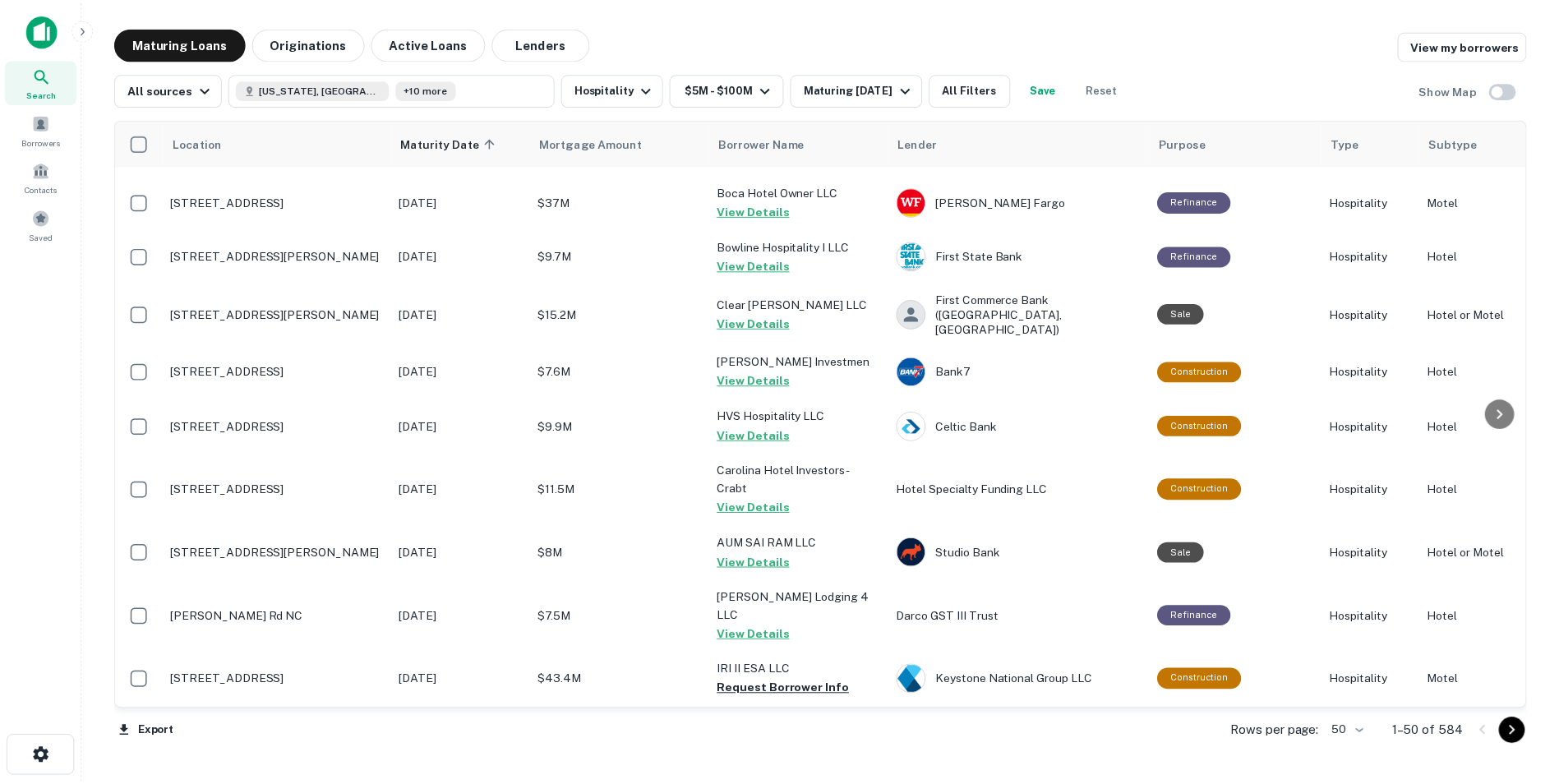
scroll to position [1592, 0]
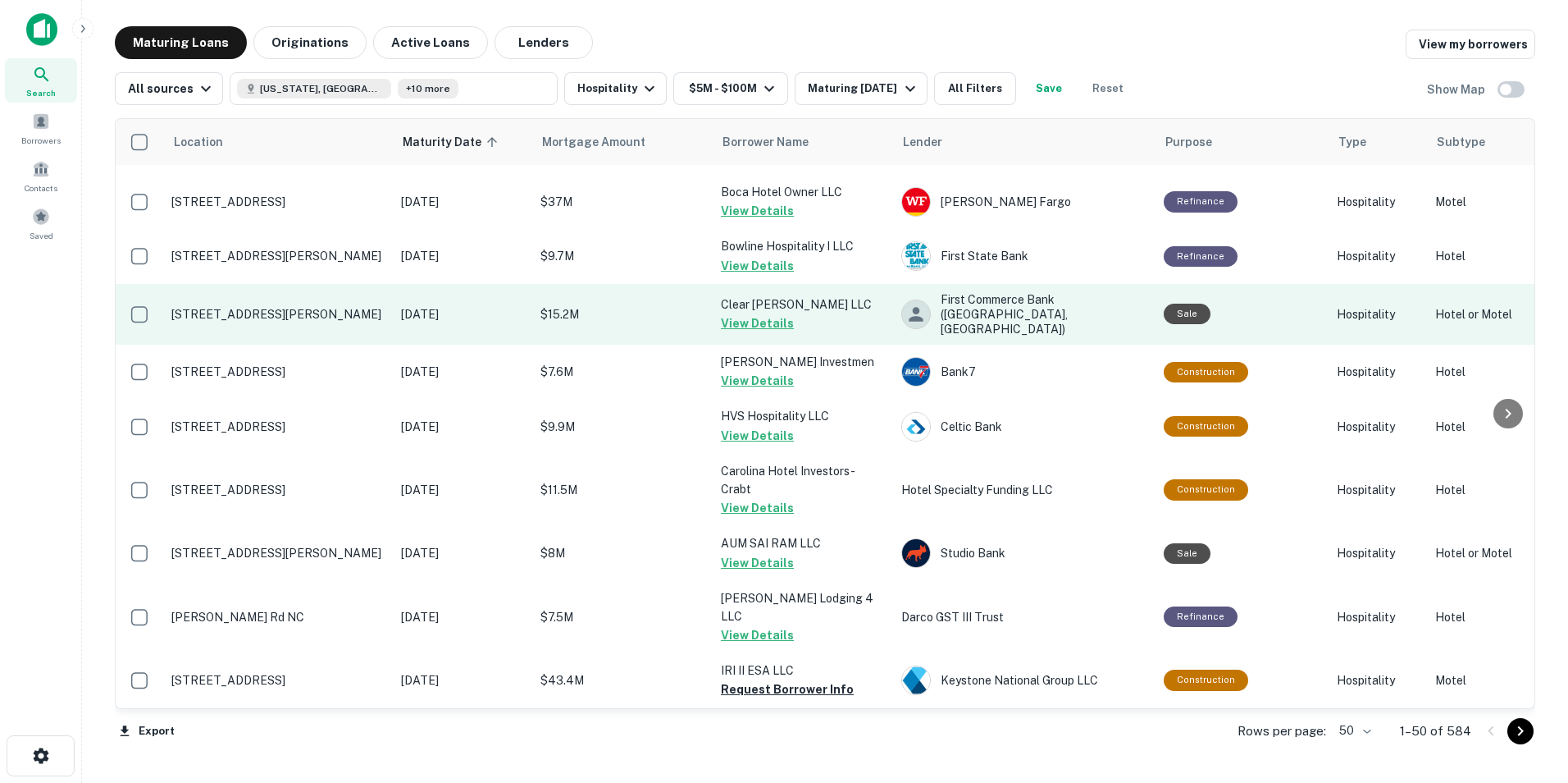
click at [281, 307] on p "[STREET_ADDRESS][PERSON_NAME]" at bounding box center [278, 314] width 213 height 15
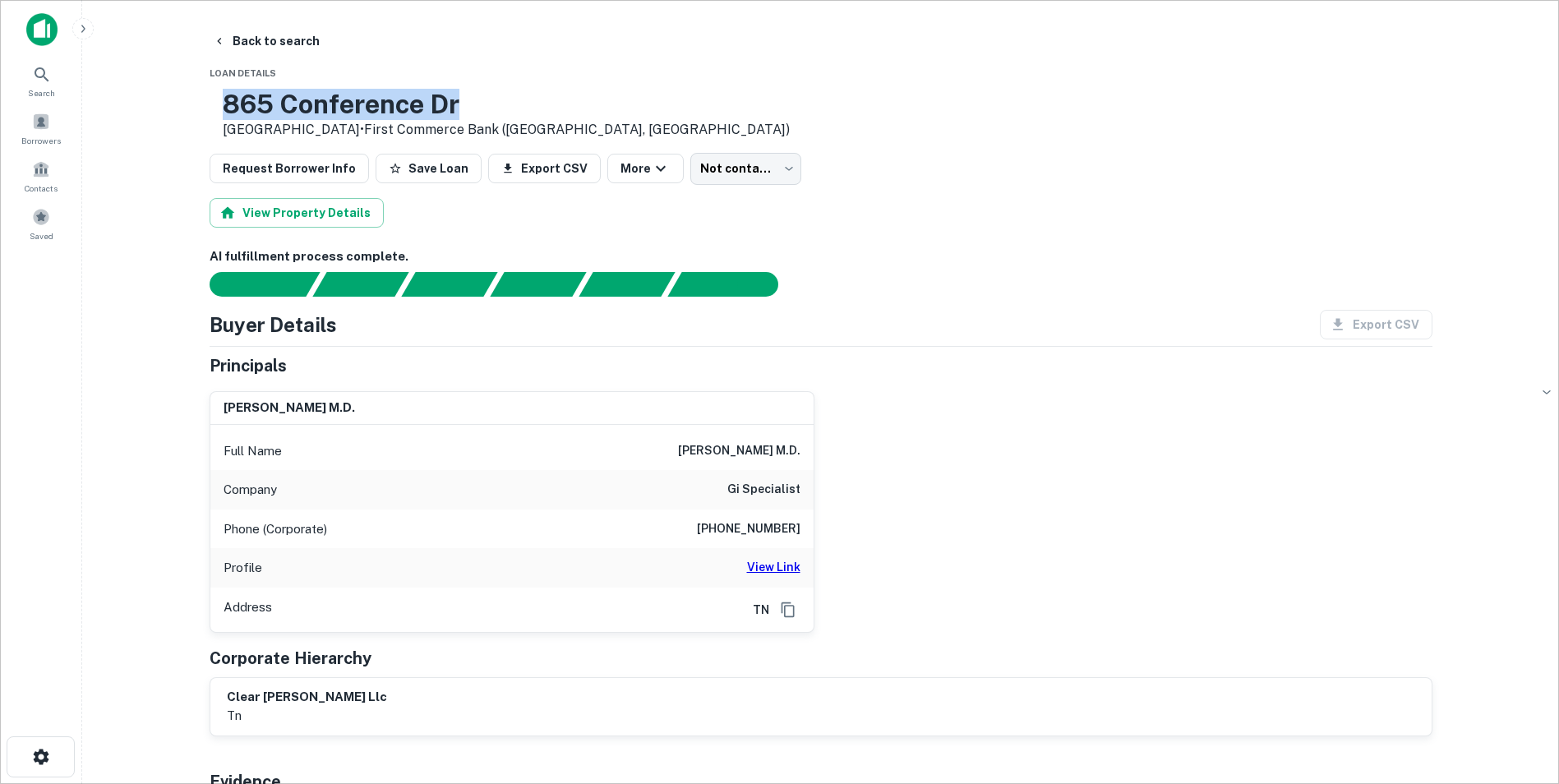
drag, startPoint x: 274, startPoint y: 107, endPoint x: 544, endPoint y: 113, distance: 270.1
click at [544, 113] on div "[STREET_ADDRESS][PERSON_NAME] • First Commerce Bank ([GEOGRAPHIC_DATA], [GEOGRA…" at bounding box center [499, 114] width 580 height 51
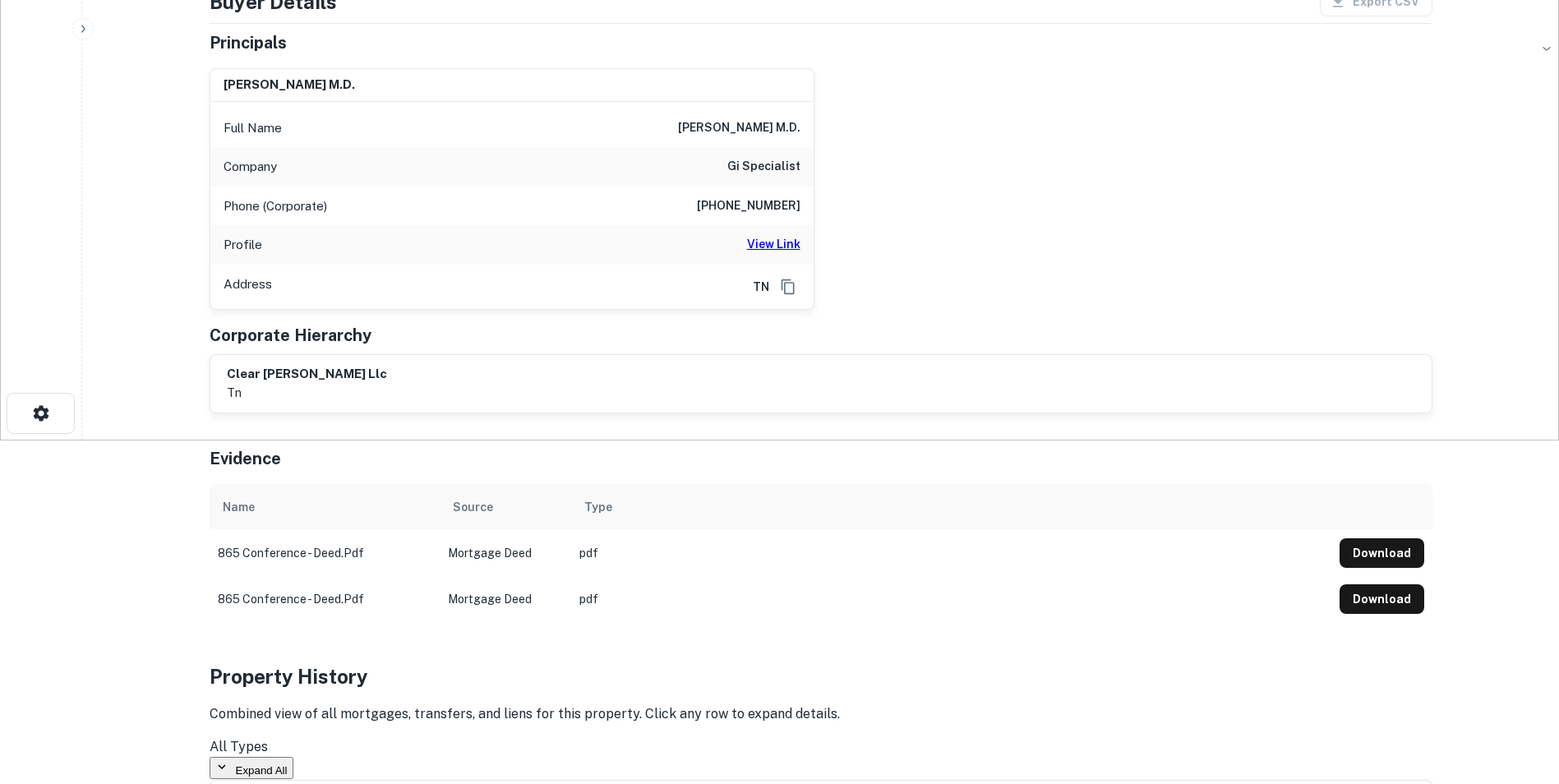
scroll to position [343, 0]
click at [40, 441] on html "Search Borrowers Contacts Saved Back to search [STREET_ADDRESS][PERSON_NAME] Fi…" at bounding box center [779, 49] width 1559 height 784
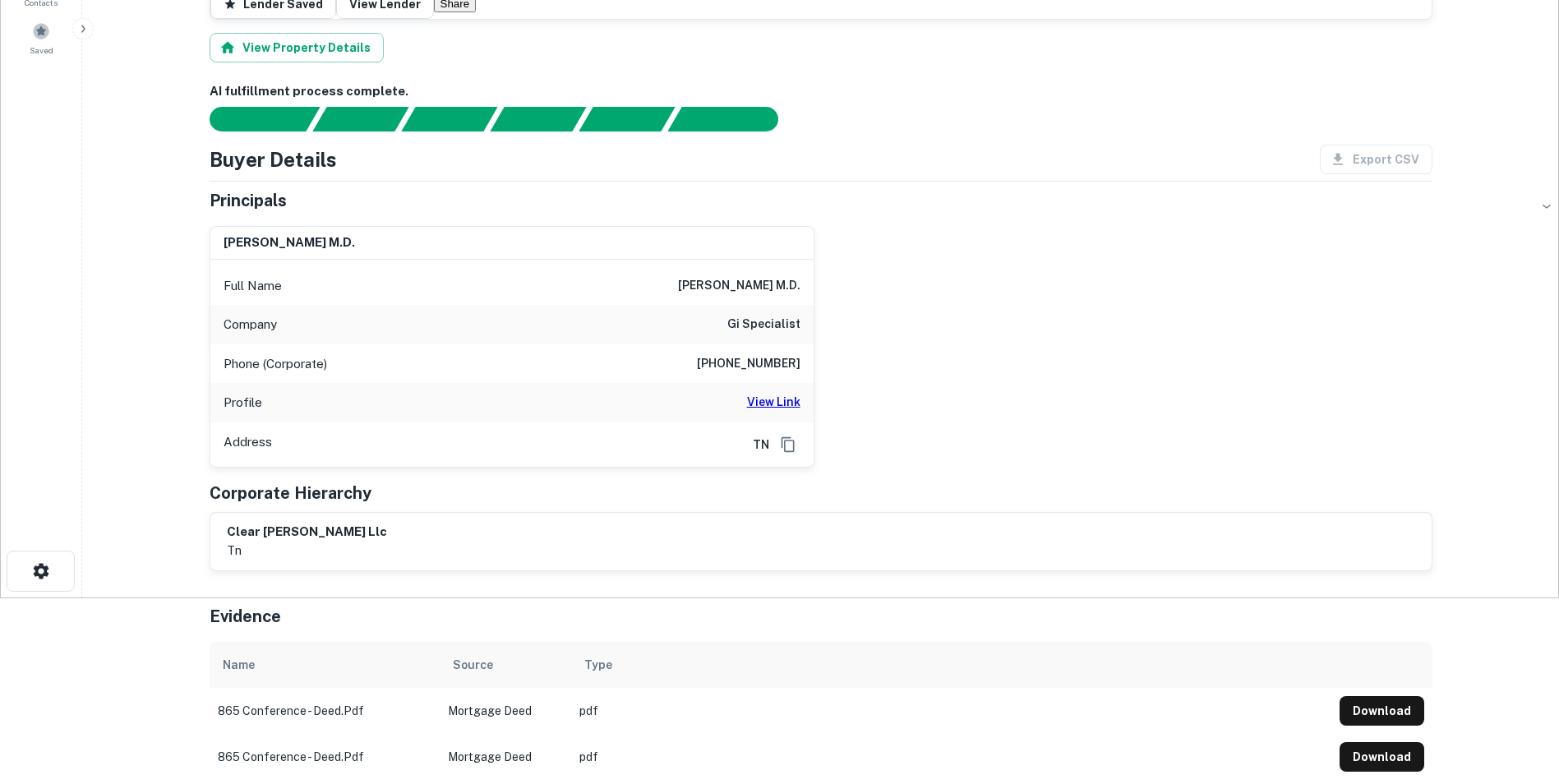
scroll to position [196, 0]
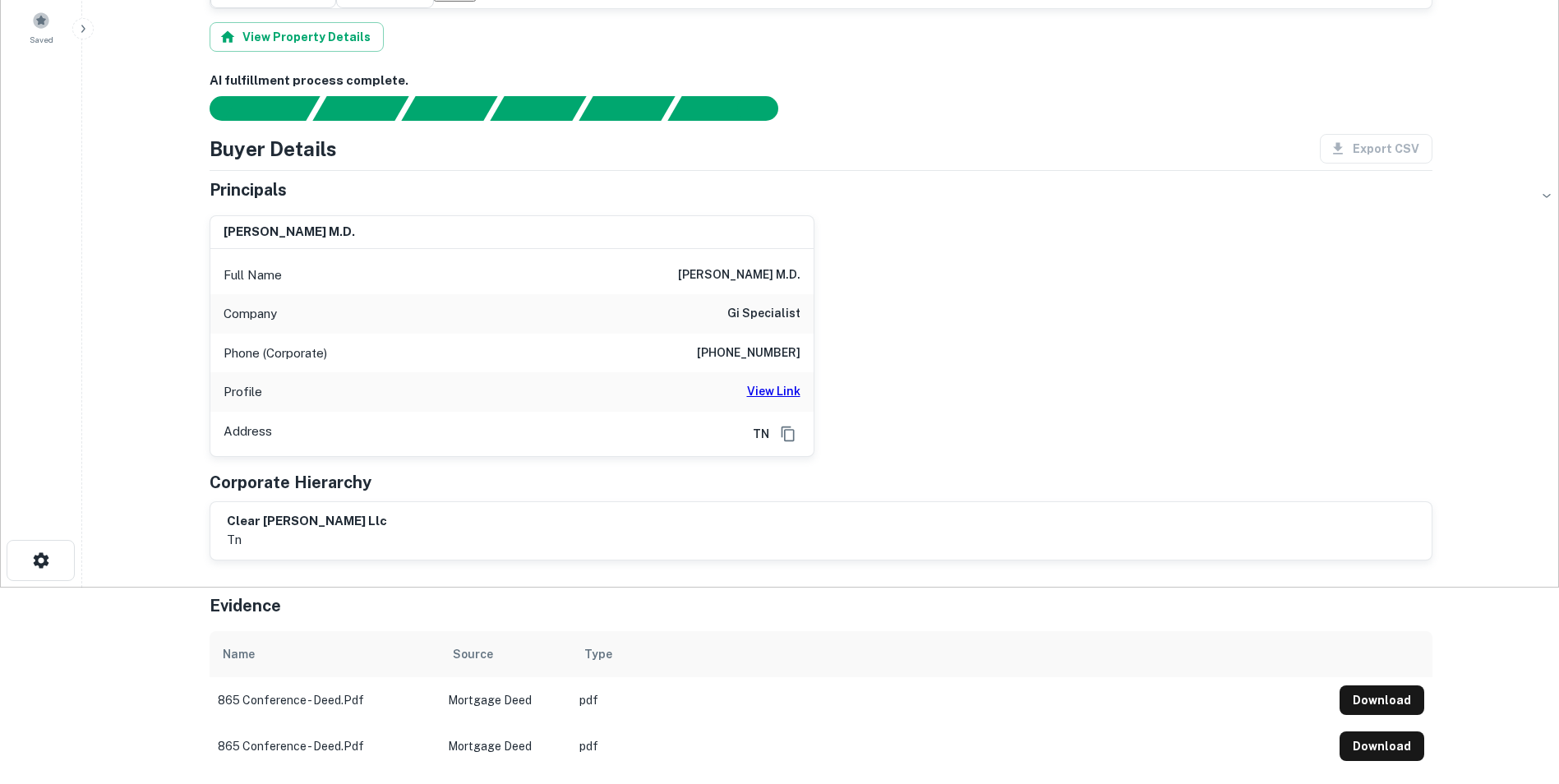
click at [773, 382] on h6 "View Link" at bounding box center [773, 391] width 53 height 18
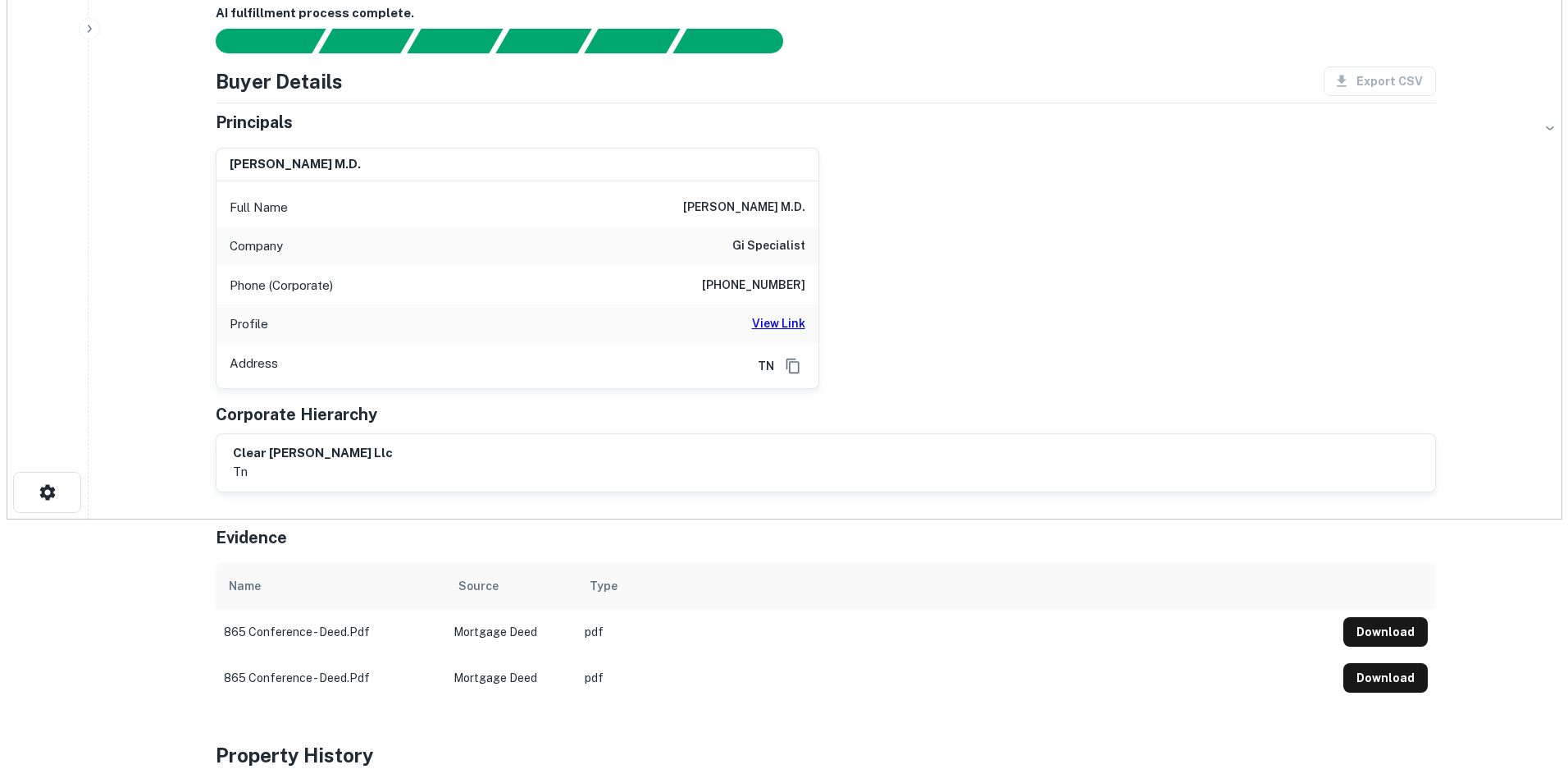
scroll to position [0, 0]
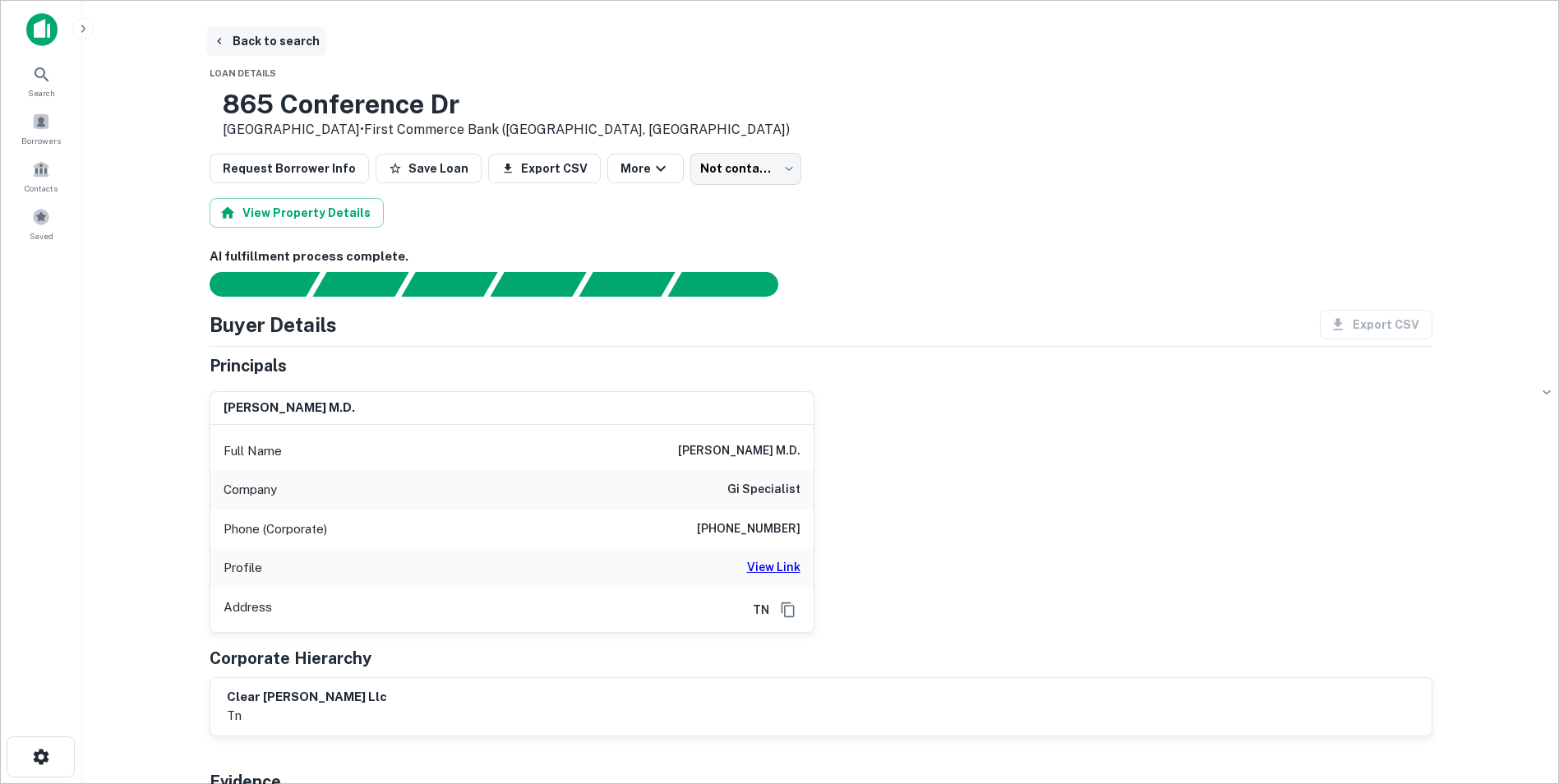
click at [248, 38] on button "Back to search" at bounding box center [266, 41] width 120 height 30
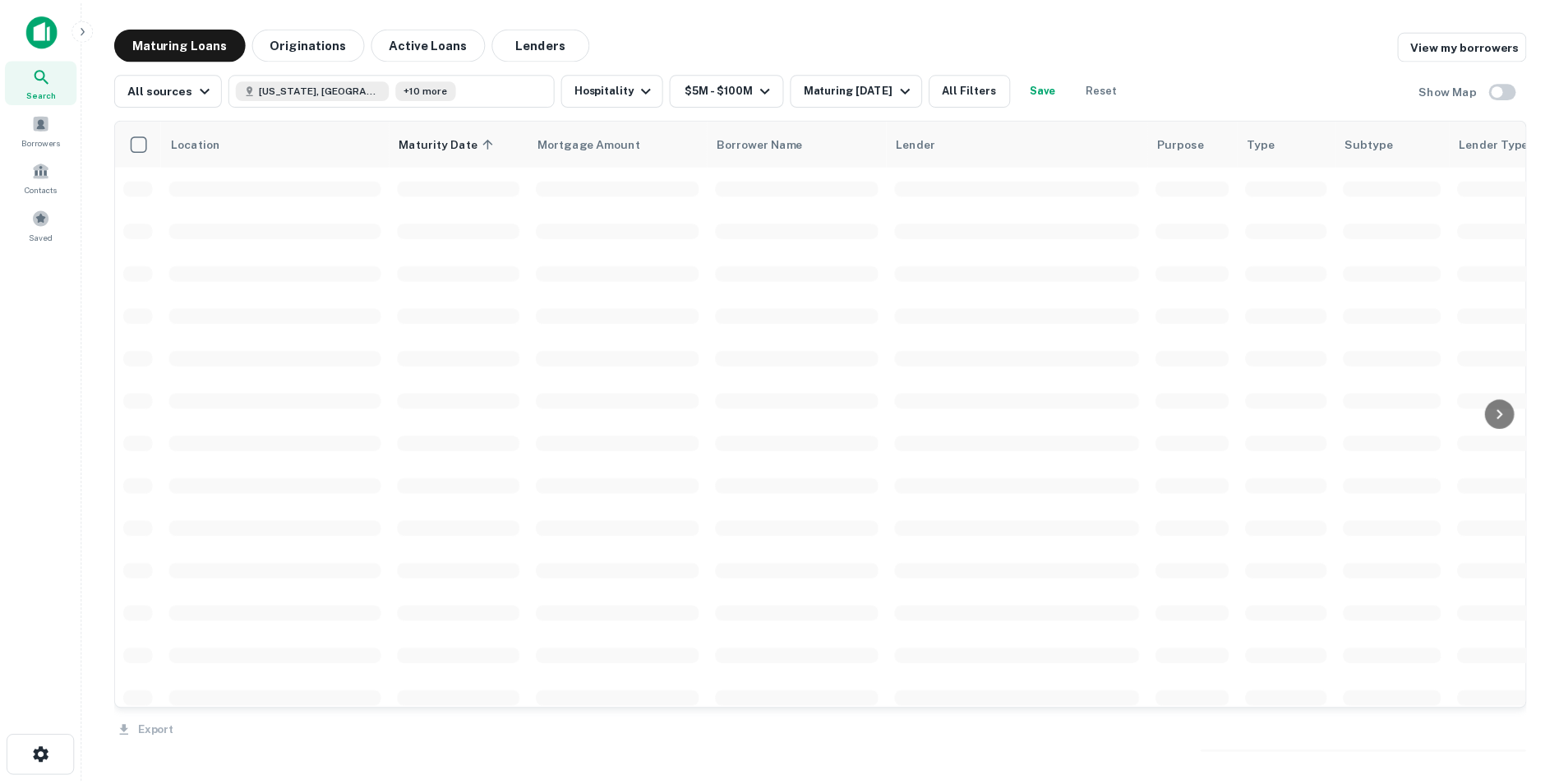
scroll to position [1592, 0]
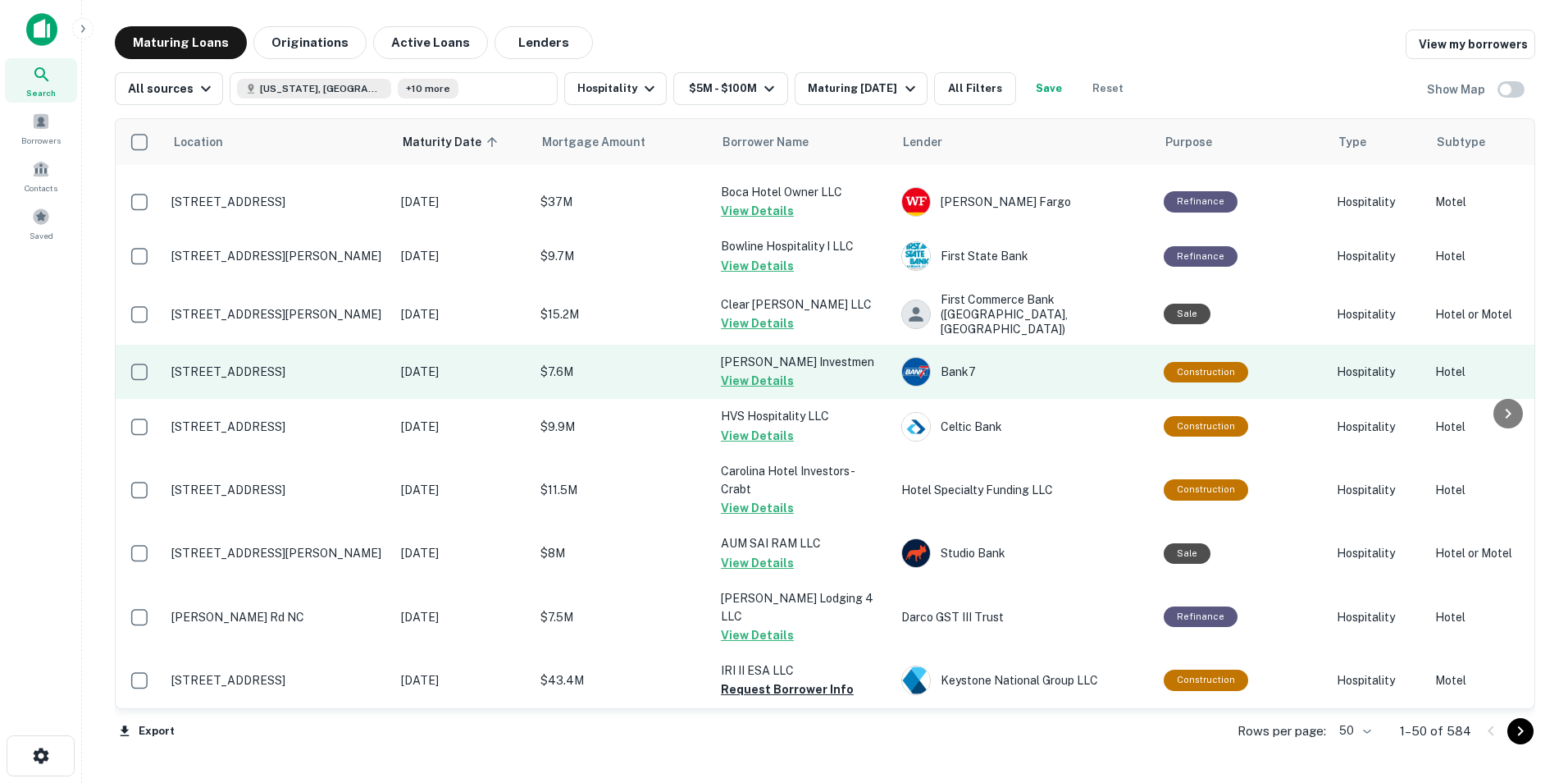
click at [304, 364] on p "[STREET_ADDRESS]" at bounding box center [278, 371] width 213 height 15
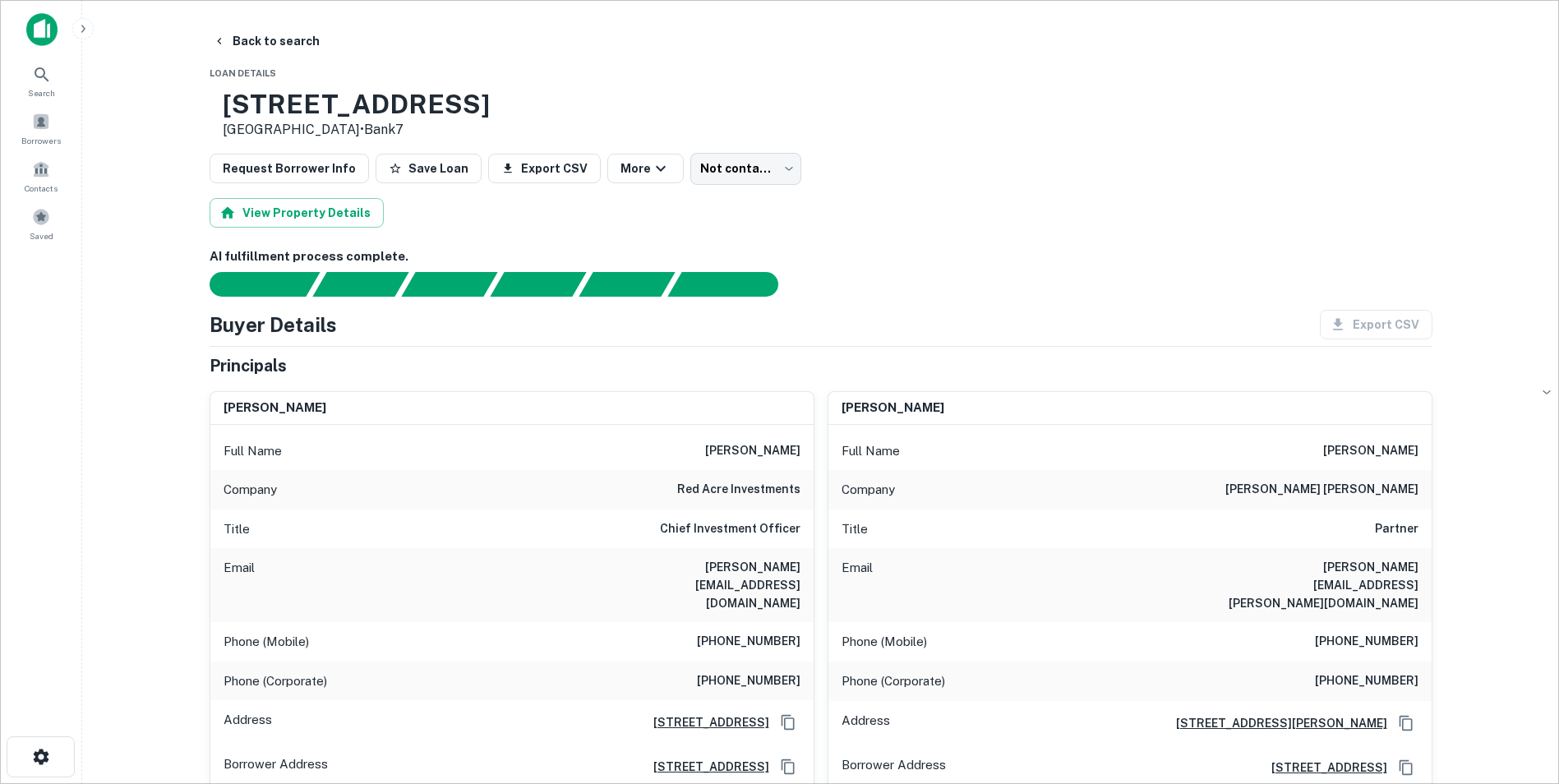
drag, startPoint x: 274, startPoint y: 100, endPoint x: 565, endPoint y: 110, distance: 291.2
click at [565, 110] on div "[STREET_ADDRESS] • Bank7" at bounding box center [820, 114] width 1223 height 51
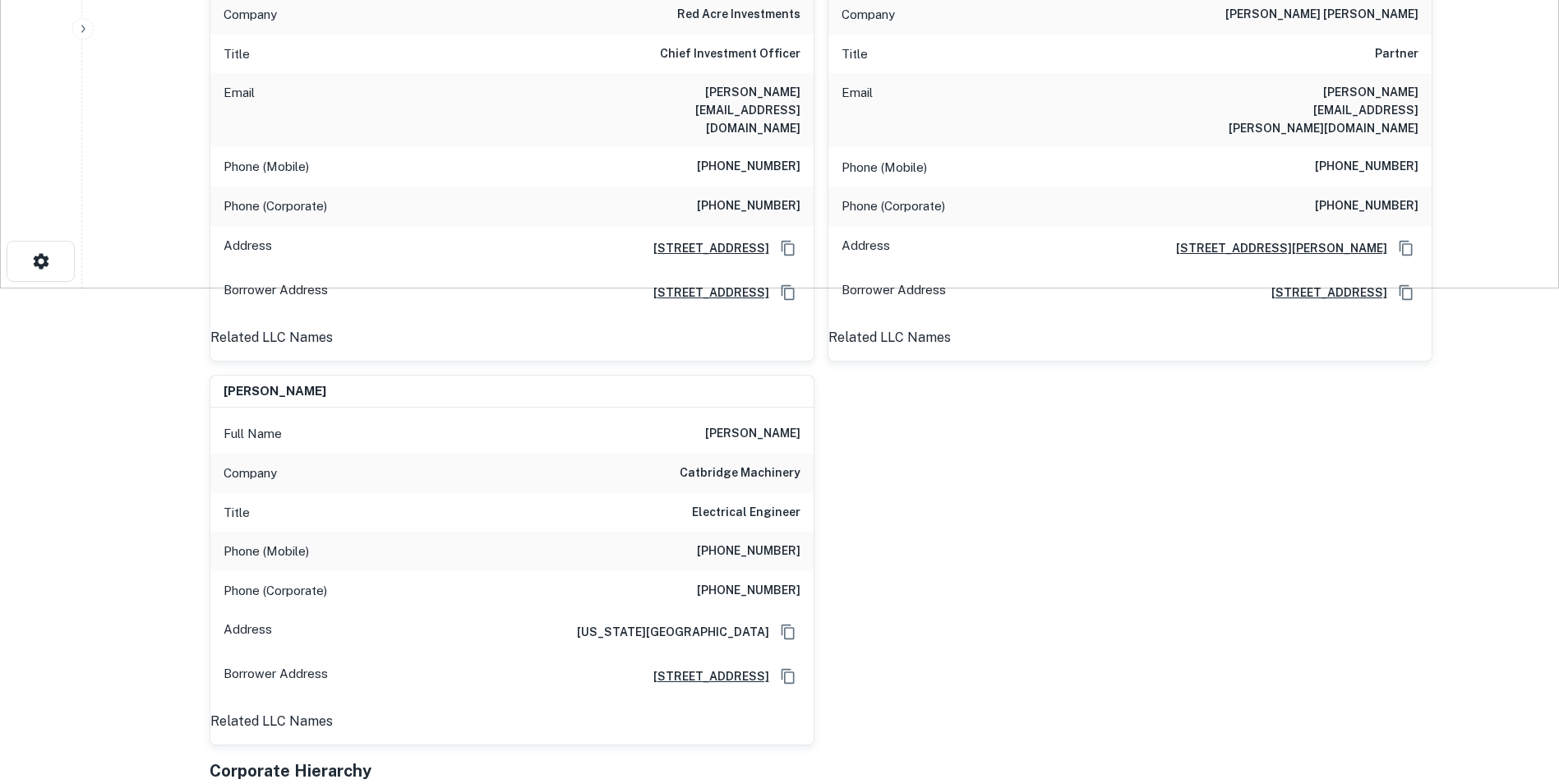
scroll to position [494, 0]
drag, startPoint x: 706, startPoint y: 477, endPoint x: 804, endPoint y: 481, distance: 98.1
click at [804, 532] on div "Phone (Mobile) [PHONE_NUMBER]" at bounding box center [511, 551] width 603 height 39
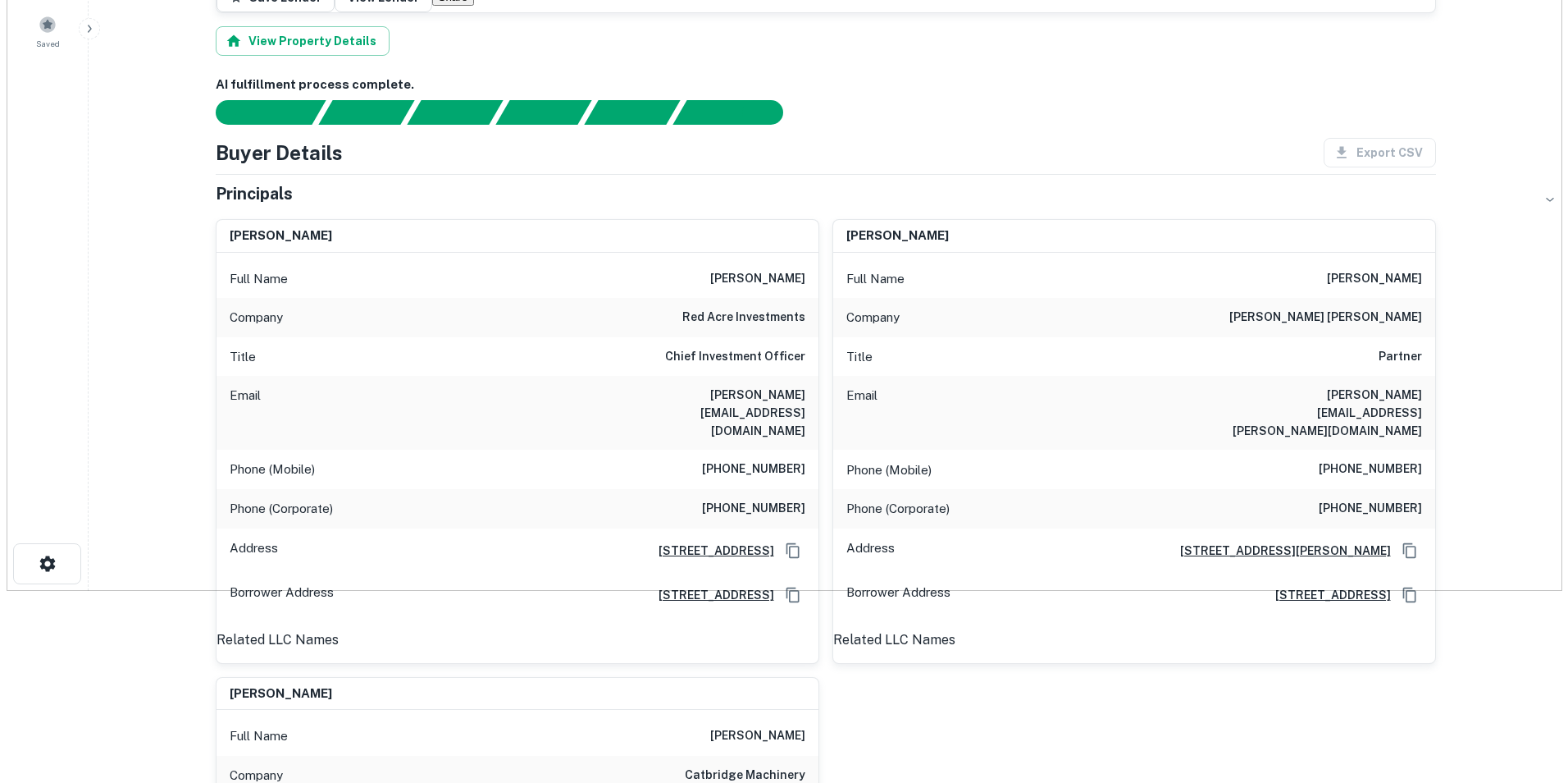
scroll to position [0, 0]
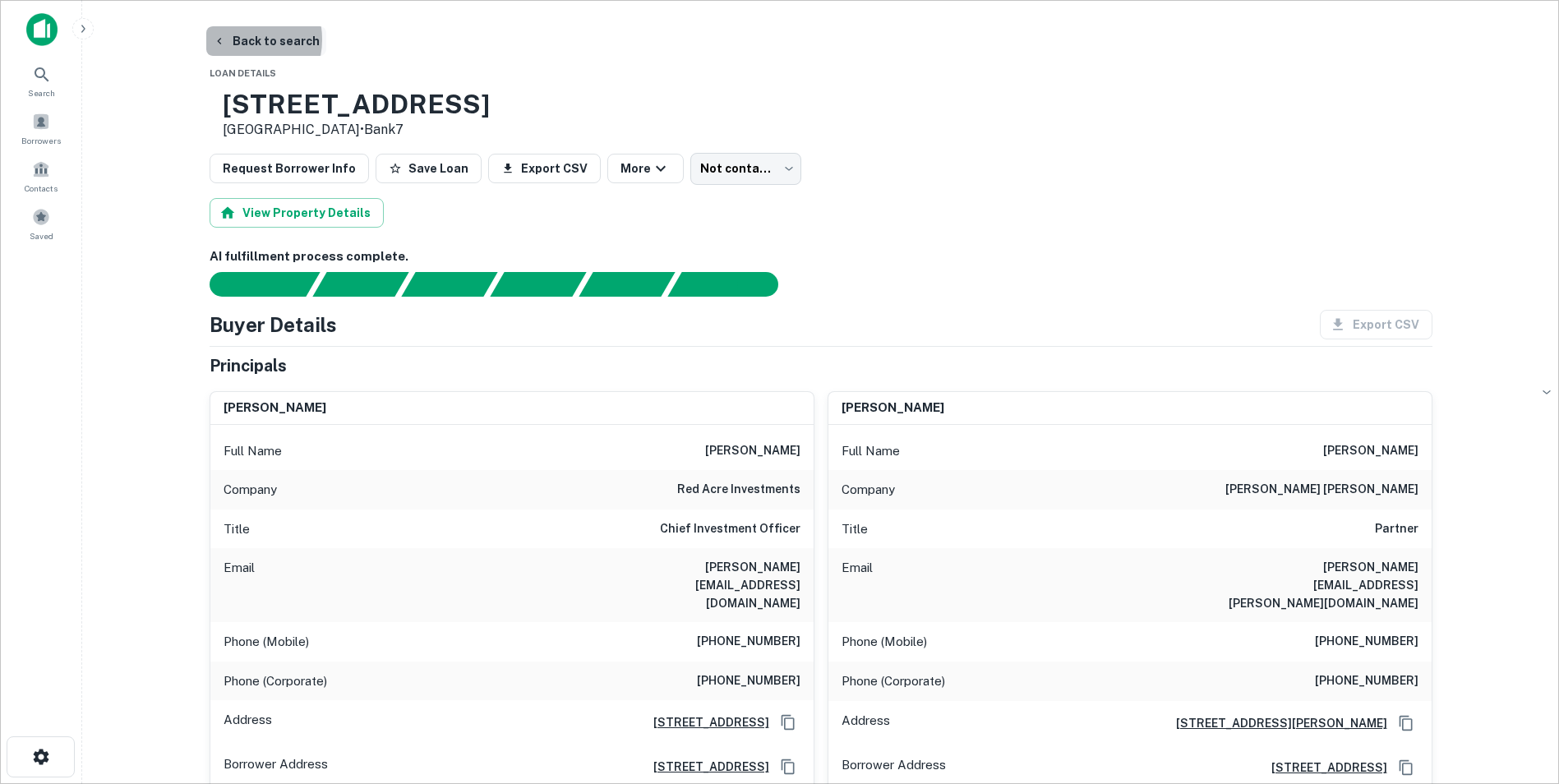
click at [231, 39] on button "Back to search" at bounding box center [266, 41] width 120 height 30
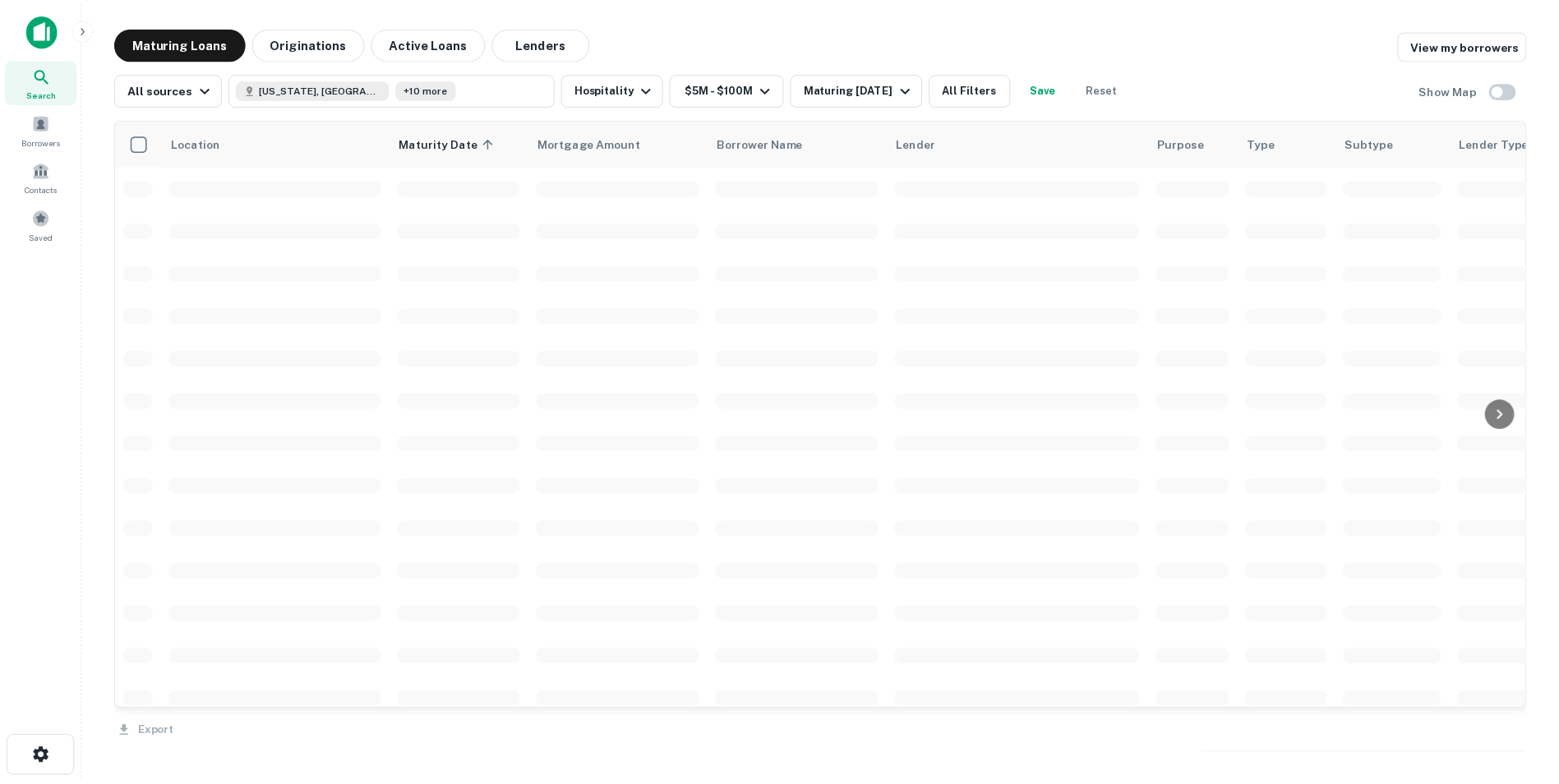
scroll to position [1592, 0]
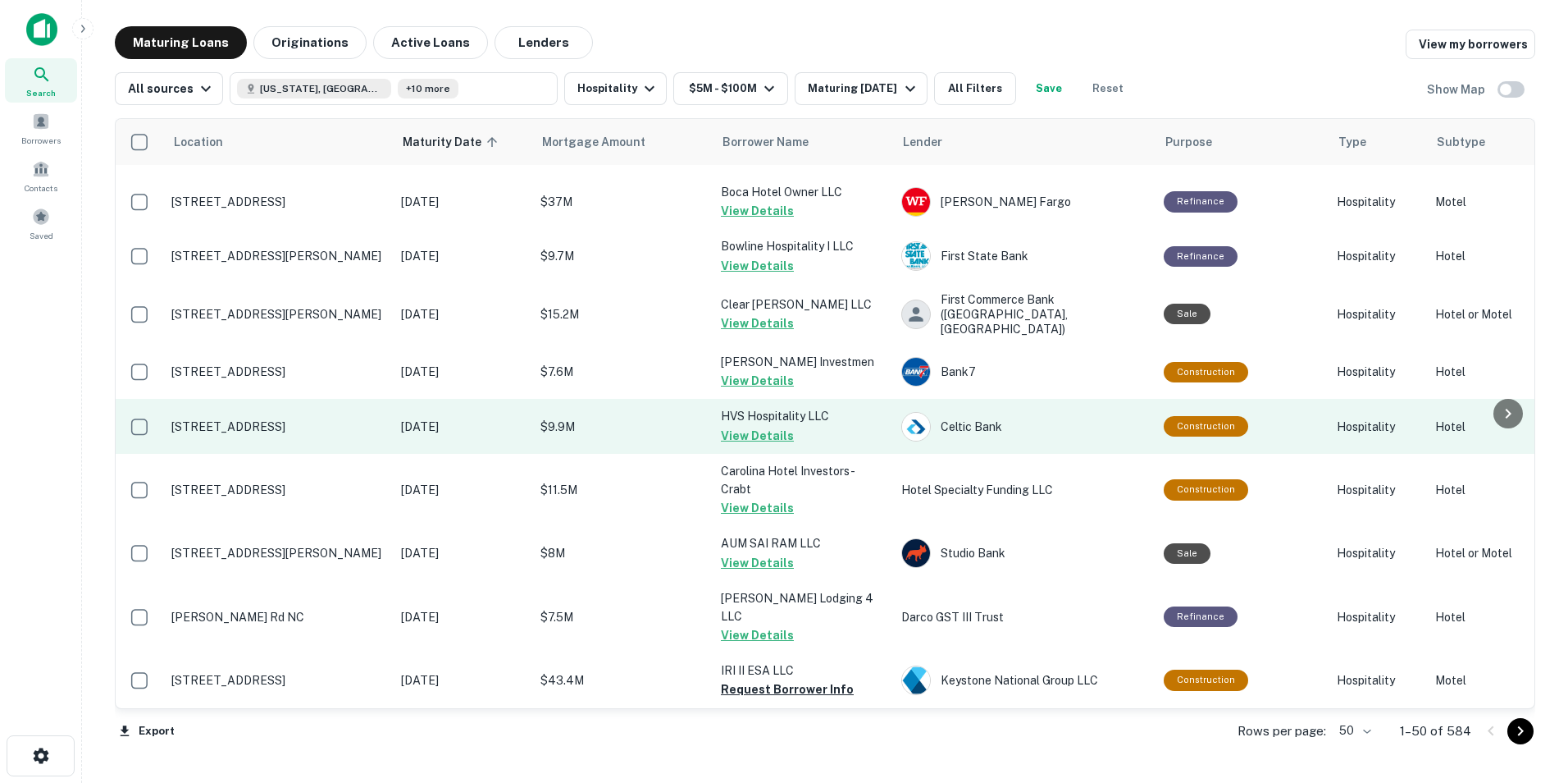
click at [301, 419] on p "[STREET_ADDRESS]" at bounding box center [278, 426] width 213 height 15
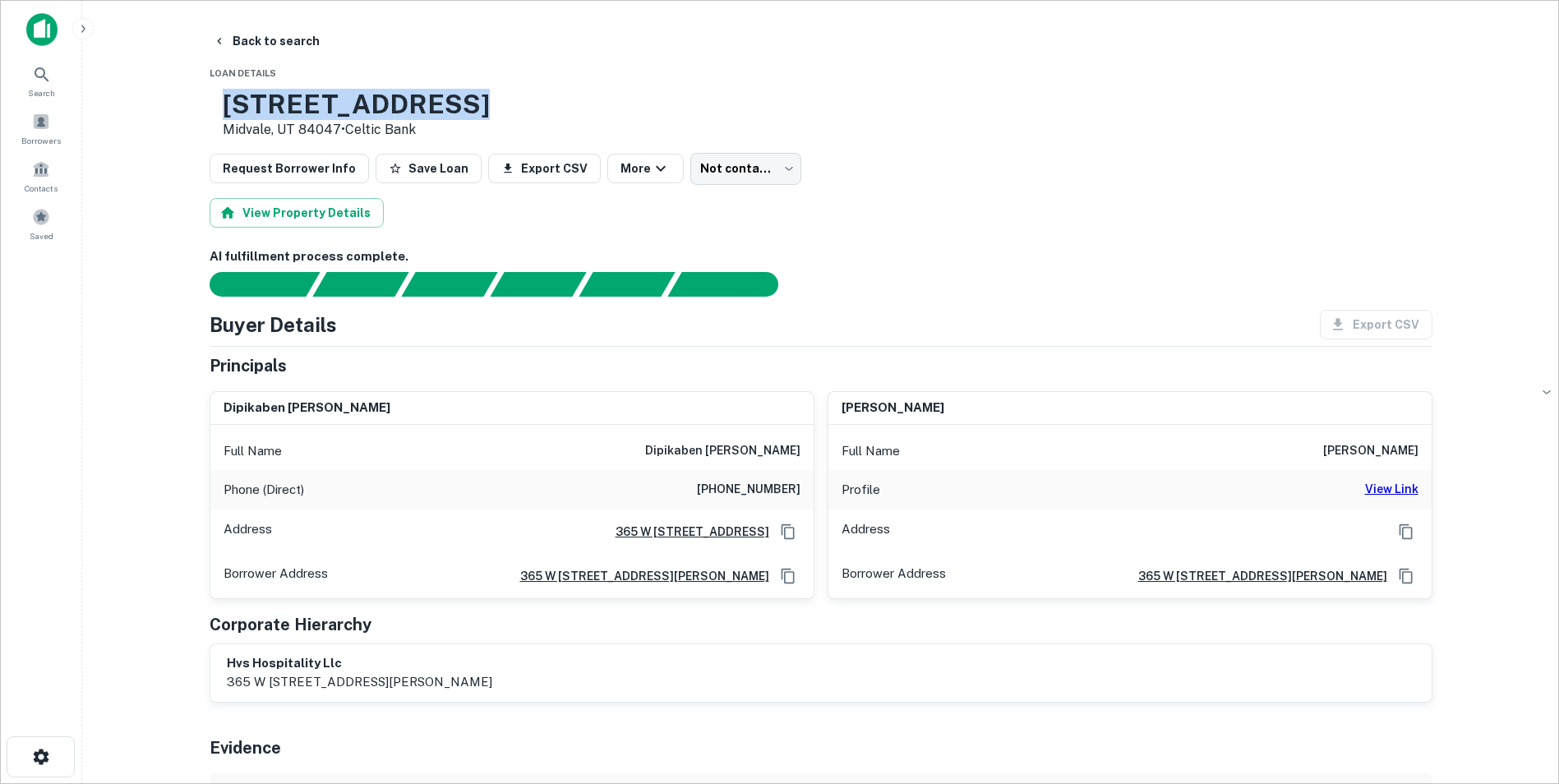
drag, startPoint x: 277, startPoint y: 97, endPoint x: 516, endPoint y: 100, distance: 239.0
click at [490, 100] on h3 "[STREET_ADDRESS]" at bounding box center [355, 104] width 267 height 32
drag, startPoint x: 277, startPoint y: 101, endPoint x: 560, endPoint y: 98, distance: 283.0
click at [560, 98] on div "[STREET_ADDRESS] • Celtic Bank" at bounding box center [820, 114] width 1223 height 51
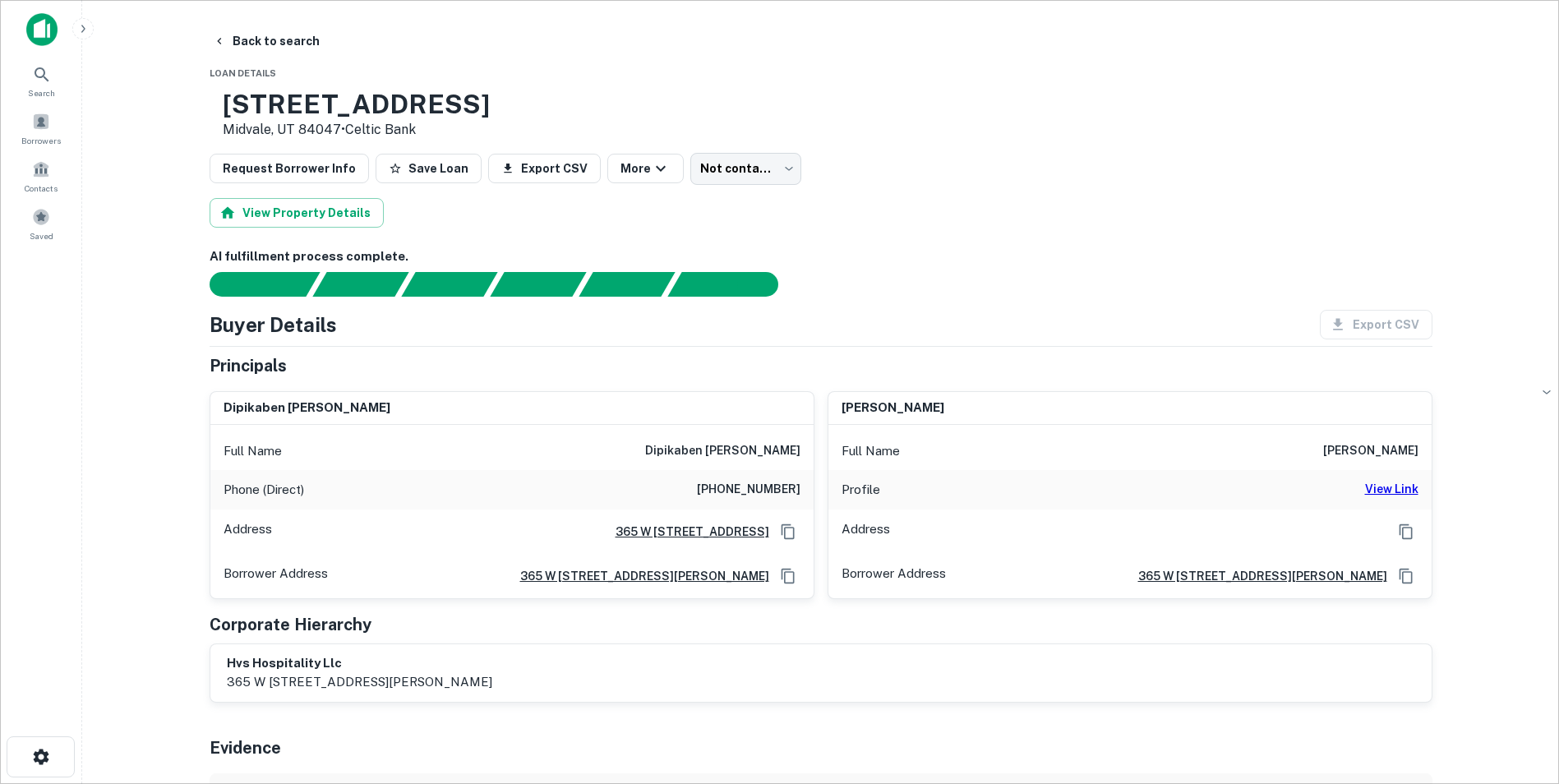
click at [394, 553] on div "Evidence" at bounding box center [820, 745] width 1223 height 58
click at [1044, 491] on h6 "View Link" at bounding box center [1392, 488] width 53 height 18
click at [249, 46] on button "Back to search" at bounding box center [266, 41] width 120 height 30
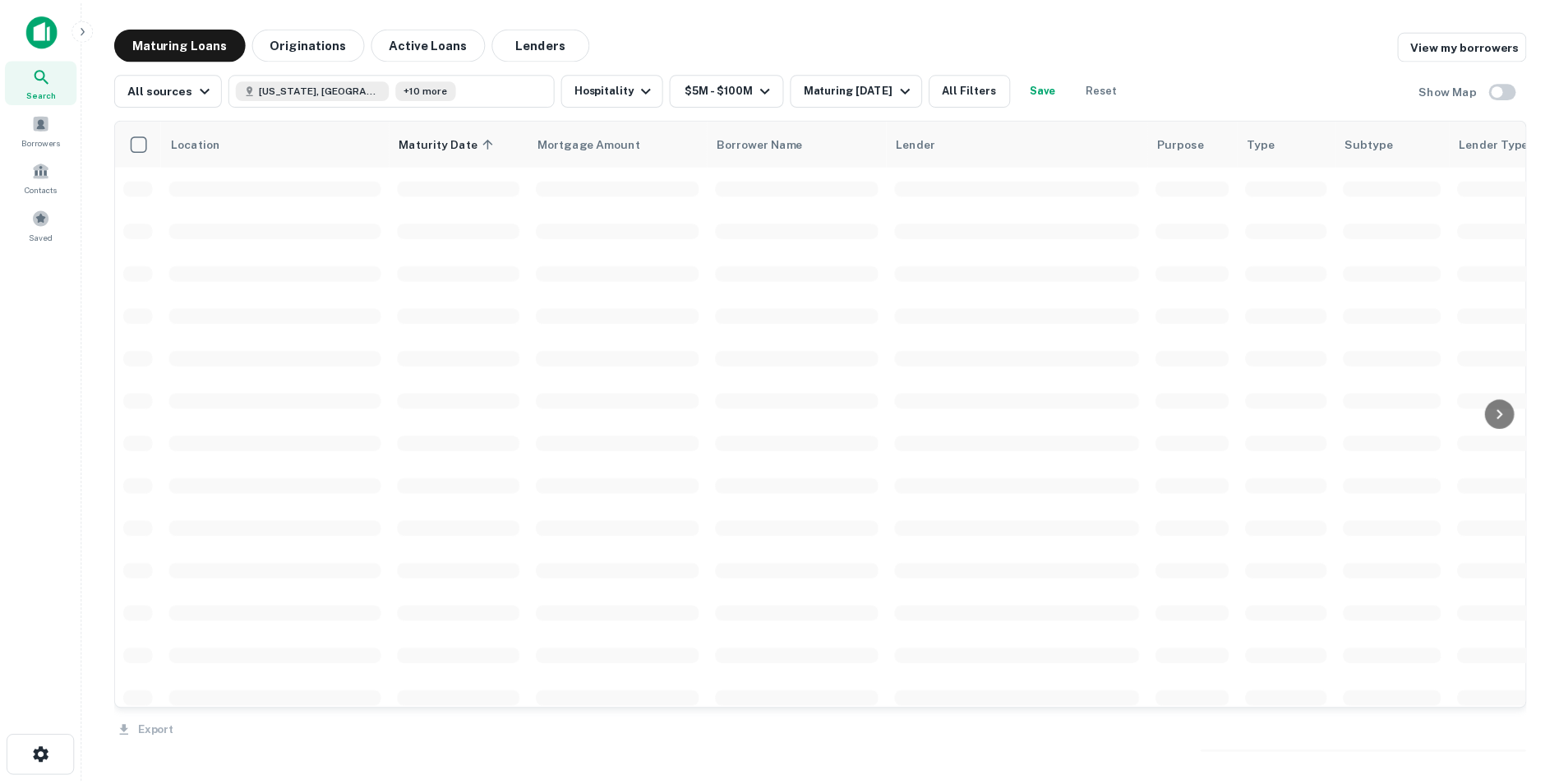
scroll to position [1592, 0]
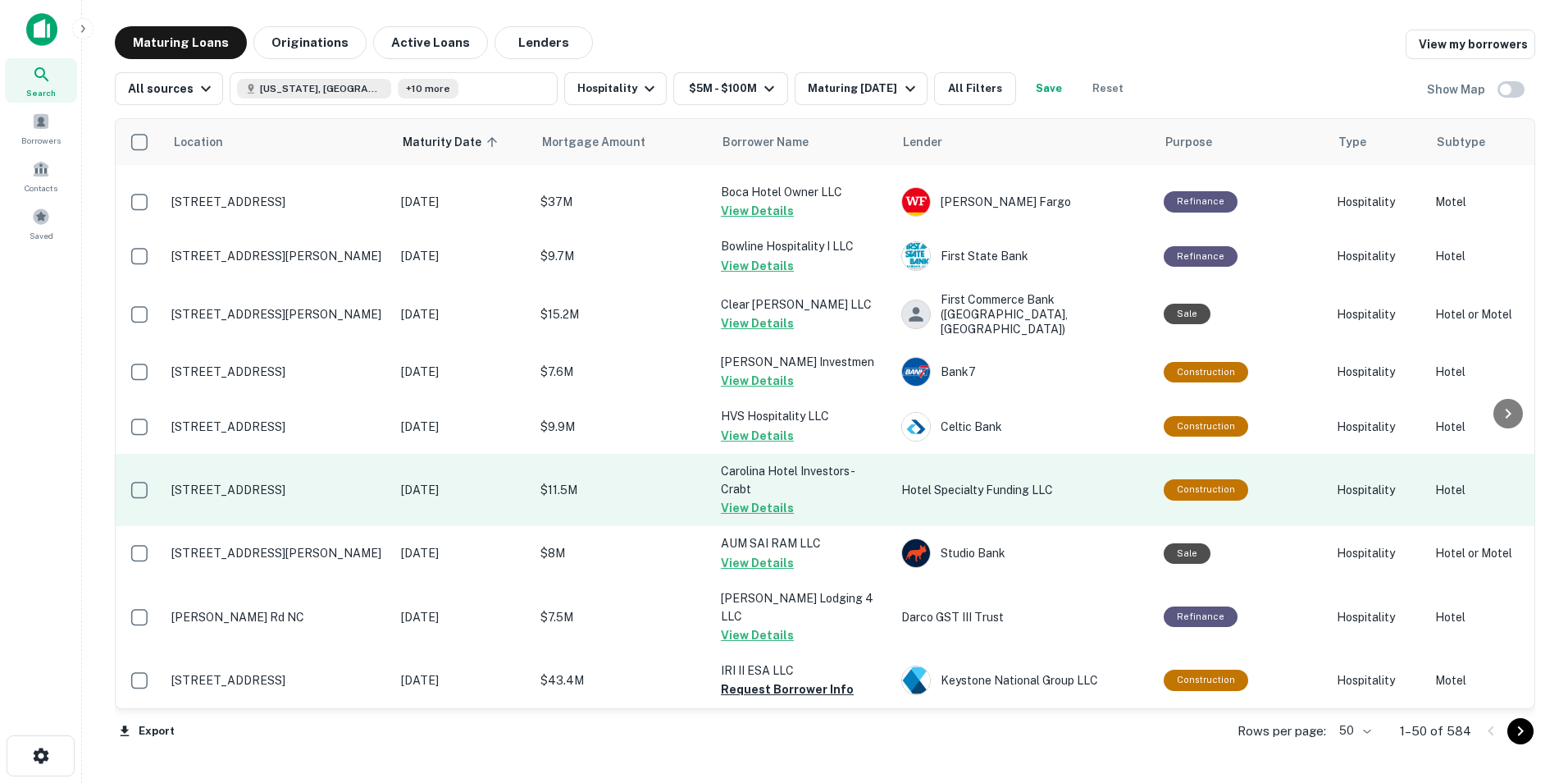
click at [298, 482] on p "[STREET_ADDRESS]" at bounding box center [278, 489] width 213 height 15
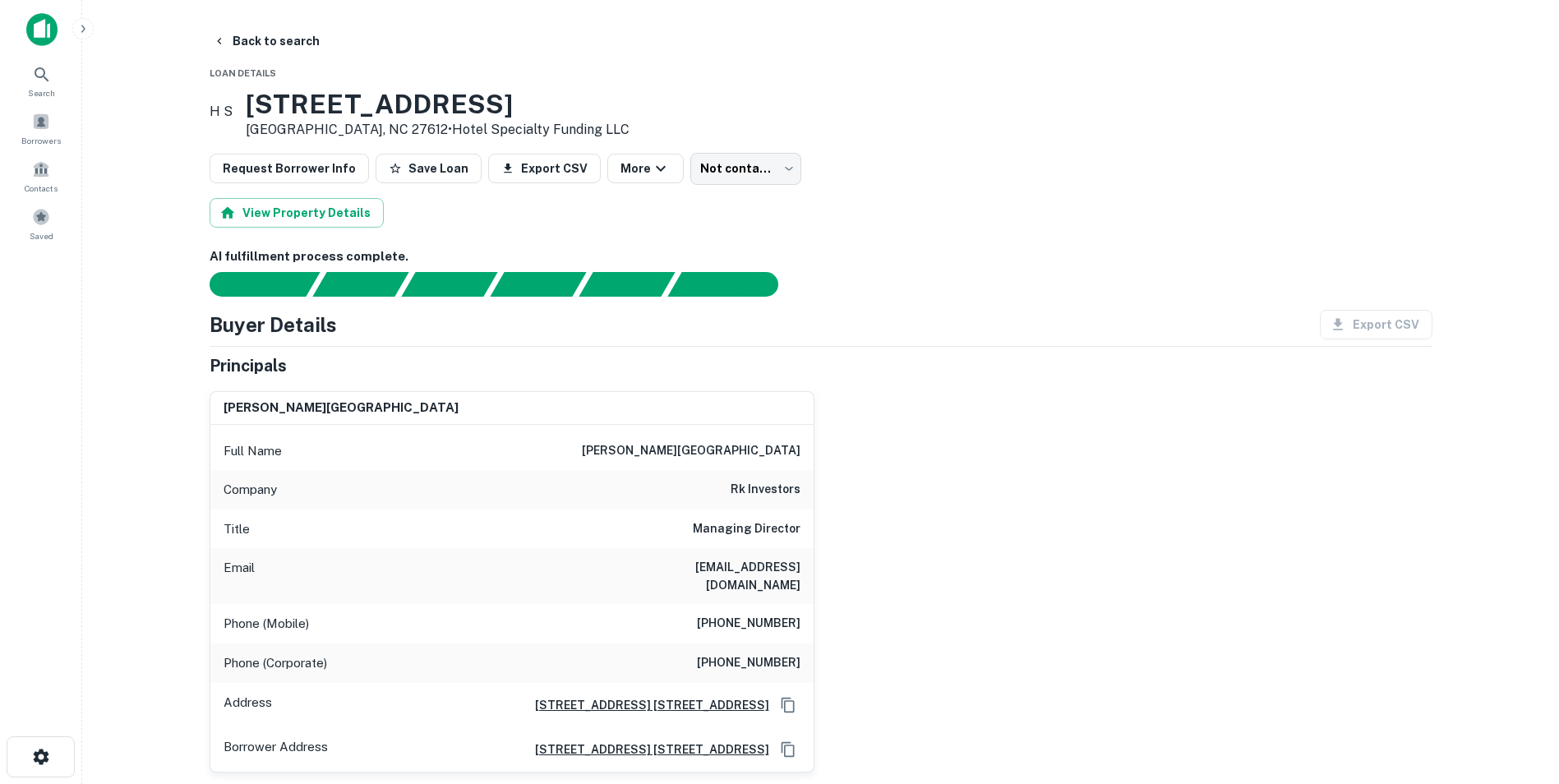
drag, startPoint x: 278, startPoint y: 103, endPoint x: 551, endPoint y: 113, distance: 273.2
click at [551, 113] on h3 "[STREET_ADDRESS]" at bounding box center [438, 104] width 383 height 32
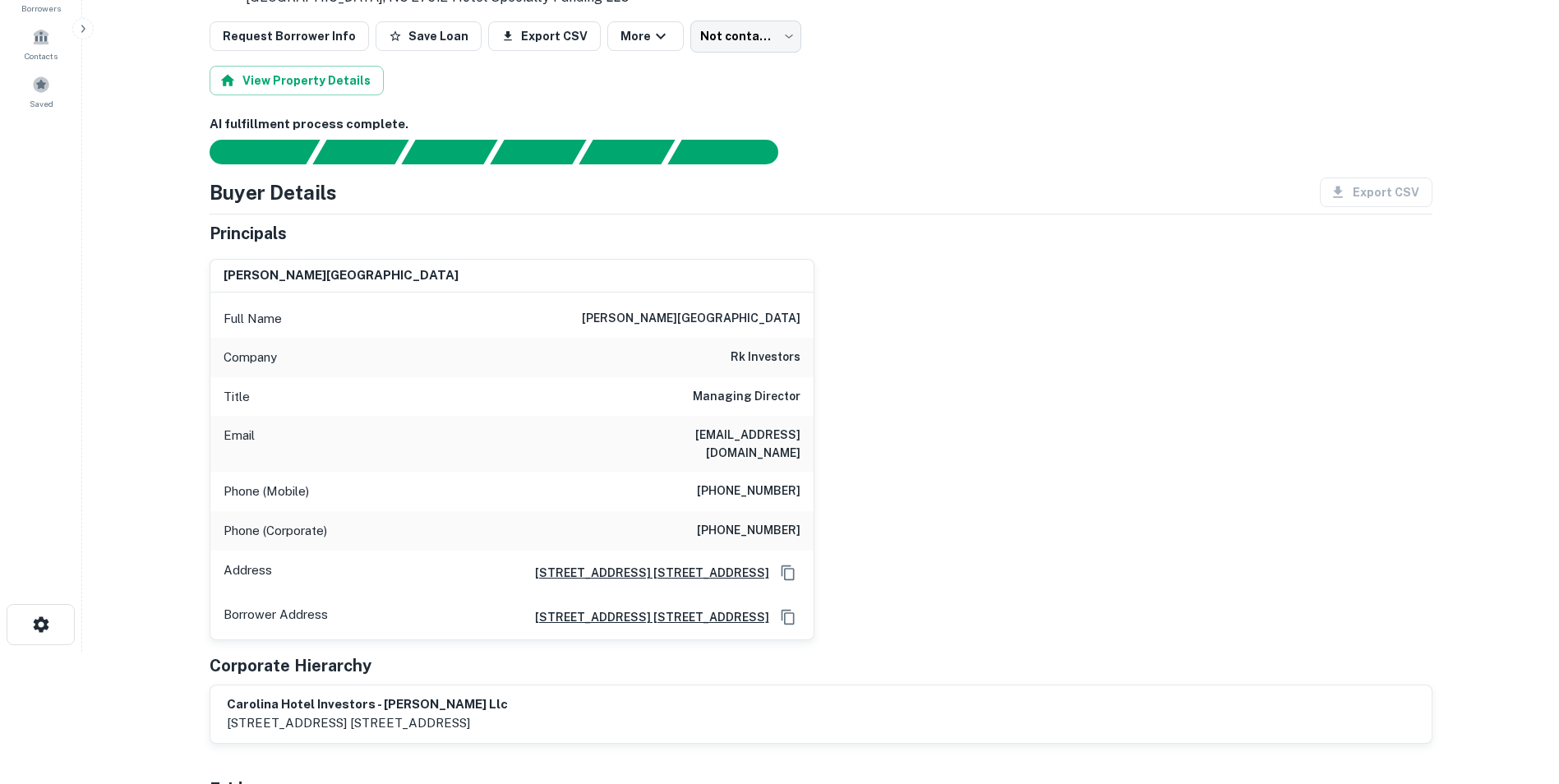
scroll to position [133, 0]
drag, startPoint x: 705, startPoint y: 518, endPoint x: 815, endPoint y: 528, distance: 110.5
click at [815, 528] on div "[PERSON_NAME] Full Name [PERSON_NAME] Company rk investors Title Managing Direc…" at bounding box center [814, 442] width 1236 height 395
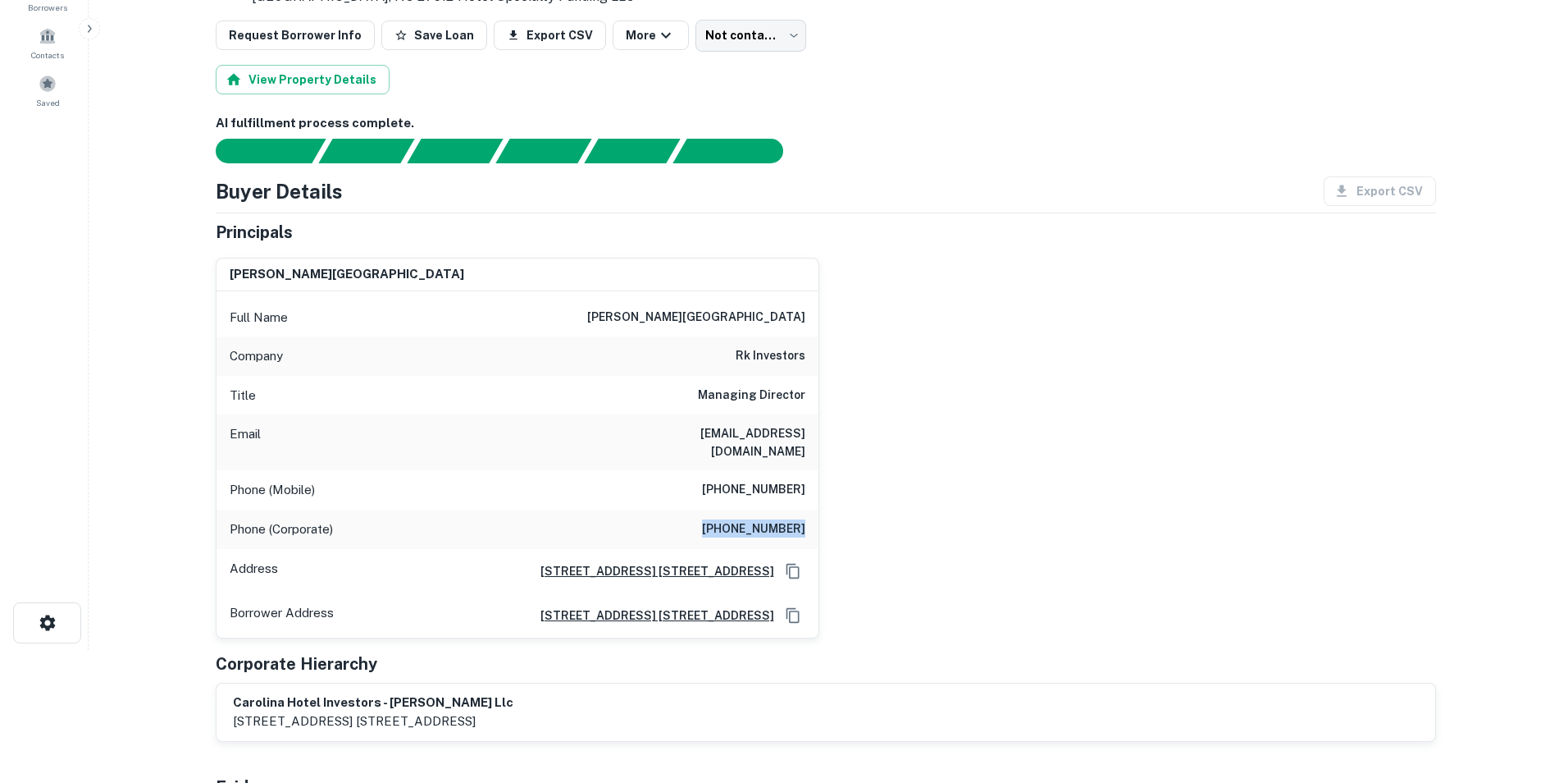
scroll to position [0, 0]
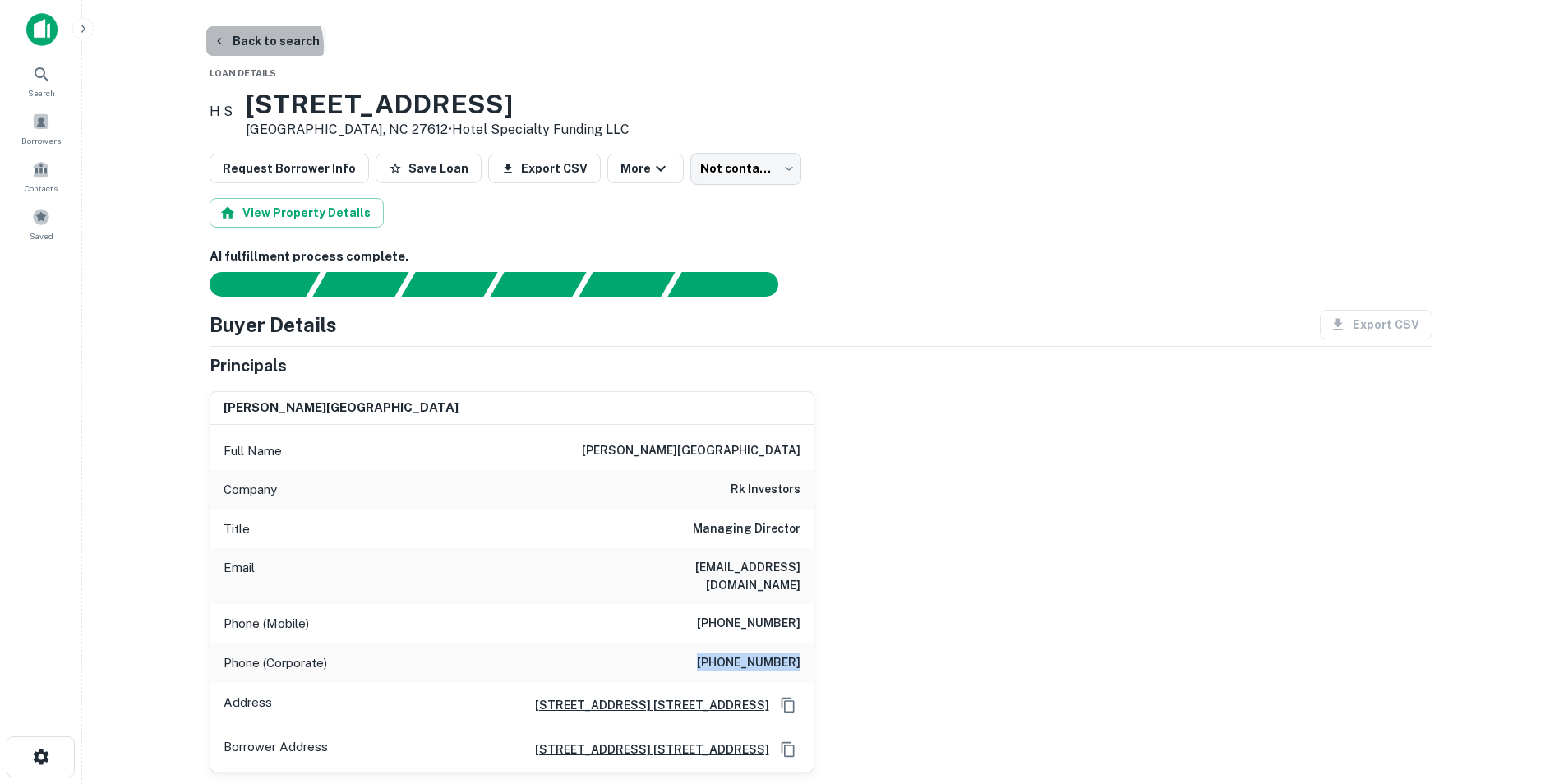
click at [252, 47] on button "Back to search" at bounding box center [266, 41] width 120 height 30
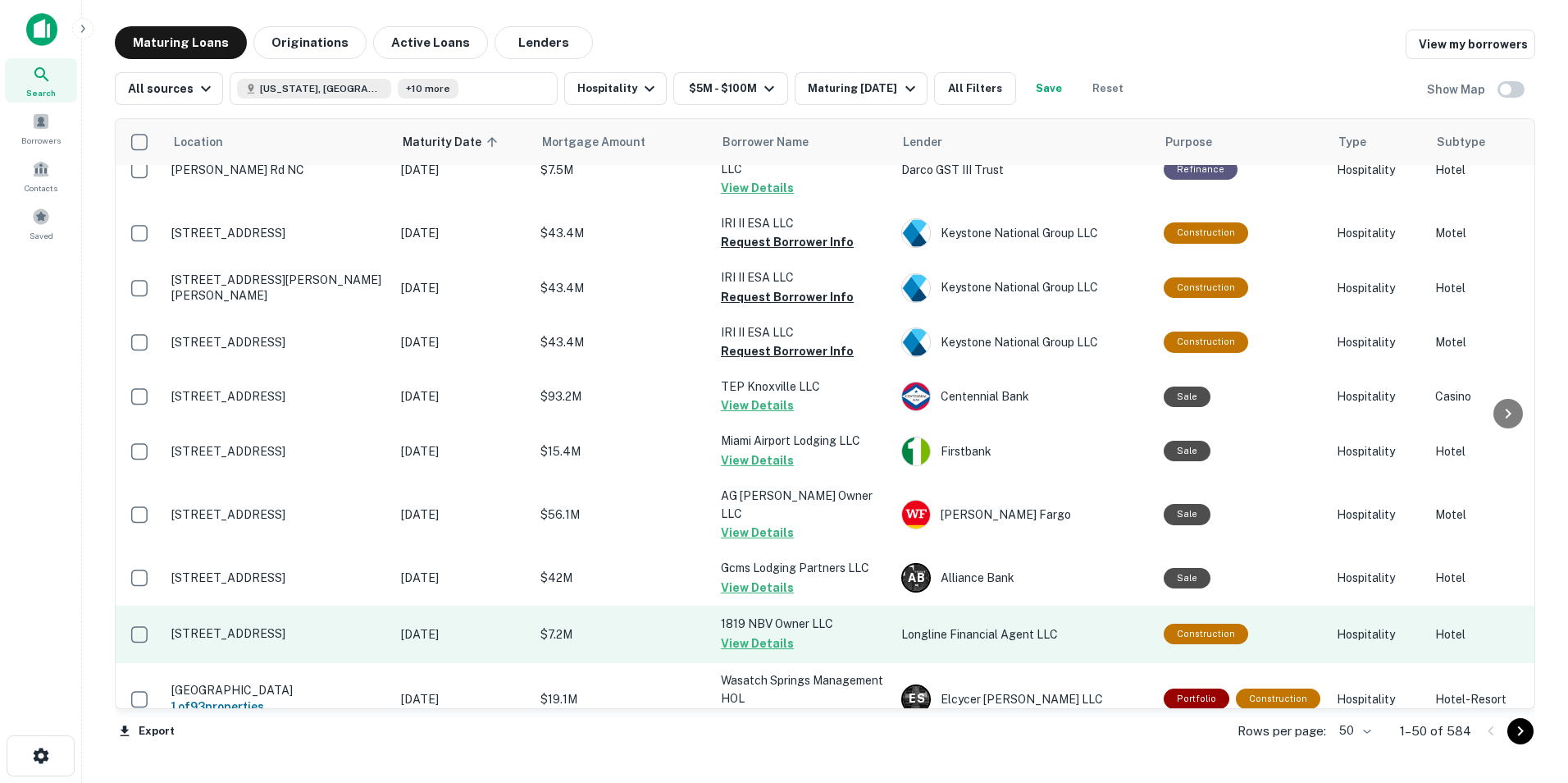
scroll to position [2038, 0]
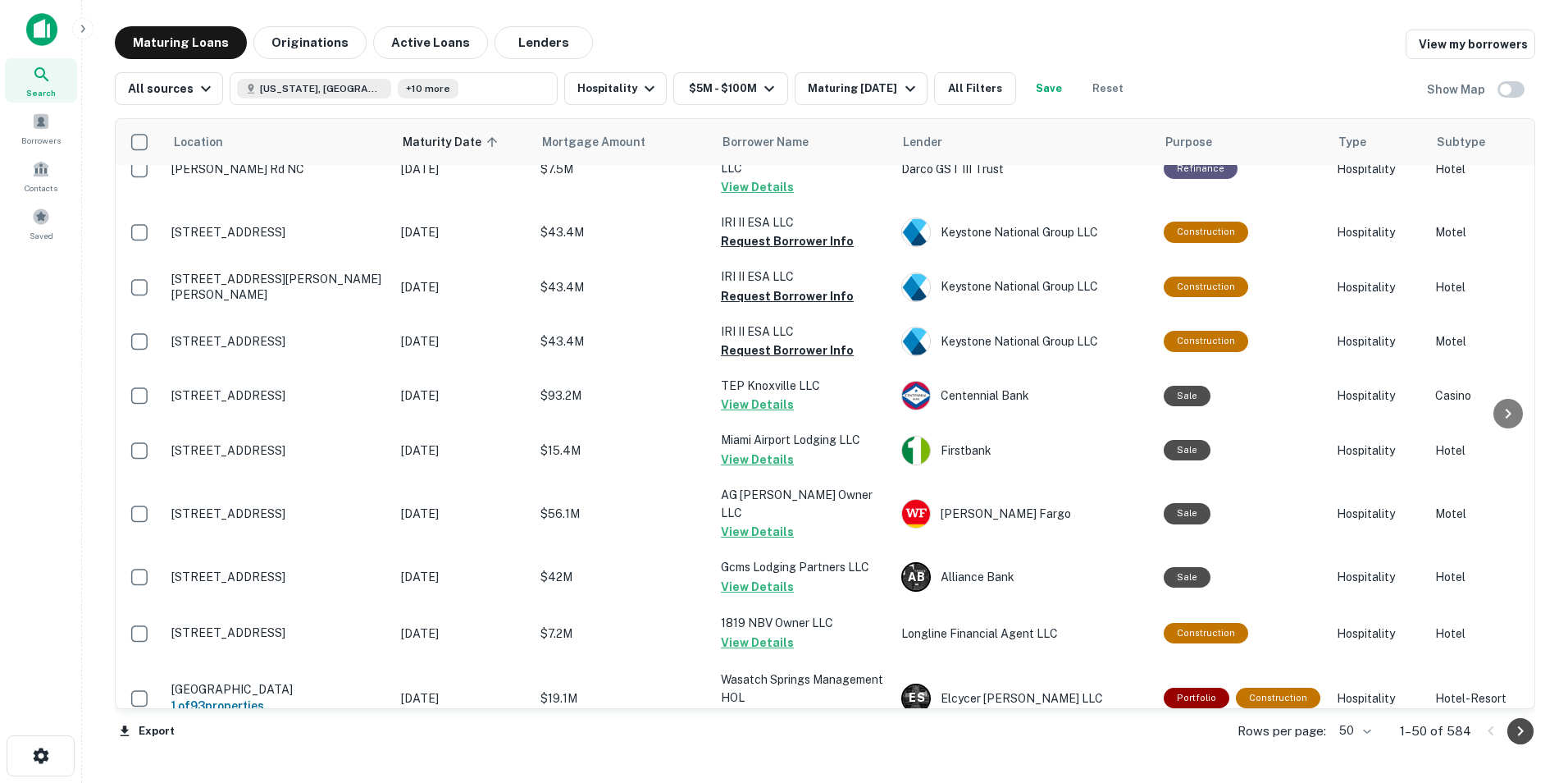
click at [1042, 552] on icon "Go to next page" at bounding box center [1520, 731] width 20 height 20
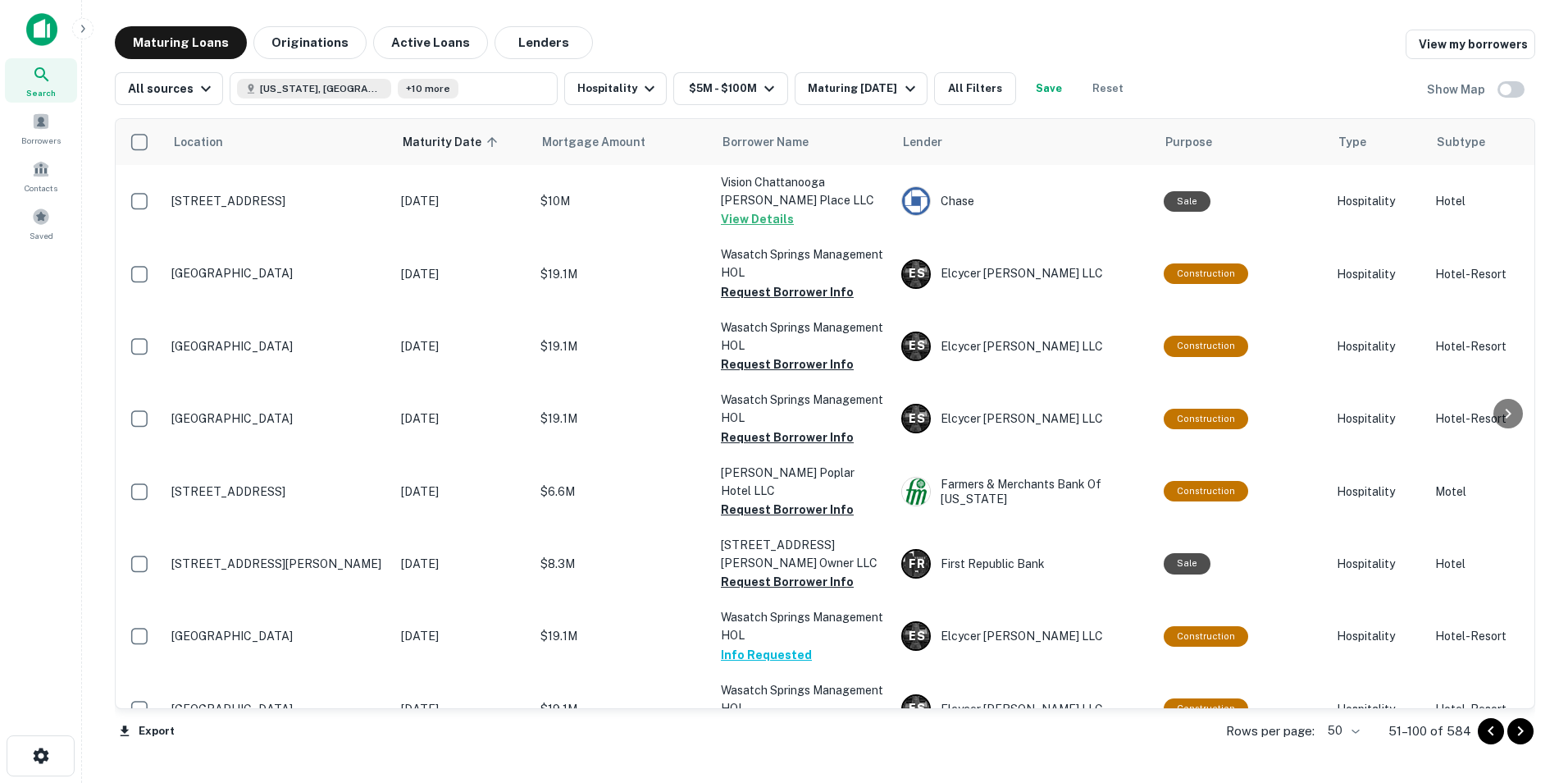
click at [1042, 552] on icon "Go to previous page" at bounding box center [1491, 731] width 20 height 20
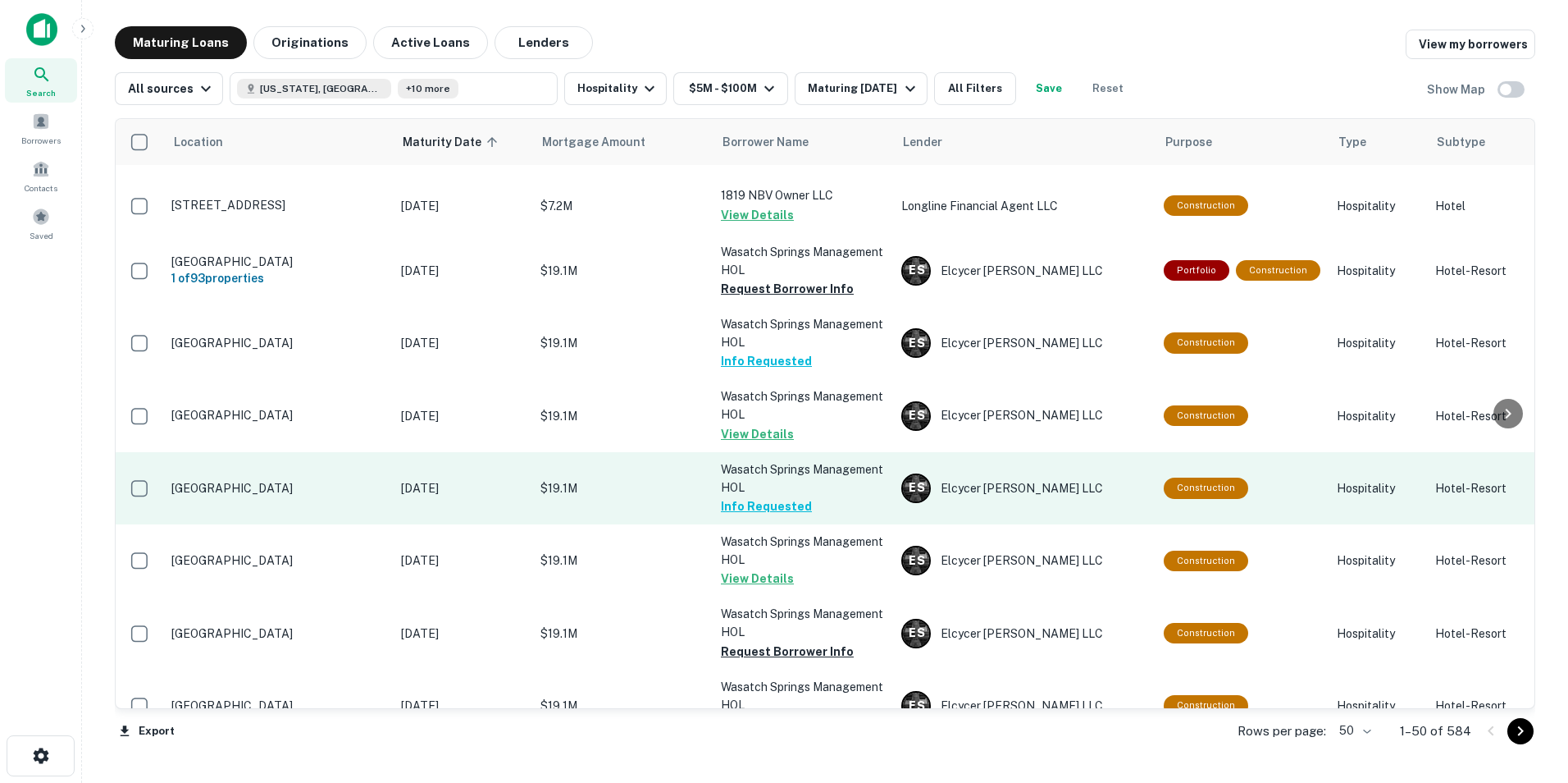
scroll to position [2466, 0]
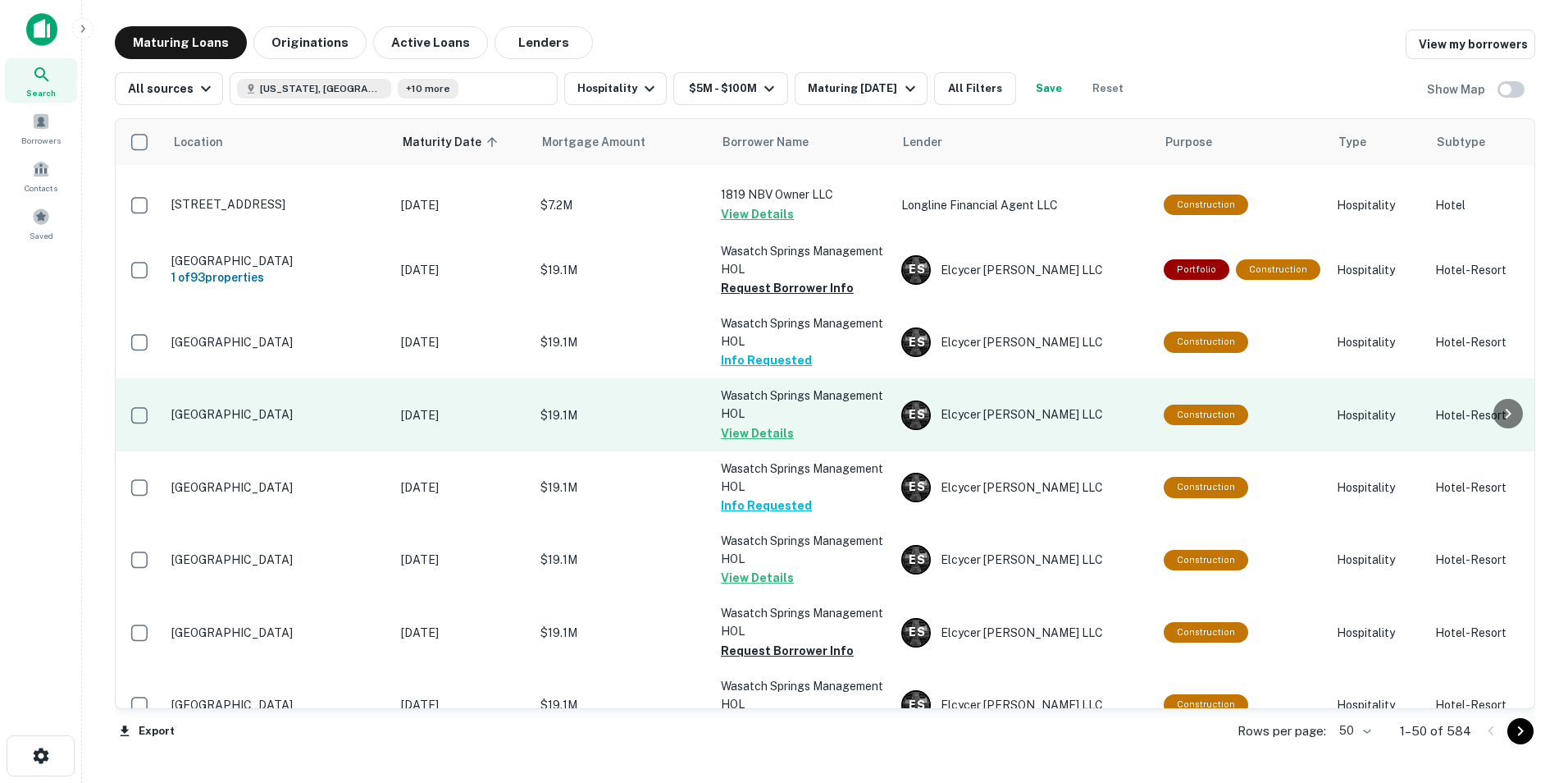
click at [221, 407] on p "[GEOGRAPHIC_DATA]" at bounding box center [278, 414] width 213 height 15
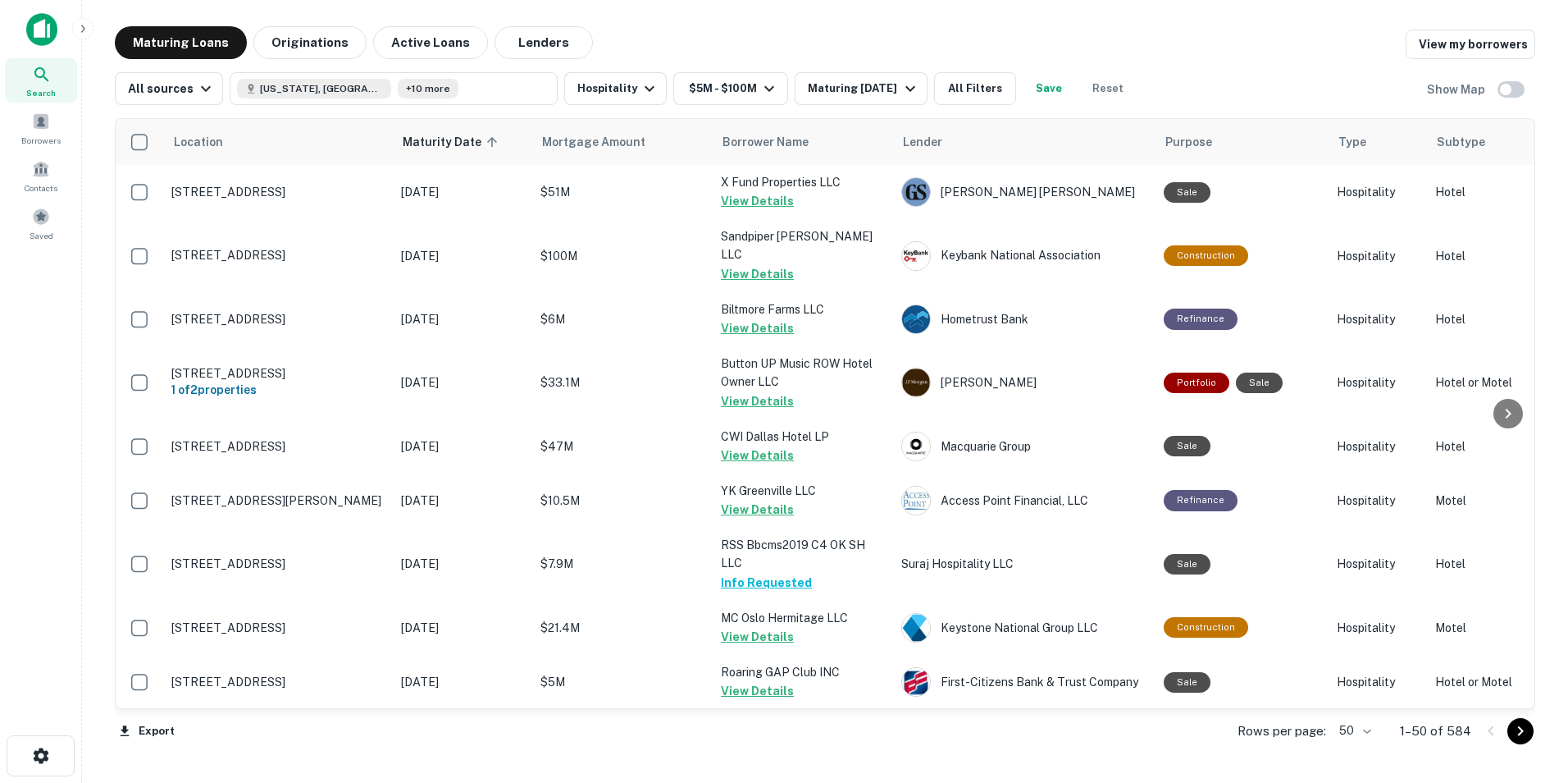
scroll to position [2466, 0]
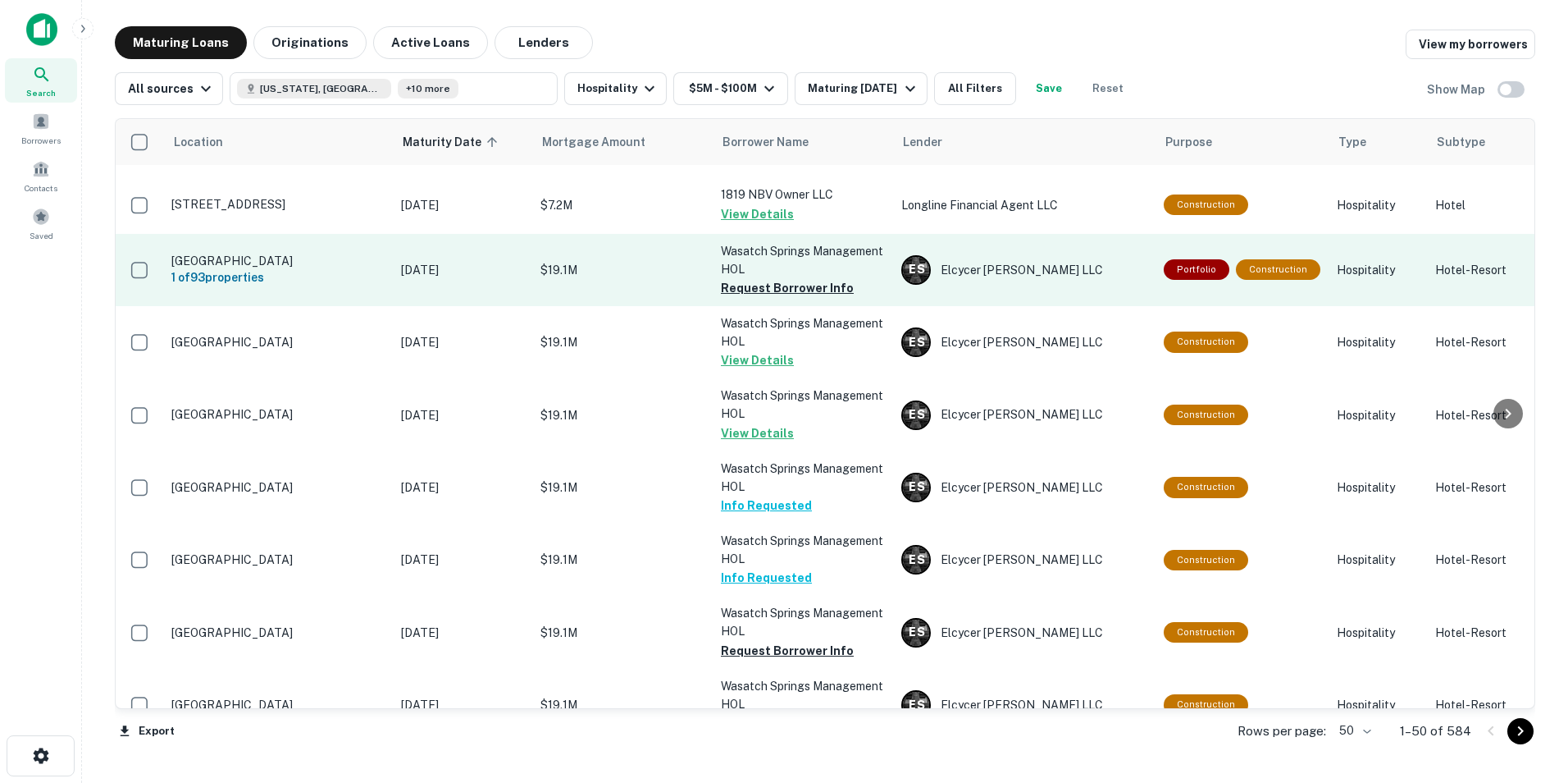
drag, startPoint x: 38, startPoint y: 0, endPoint x: 435, endPoint y: 204, distance: 446.3
click at [435, 234] on td "[DATE]" at bounding box center [463, 270] width 140 height 73
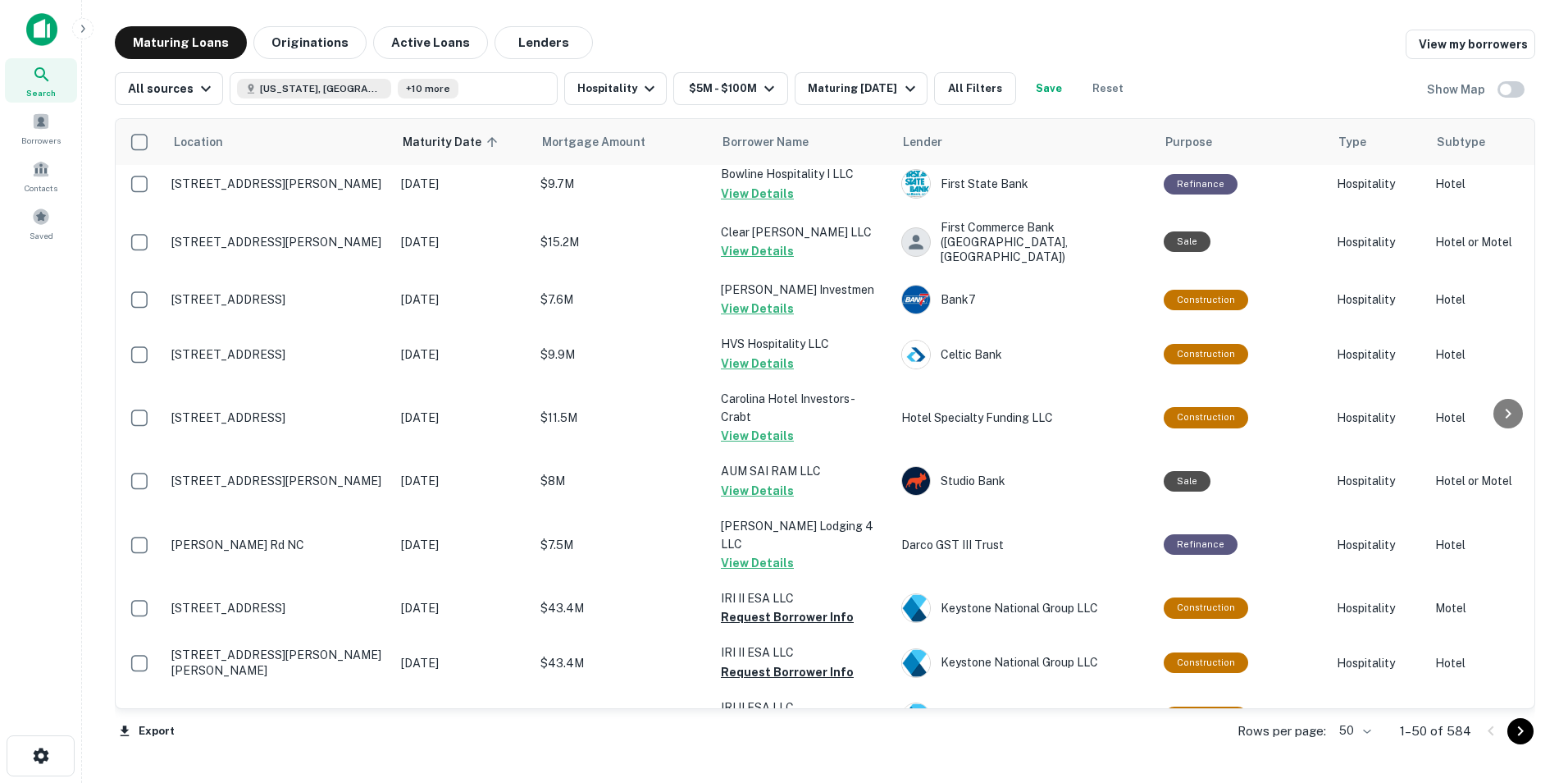
scroll to position [1666, 0]
